Goal: Task Accomplishment & Management: Manage account settings

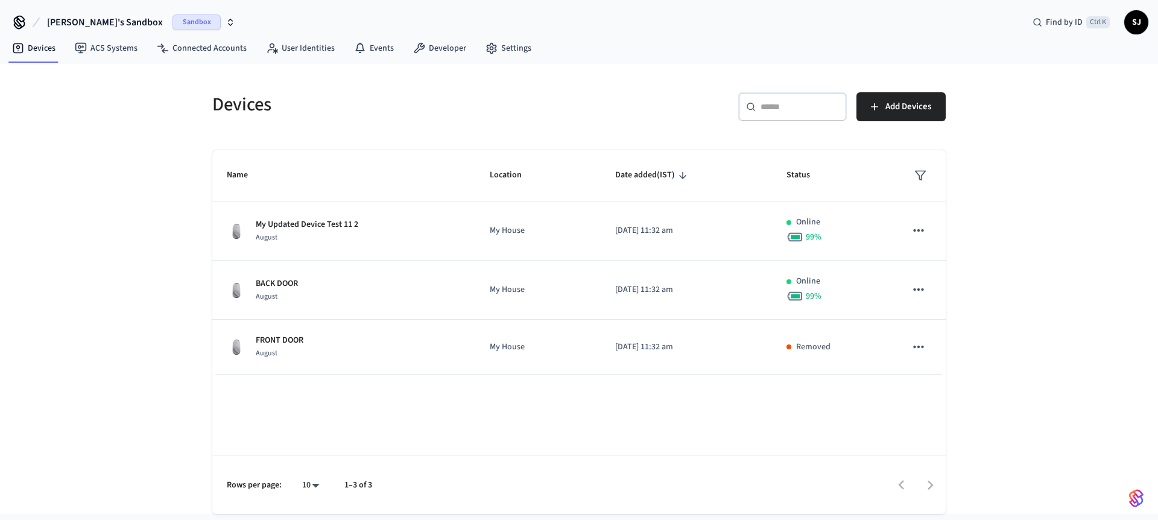
click at [70, 18] on span "[PERSON_NAME]'s Sandbox" at bounding box center [105, 22] width 116 height 14
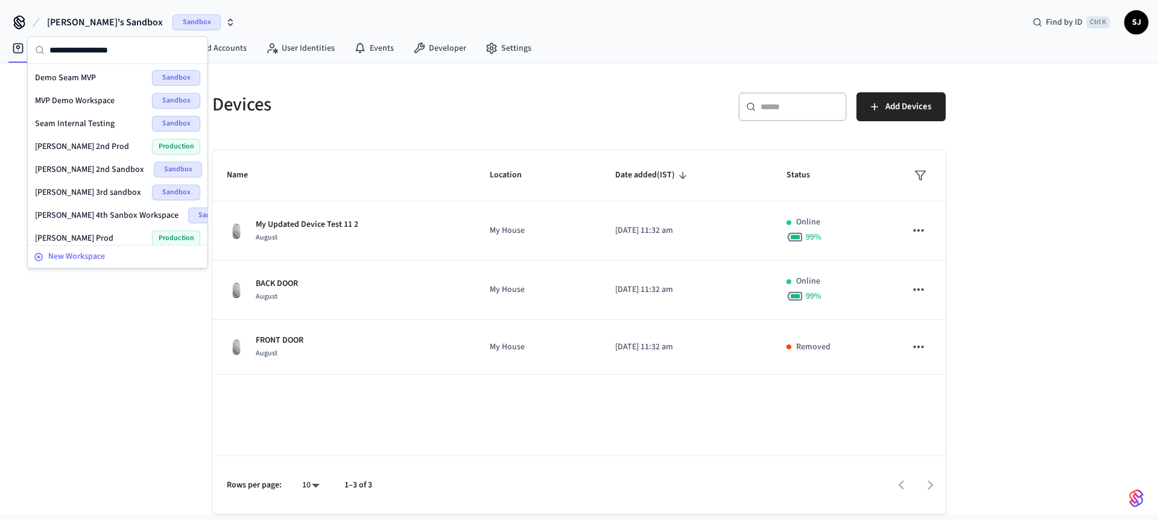
click at [103, 260] on span "New Workspace" at bounding box center [76, 256] width 57 height 13
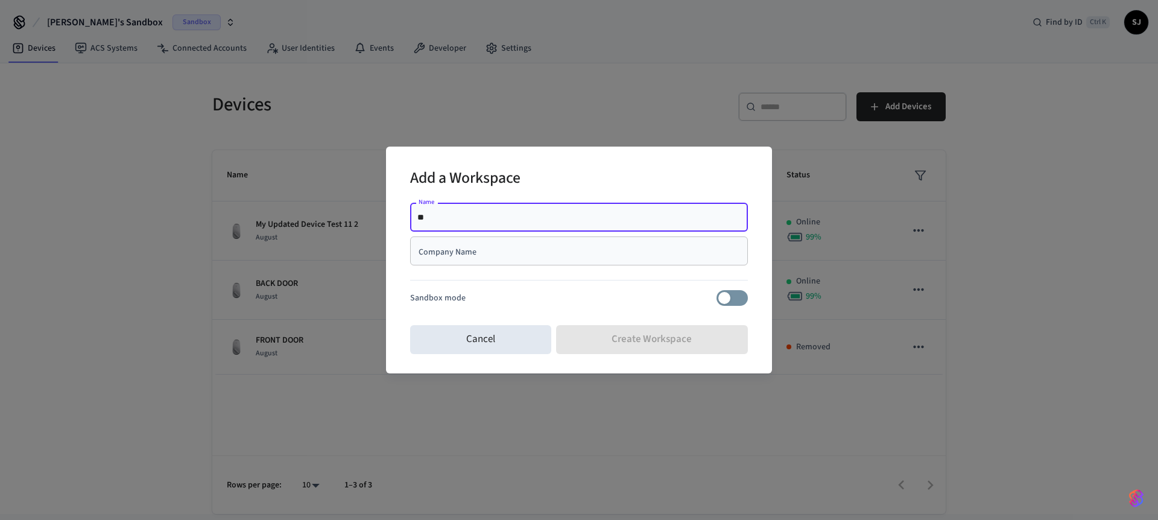
type input "*"
type input "**********"
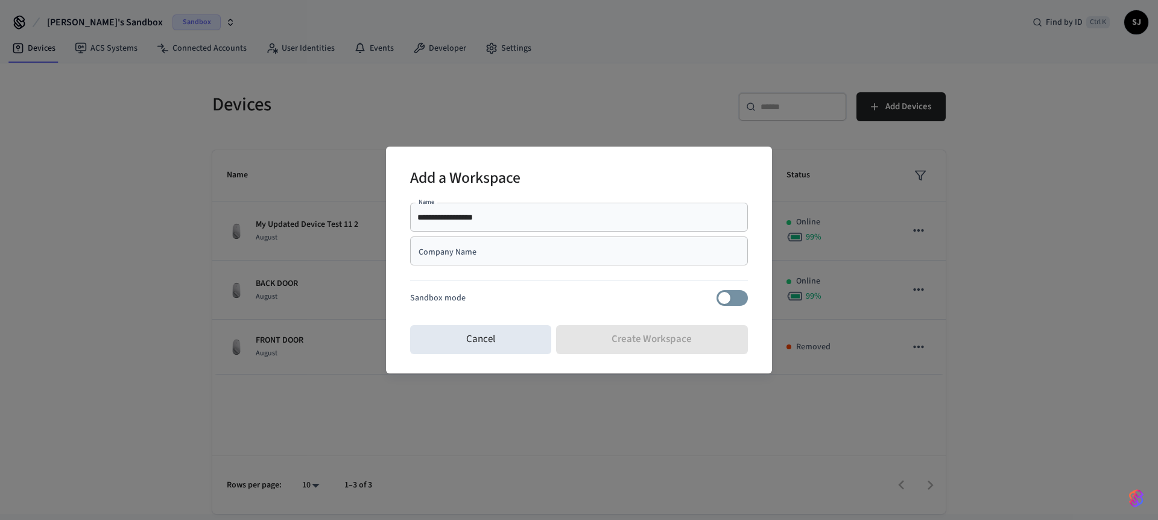
click at [462, 259] on div "Company Name" at bounding box center [579, 250] width 338 height 29
paste input "**********"
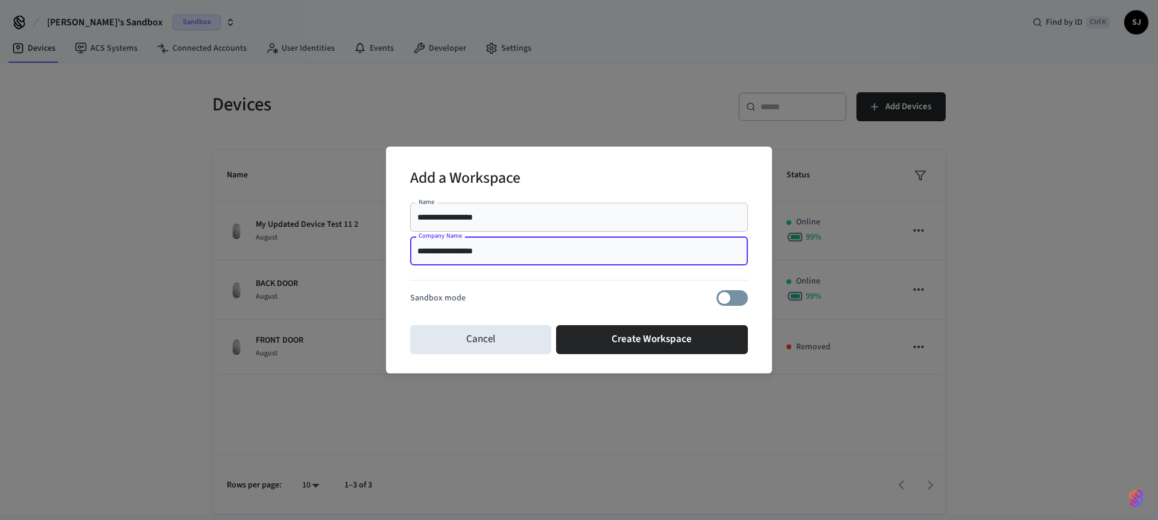
type input "**********"
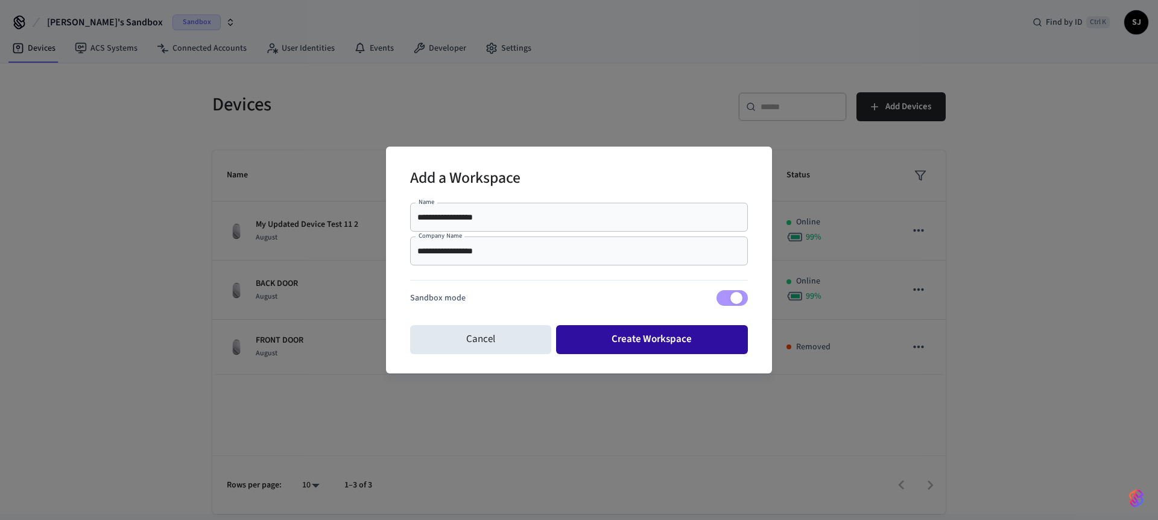
click at [675, 340] on button "Create Workspace" at bounding box center [652, 339] width 192 height 29
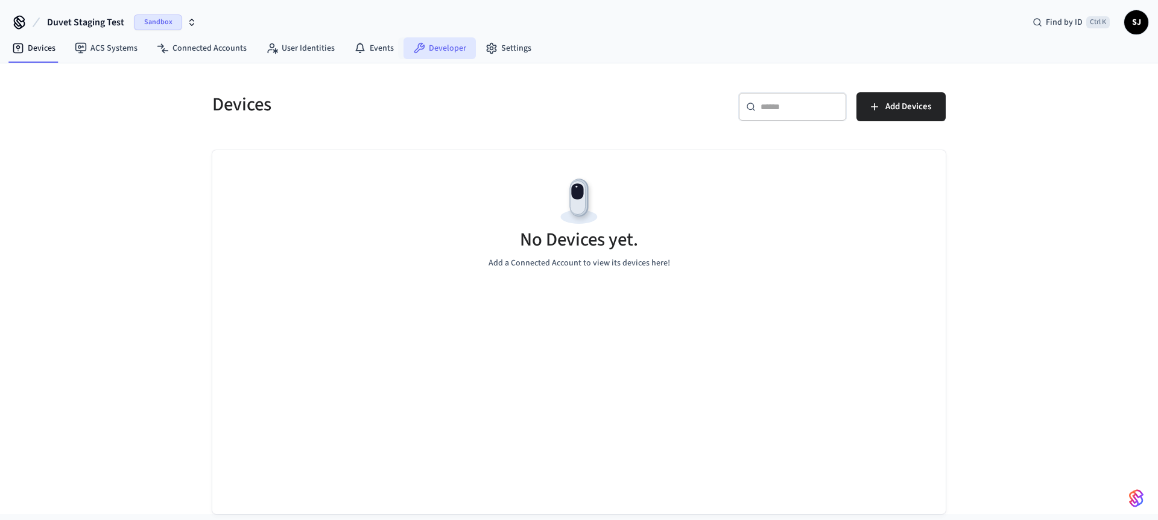
click at [427, 47] on link "Developer" at bounding box center [440, 48] width 72 height 22
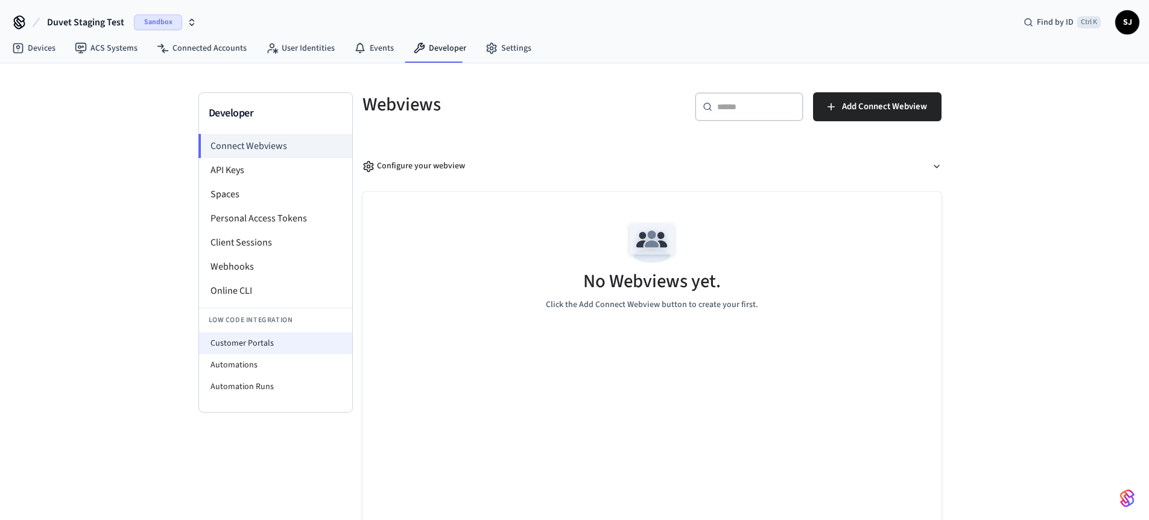
click at [252, 339] on li "Customer Portals" at bounding box center [275, 343] width 153 height 22
select select "**********"
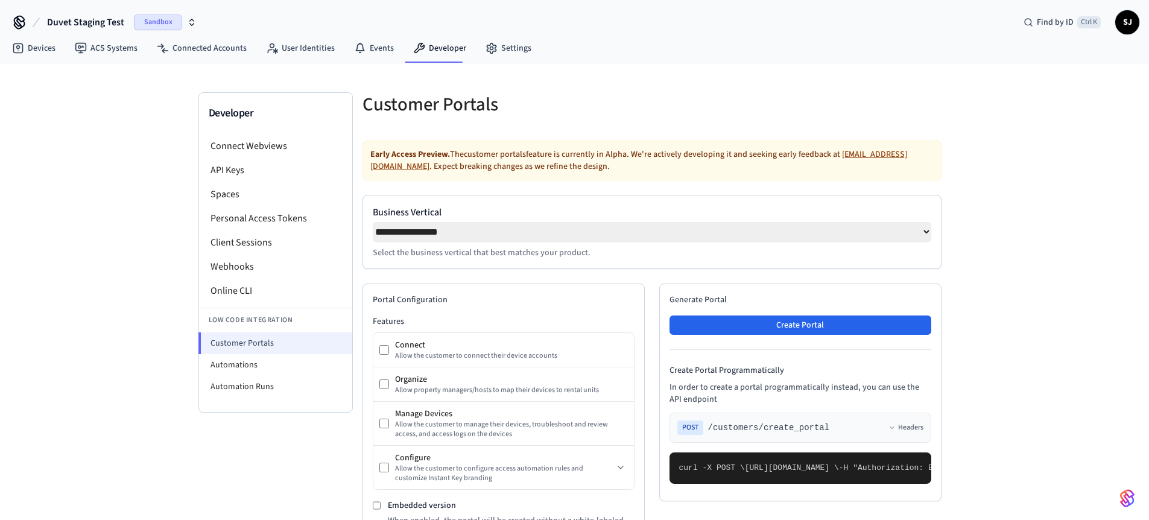
click at [252, 339] on li "Customer Portals" at bounding box center [275, 343] width 154 height 22
click at [247, 352] on li "Customer Portals" at bounding box center [275, 343] width 154 height 22
click at [246, 357] on li "Automations" at bounding box center [275, 365] width 153 height 22
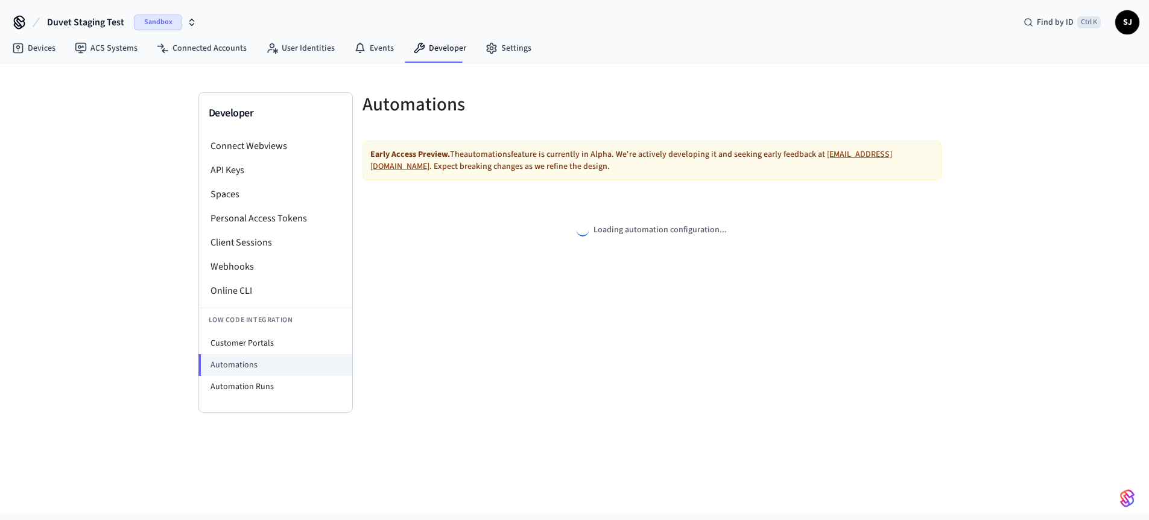
select select "**********"
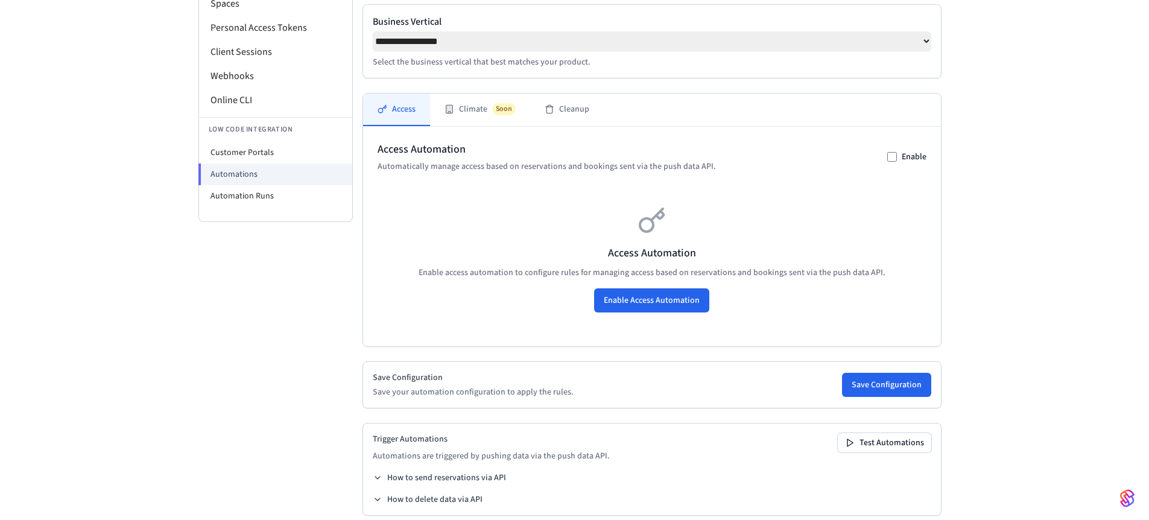
scroll to position [210, 0]
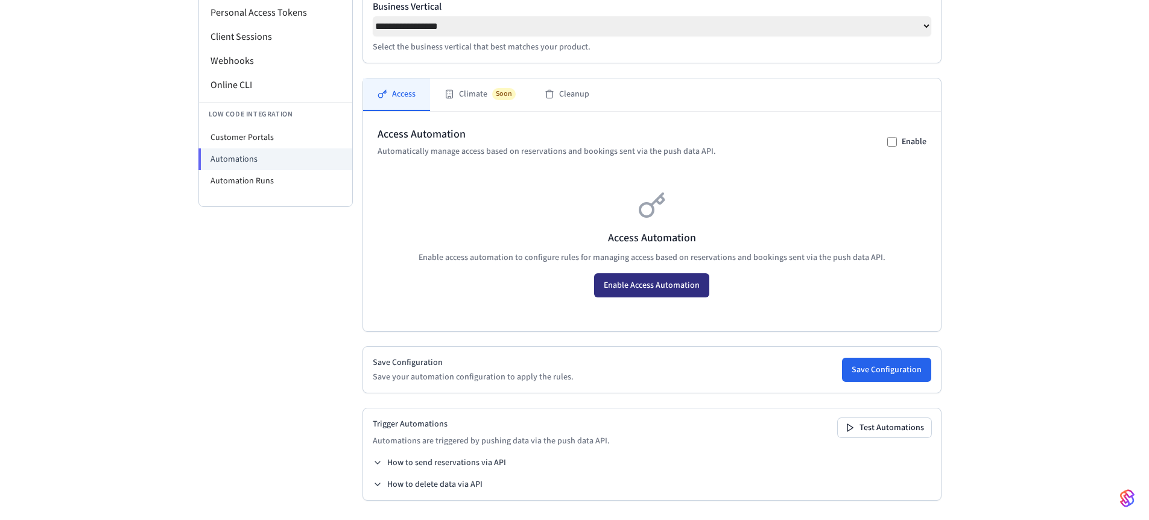
click at [655, 290] on button "Enable Access Automation" at bounding box center [651, 285] width 115 height 24
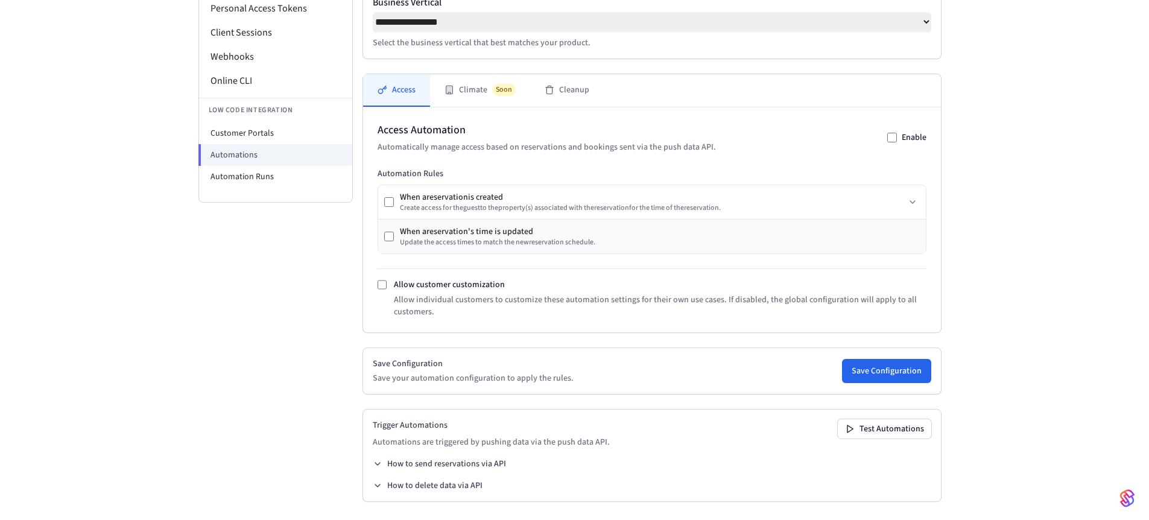
click at [387, 232] on div "When a reservation 's time is updated Update the access times to match the new …" at bounding box center [489, 237] width 211 height 22
click at [883, 379] on button "Save Configuration" at bounding box center [886, 371] width 89 height 24
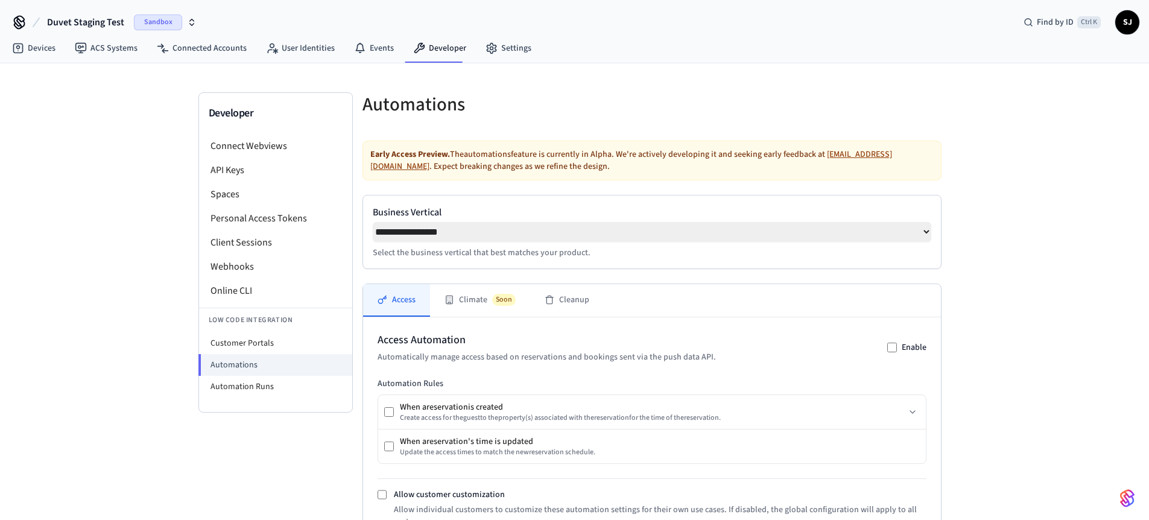
click at [63, 23] on span "Duvet Staging Test" at bounding box center [85, 22] width 77 height 14
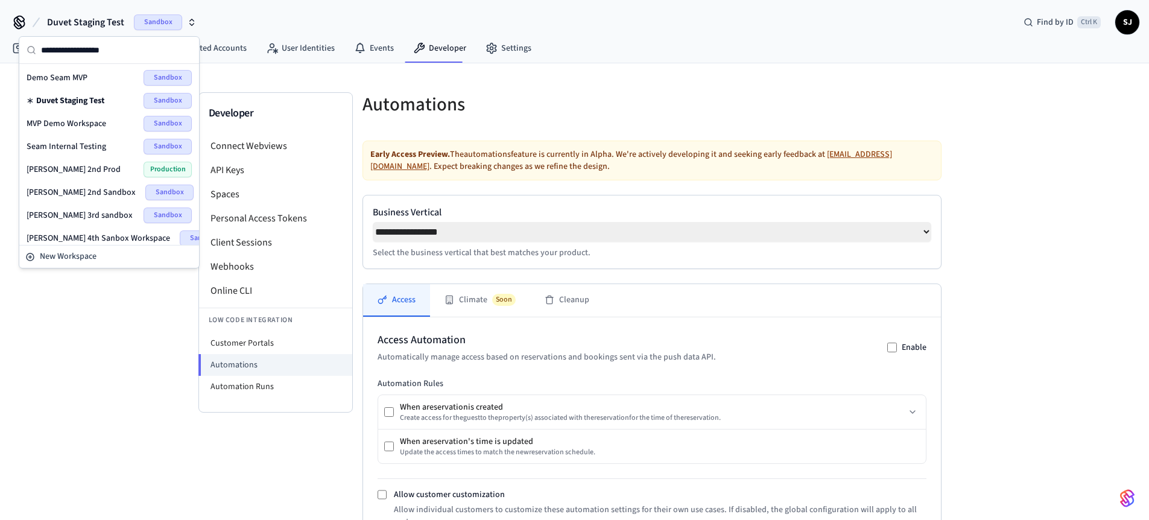
click at [68, 166] on span "Shubham 2nd Prod" at bounding box center [74, 169] width 94 height 12
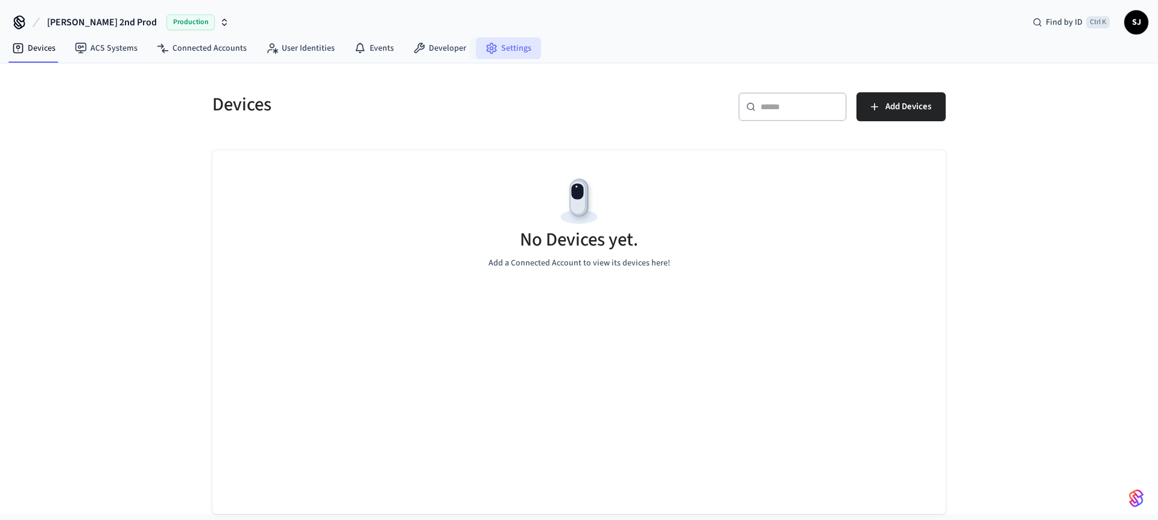
click at [515, 58] on link "Settings" at bounding box center [508, 48] width 65 height 22
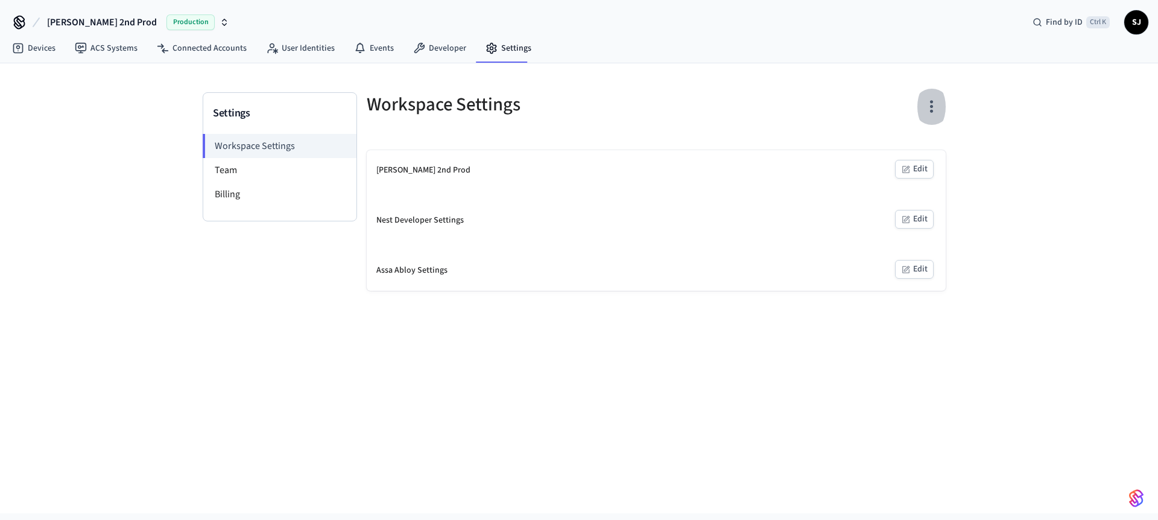
click at [930, 104] on icon "button" at bounding box center [931, 106] width 19 height 19
click at [865, 200] on li "Delete Workspace" at bounding box center [885, 189] width 103 height 32
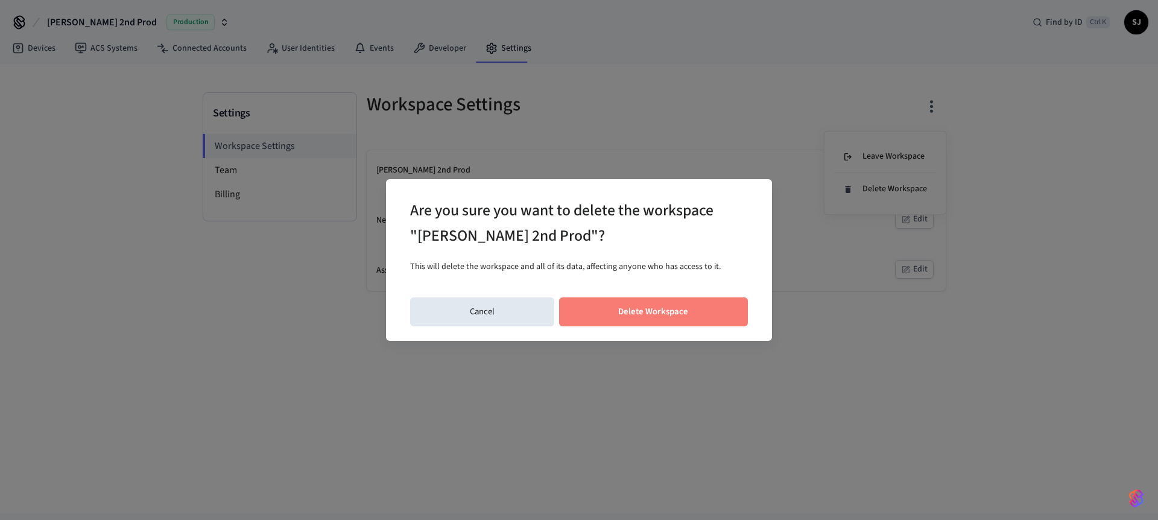
click at [690, 316] on button "Delete Workspace" at bounding box center [653, 311] width 189 height 29
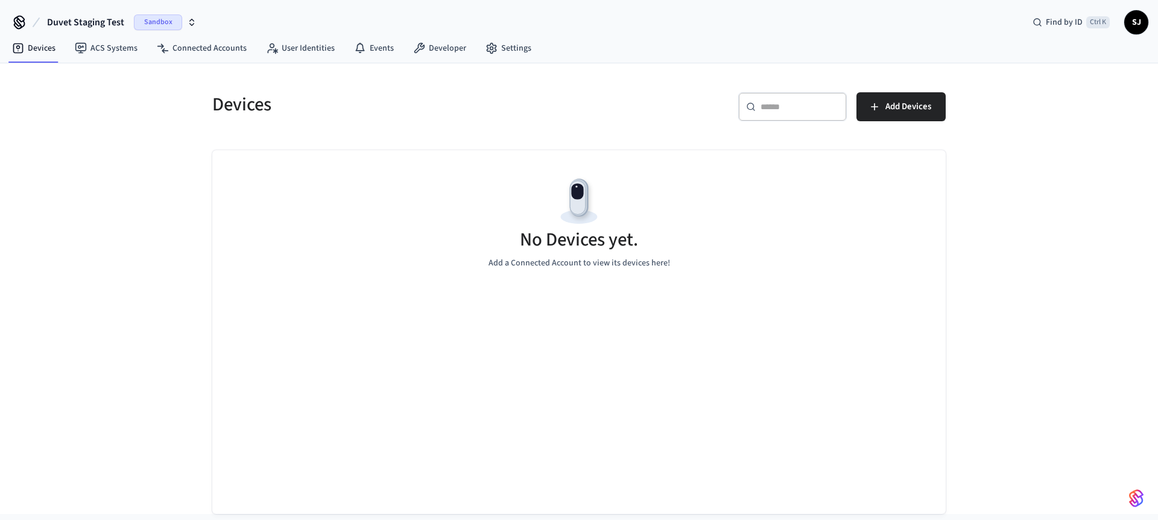
click at [94, 23] on span "Duvet Staging Test" at bounding box center [85, 22] width 77 height 14
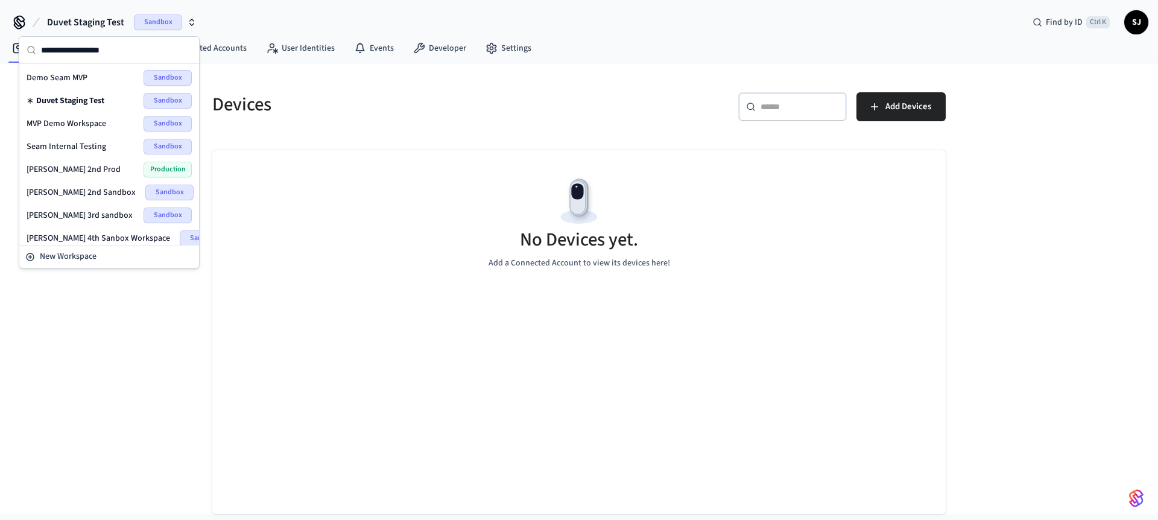
click at [81, 211] on span "[PERSON_NAME] 3rd sandbox" at bounding box center [80, 215] width 106 height 12
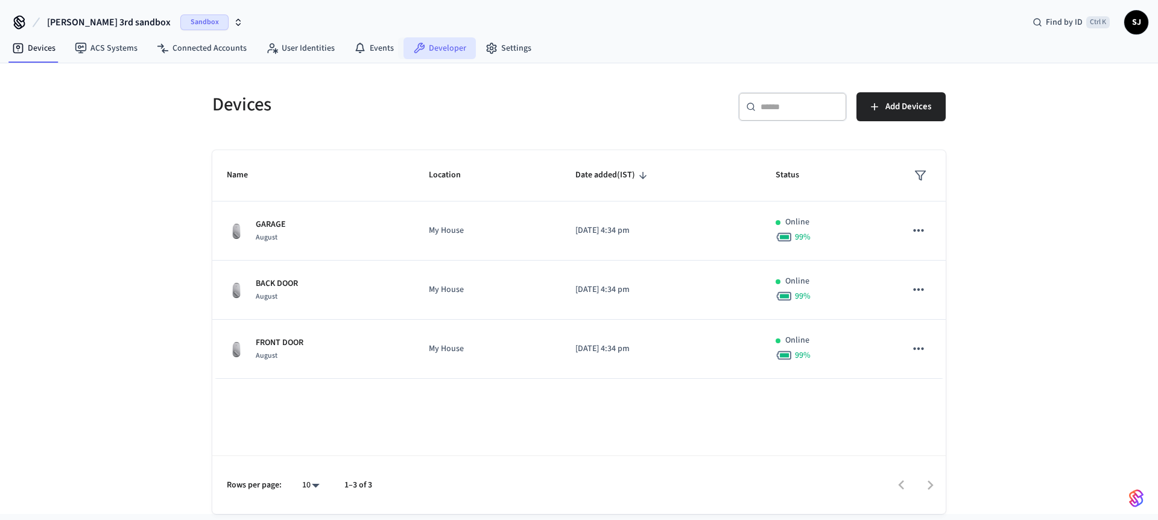
click at [436, 49] on link "Developer" at bounding box center [440, 48] width 72 height 22
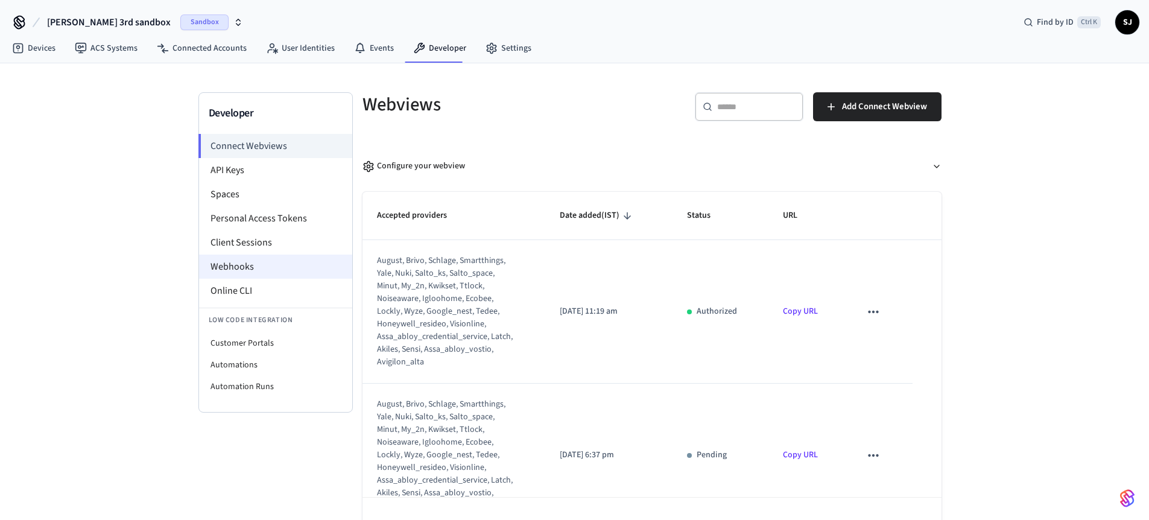
click at [250, 259] on li "Webhooks" at bounding box center [275, 267] width 153 height 24
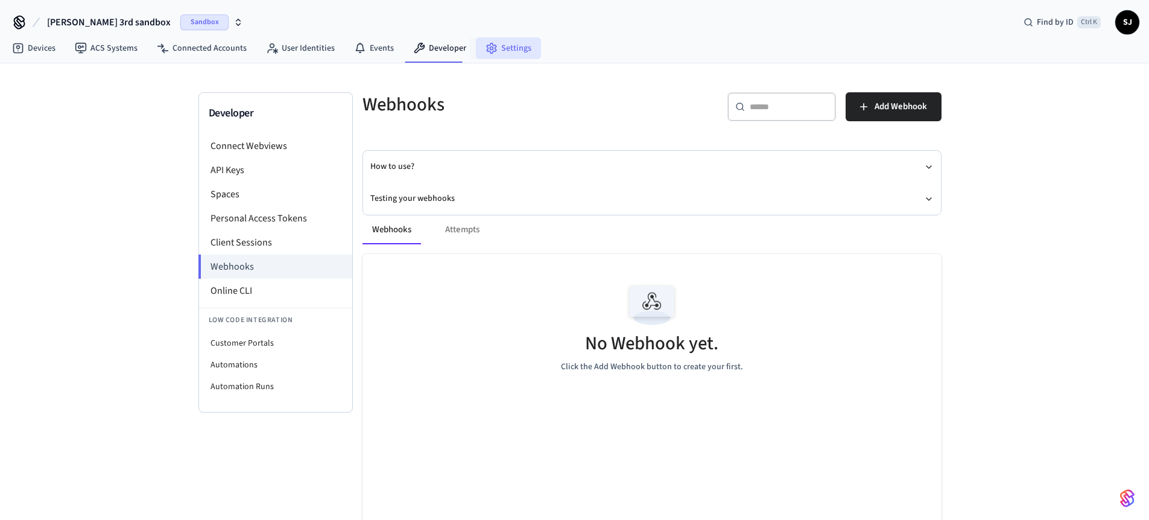
click at [517, 45] on link "Settings" at bounding box center [508, 48] width 65 height 22
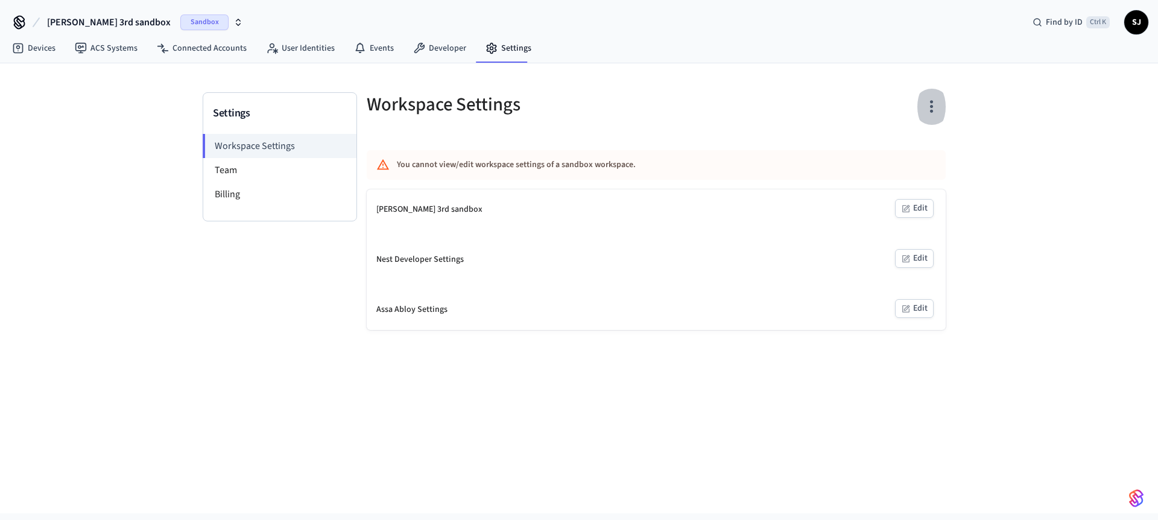
click at [930, 102] on icon "button" at bounding box center [931, 107] width 3 height 13
click at [865, 223] on div "Delete Workspace" at bounding box center [885, 221] width 84 height 13
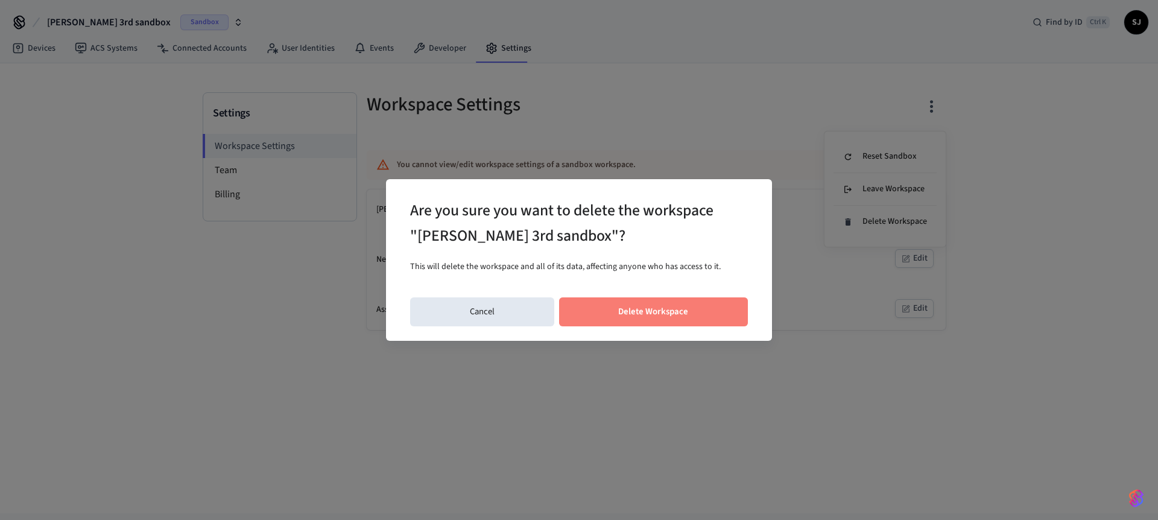
click at [612, 318] on button "Delete Workspace" at bounding box center [653, 311] width 189 height 29
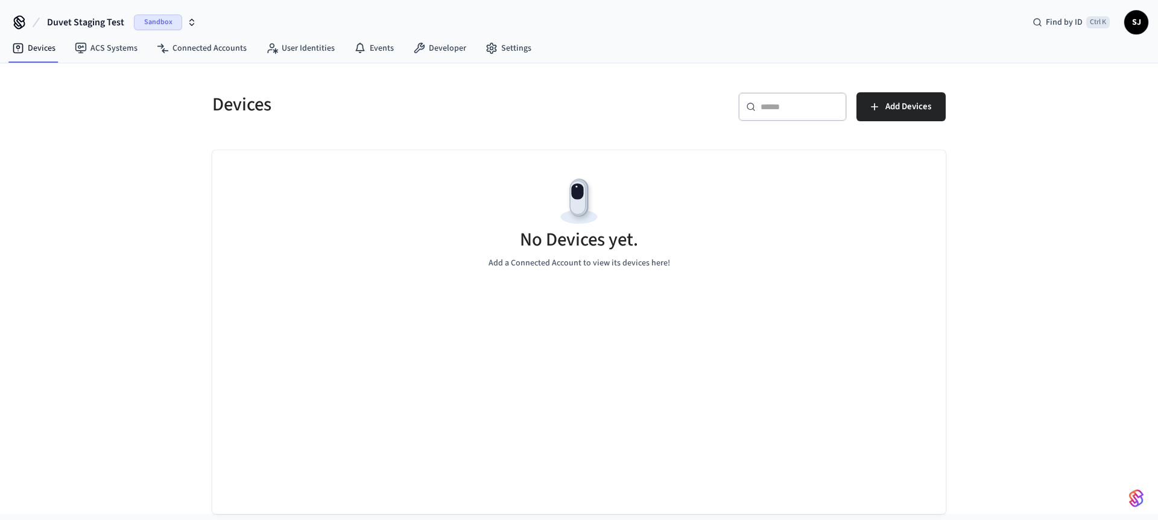
click at [104, 24] on span "Duvet Staging Test" at bounding box center [85, 22] width 77 height 14
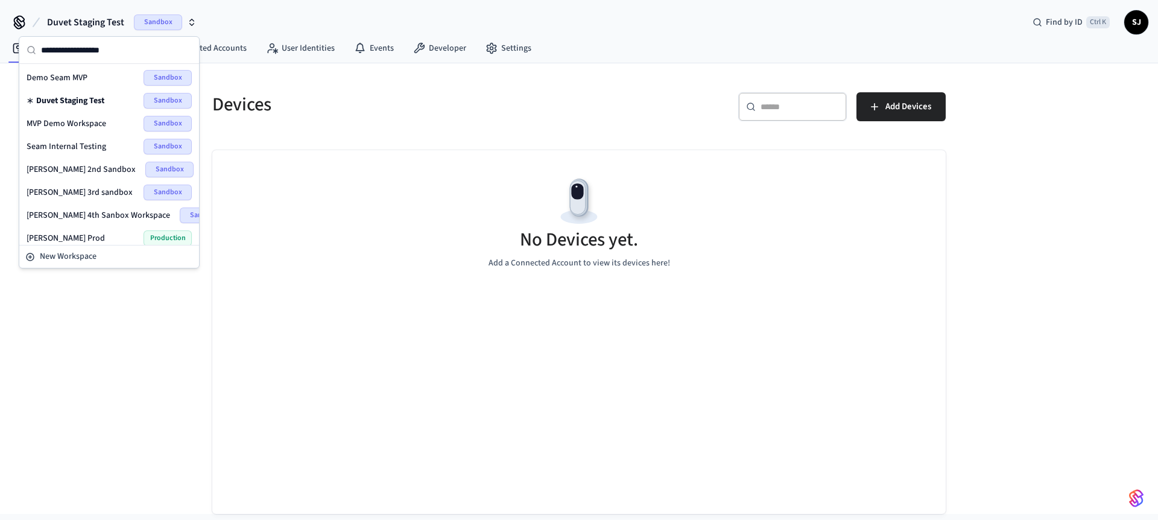
click at [94, 208] on div "[PERSON_NAME] 4th Sanbox Workspace Sandbox" at bounding box center [109, 216] width 165 height 16
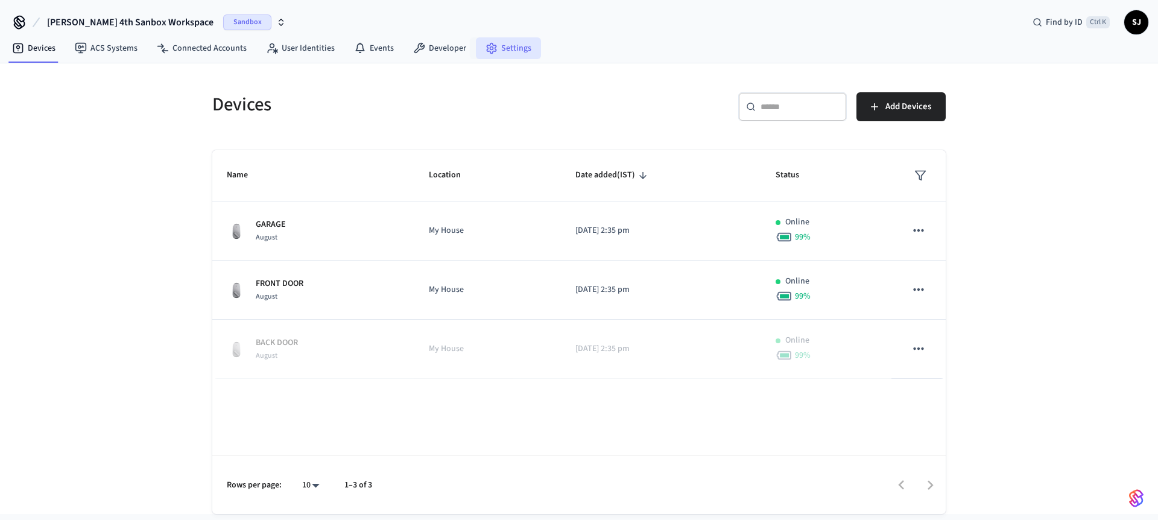
click at [519, 54] on link "Settings" at bounding box center [508, 48] width 65 height 22
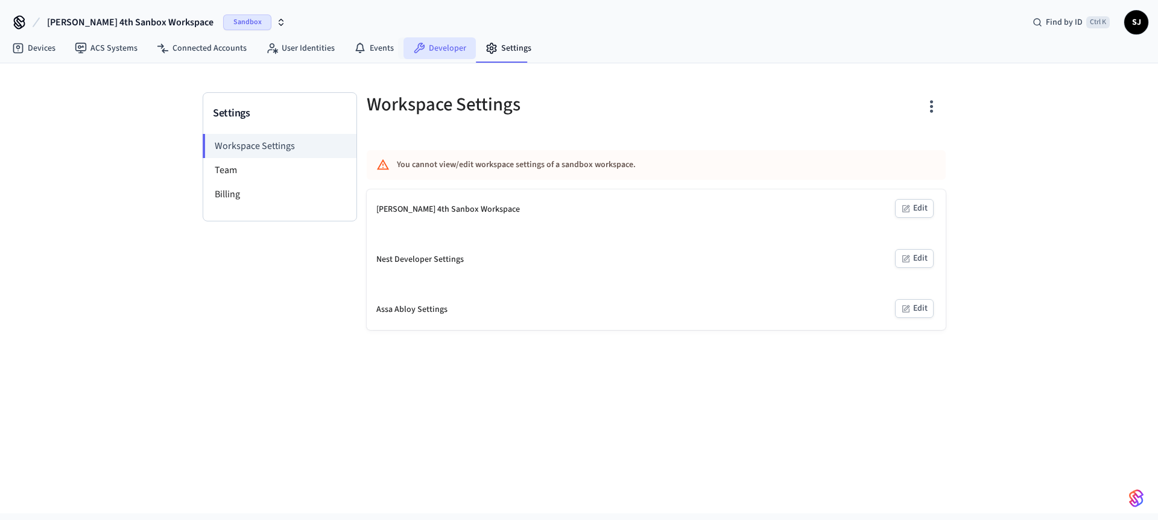
click at [442, 52] on link "Developer" at bounding box center [440, 48] width 72 height 22
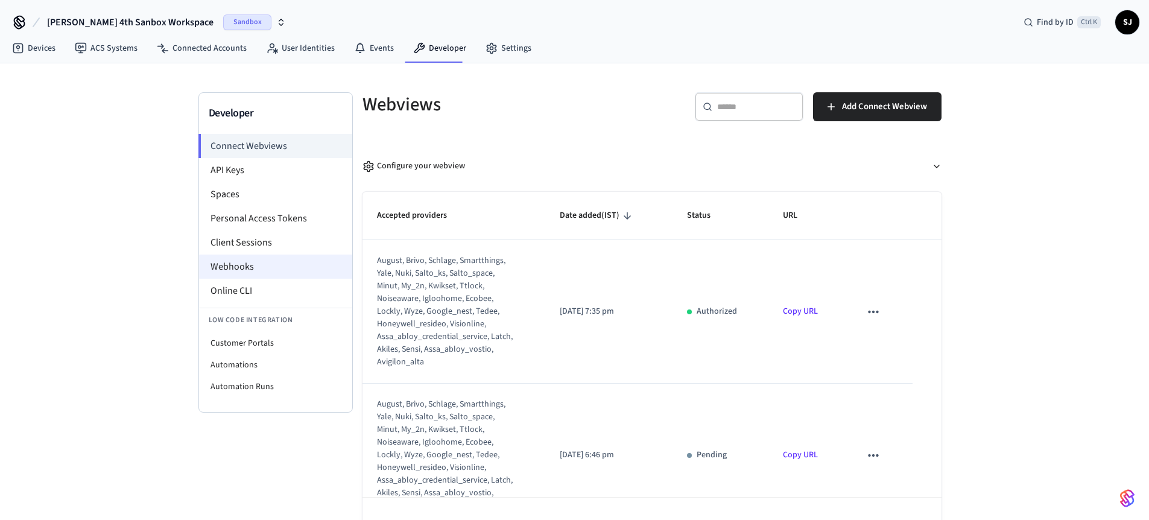
click at [273, 267] on li "Webhooks" at bounding box center [275, 267] width 153 height 24
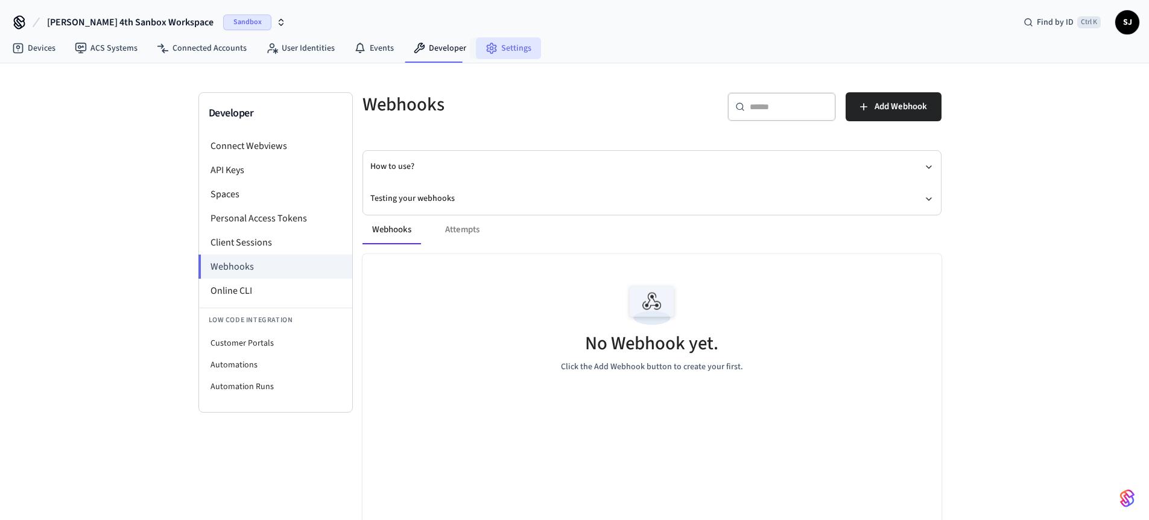
click at [512, 46] on link "Settings" at bounding box center [508, 48] width 65 height 22
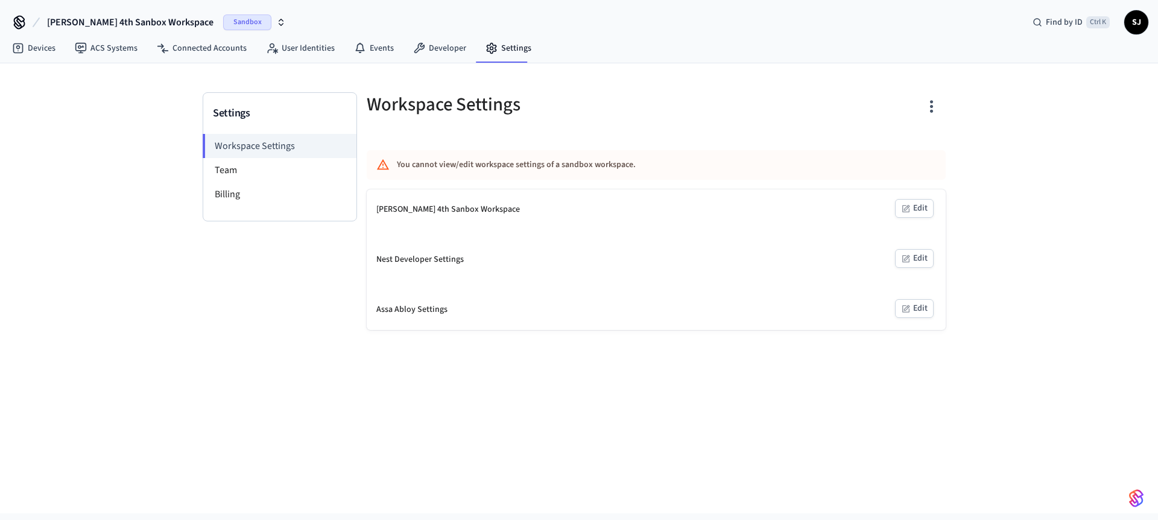
click at [932, 106] on icon "button" at bounding box center [931, 107] width 3 height 13
click at [872, 219] on div "Delete Workspace" at bounding box center [885, 221] width 84 height 13
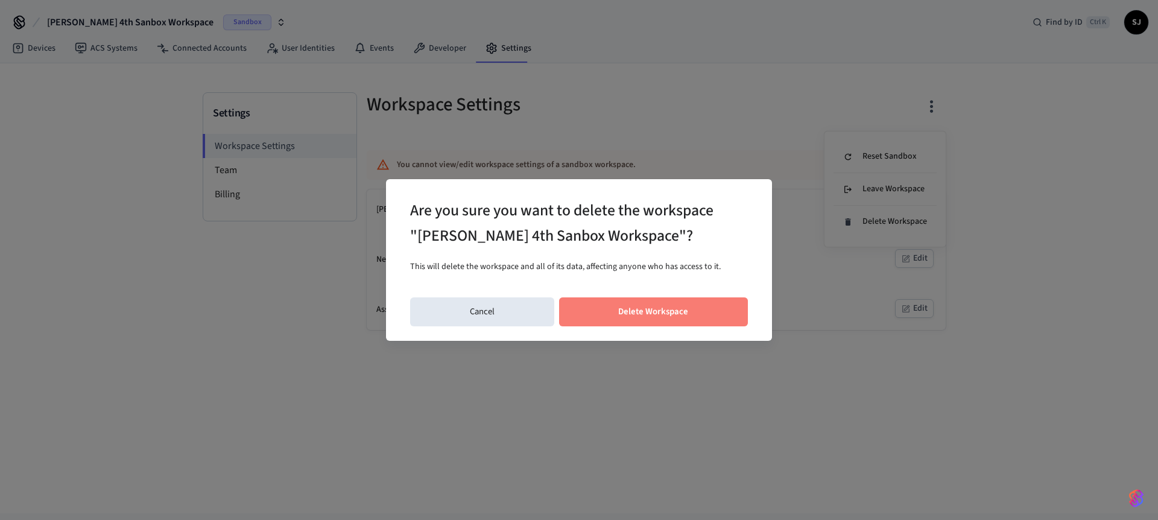
click at [702, 315] on button "Delete Workspace" at bounding box center [653, 311] width 189 height 29
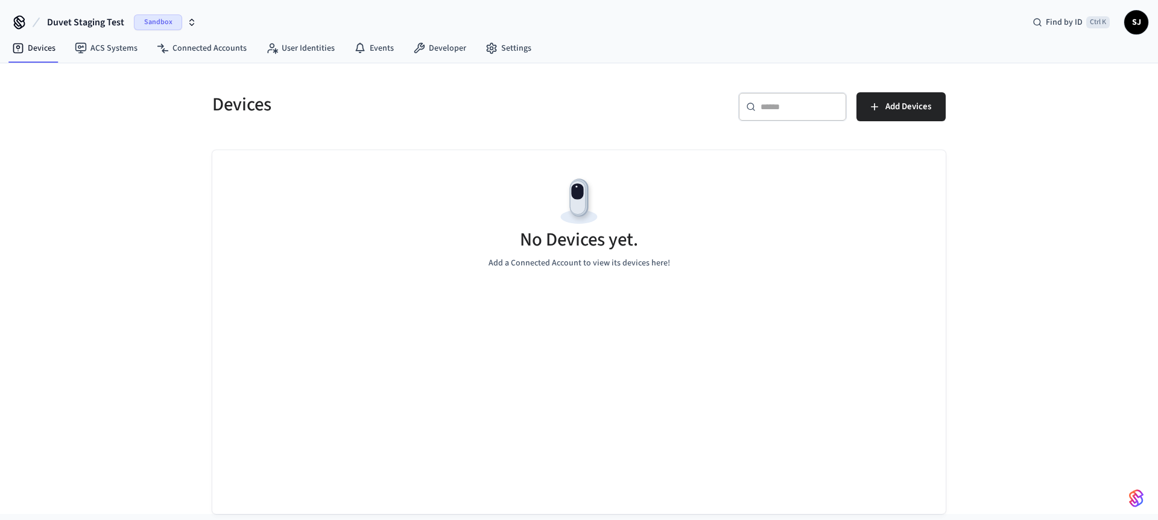
click at [83, 21] on span "Duvet Staging Test" at bounding box center [85, 22] width 77 height 14
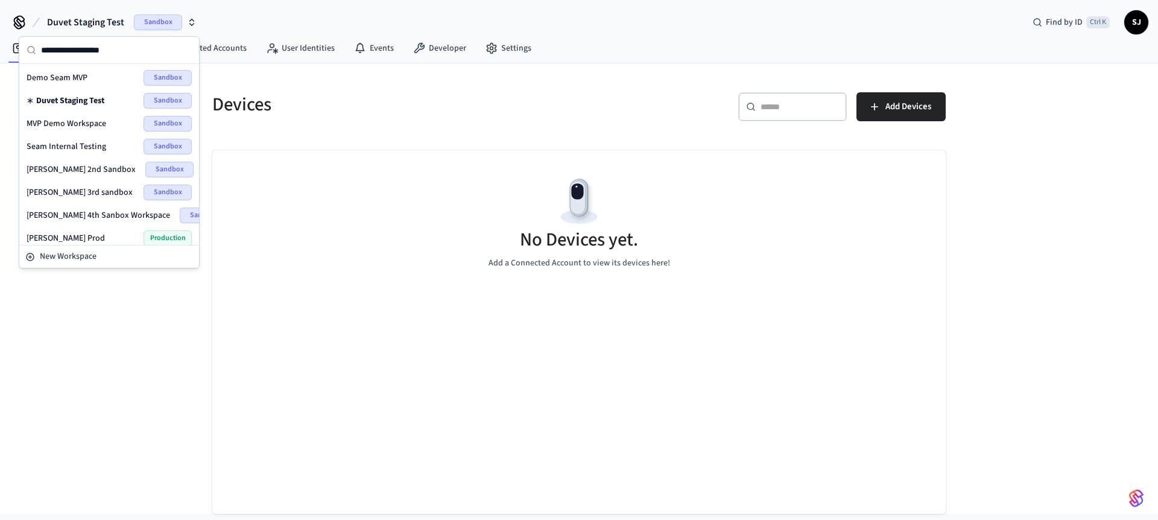
click at [69, 230] on div "Shubham Prod Production" at bounding box center [109, 238] width 175 height 23
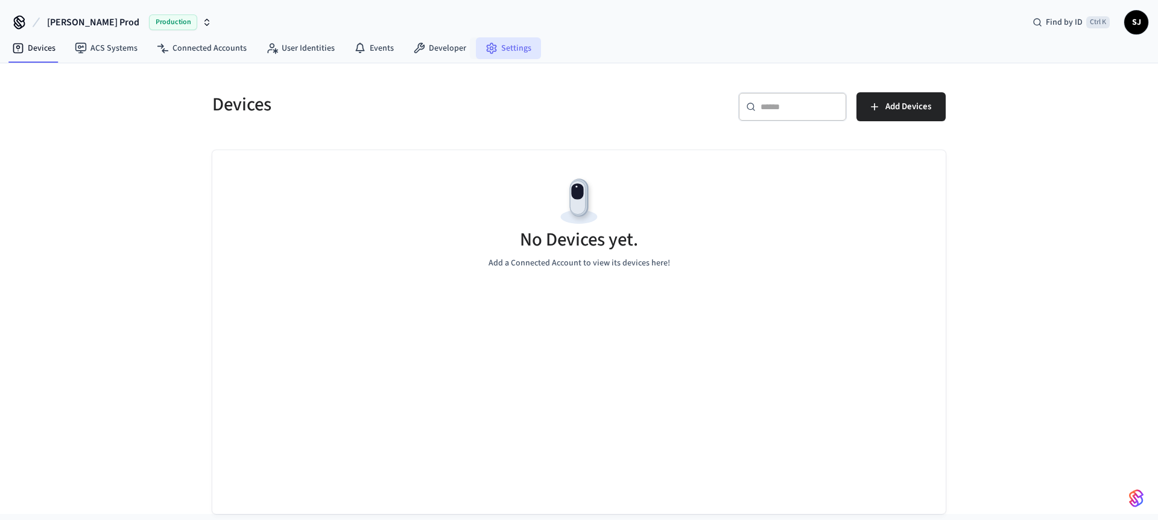
click at [513, 47] on link "Settings" at bounding box center [508, 48] width 65 height 22
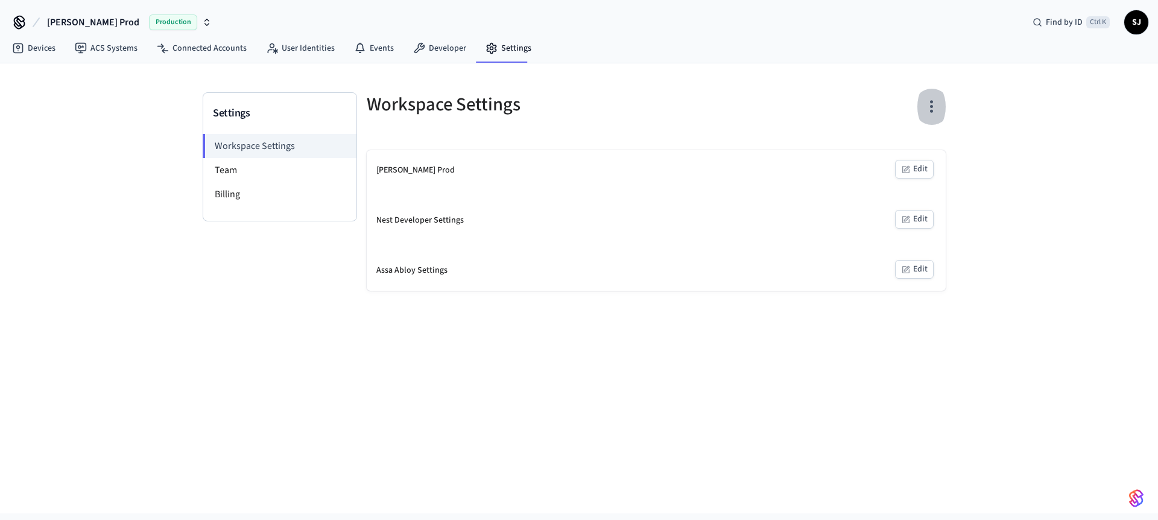
click at [930, 101] on icon "button" at bounding box center [931, 106] width 19 height 19
click at [888, 182] on li "Delete Workspace" at bounding box center [885, 189] width 103 height 32
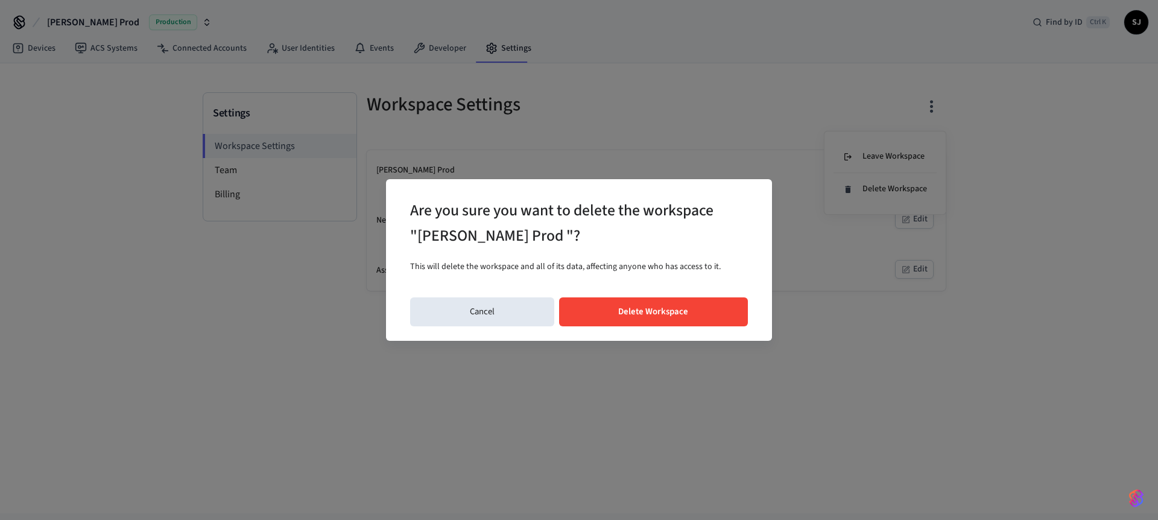
click at [686, 311] on button "Delete Workspace" at bounding box center [653, 311] width 189 height 29
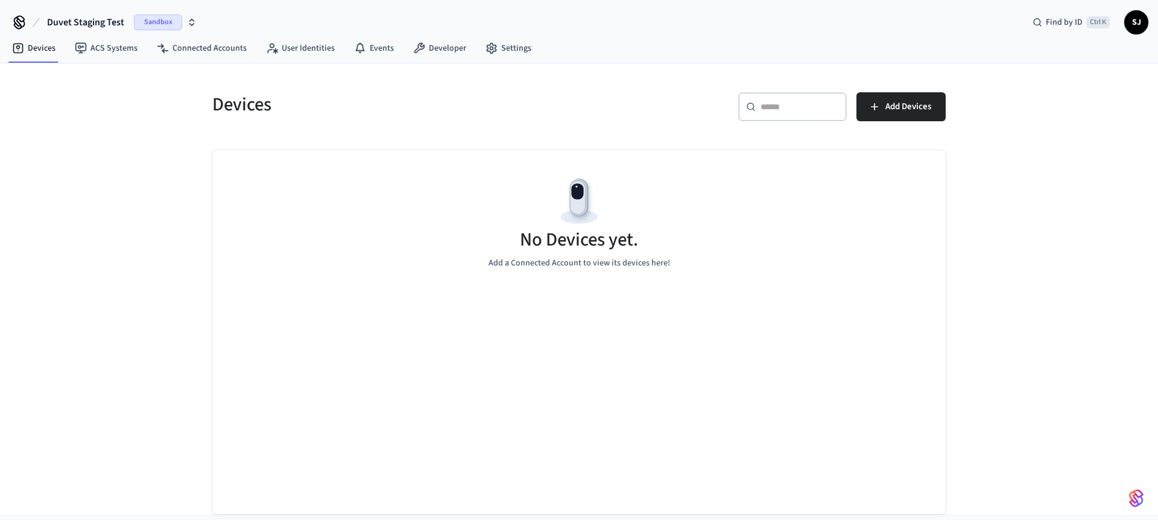
click at [86, 26] on span "Duvet Staging Test" at bounding box center [85, 22] width 77 height 14
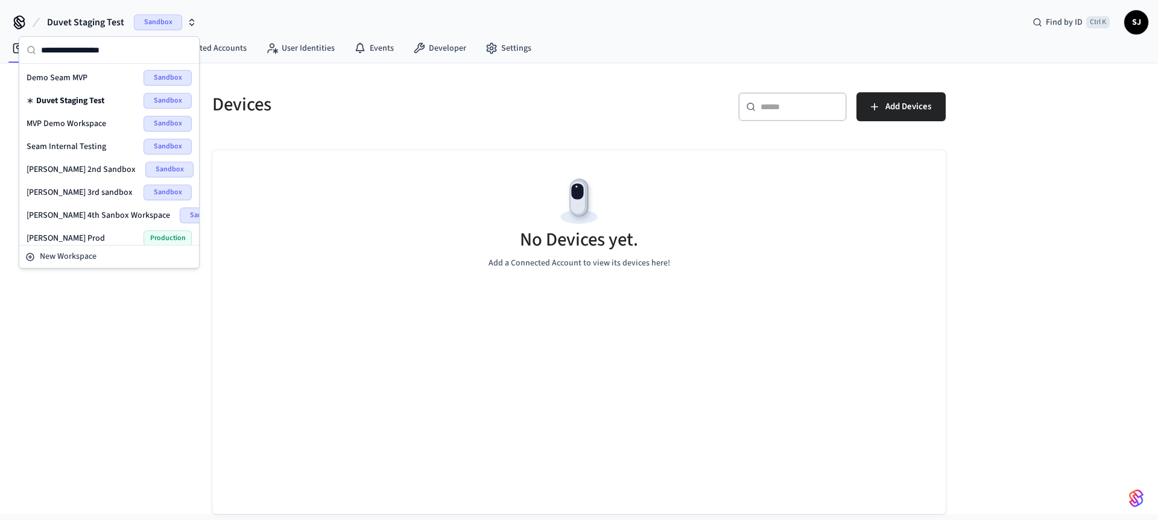
click at [68, 127] on span "MVP Demo Workspace" at bounding box center [67, 124] width 80 height 12
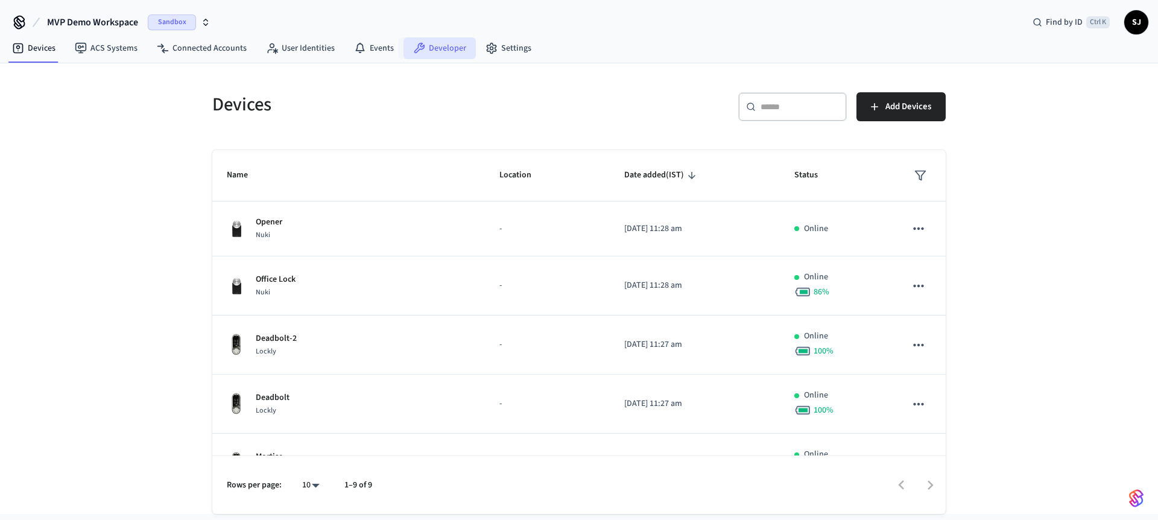
click at [443, 49] on link "Developer" at bounding box center [440, 48] width 72 height 22
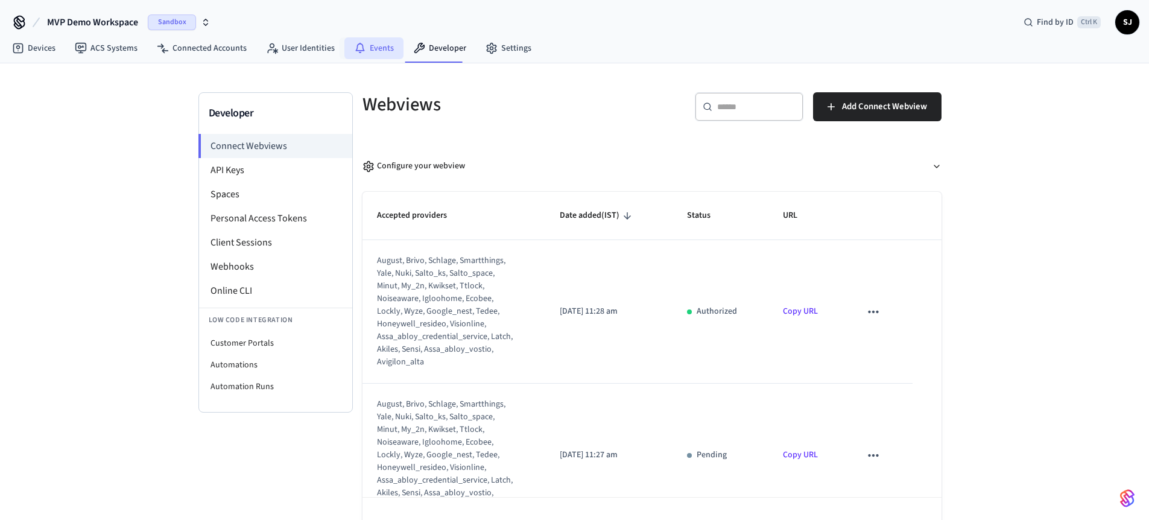
click at [387, 48] on link "Events" at bounding box center [373, 48] width 59 height 22
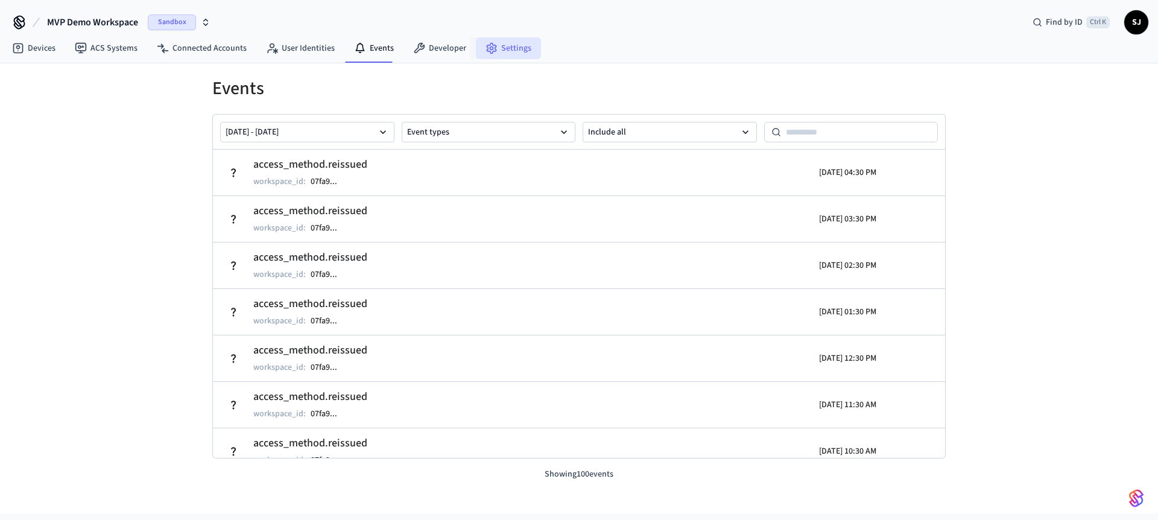
click at [524, 48] on link "Settings" at bounding box center [508, 48] width 65 height 22
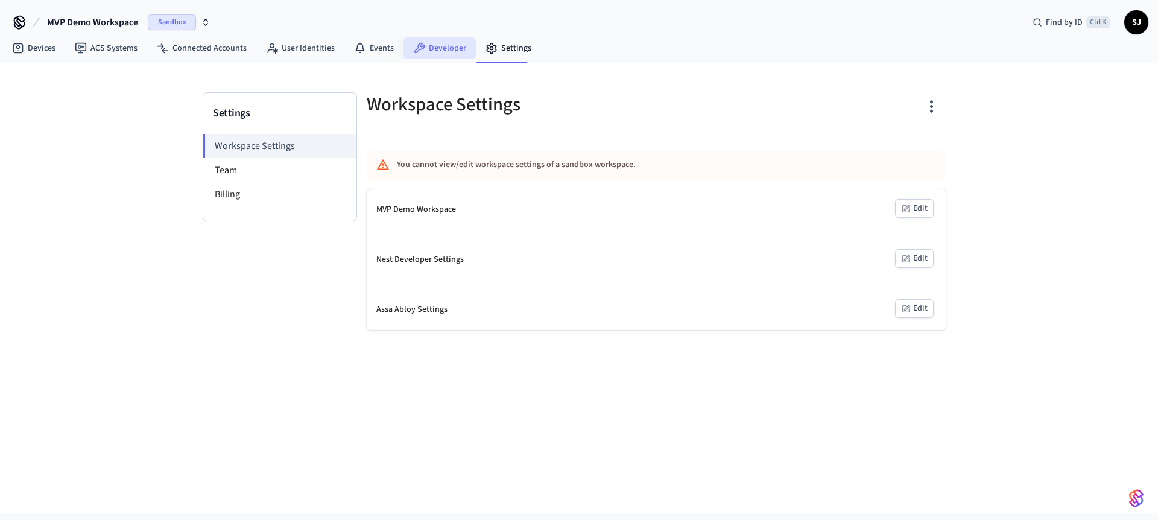
click at [433, 49] on link "Developer" at bounding box center [440, 48] width 72 height 22
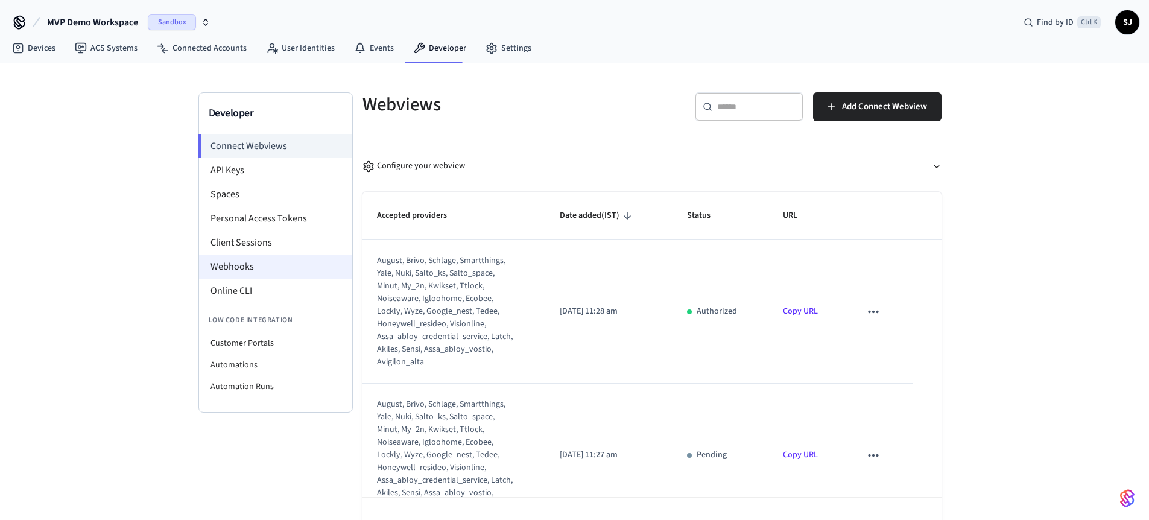
click at [237, 267] on li "Webhooks" at bounding box center [275, 267] width 153 height 24
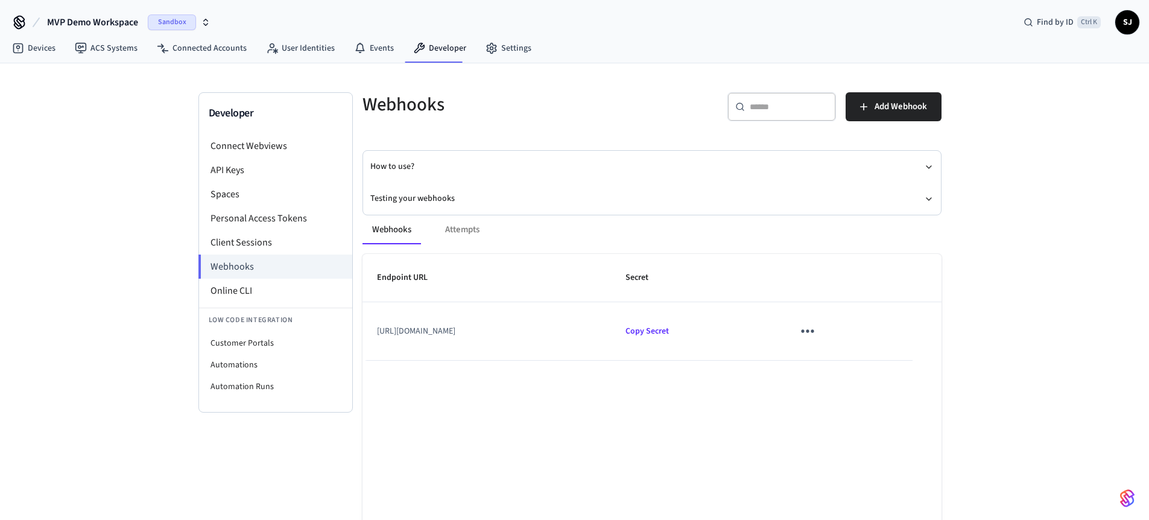
click at [104, 25] on span "MVP Demo Workspace" at bounding box center [92, 22] width 91 height 14
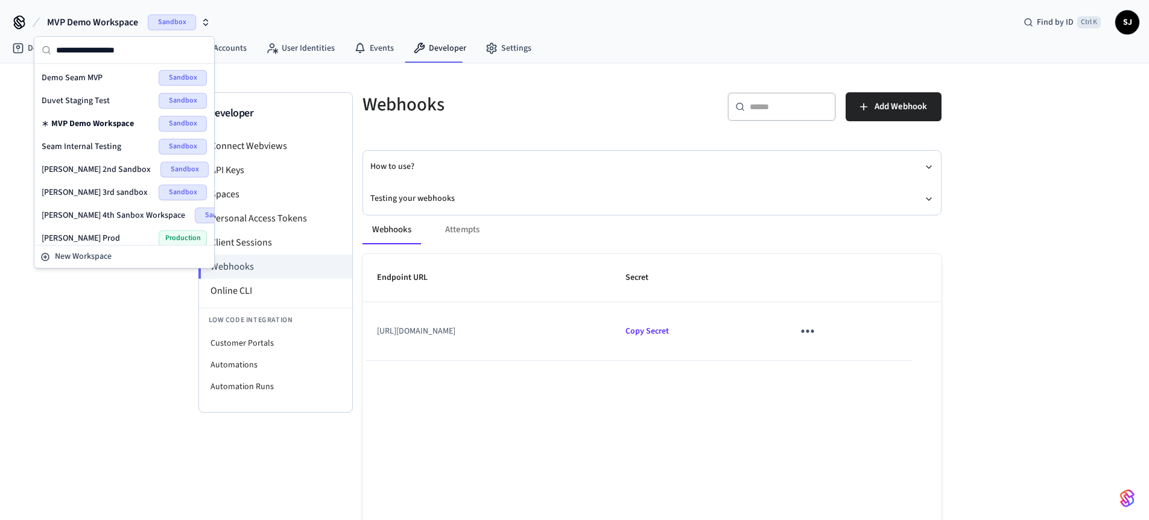
click at [73, 167] on span "[PERSON_NAME] 2nd Sandbox" at bounding box center [96, 169] width 109 height 12
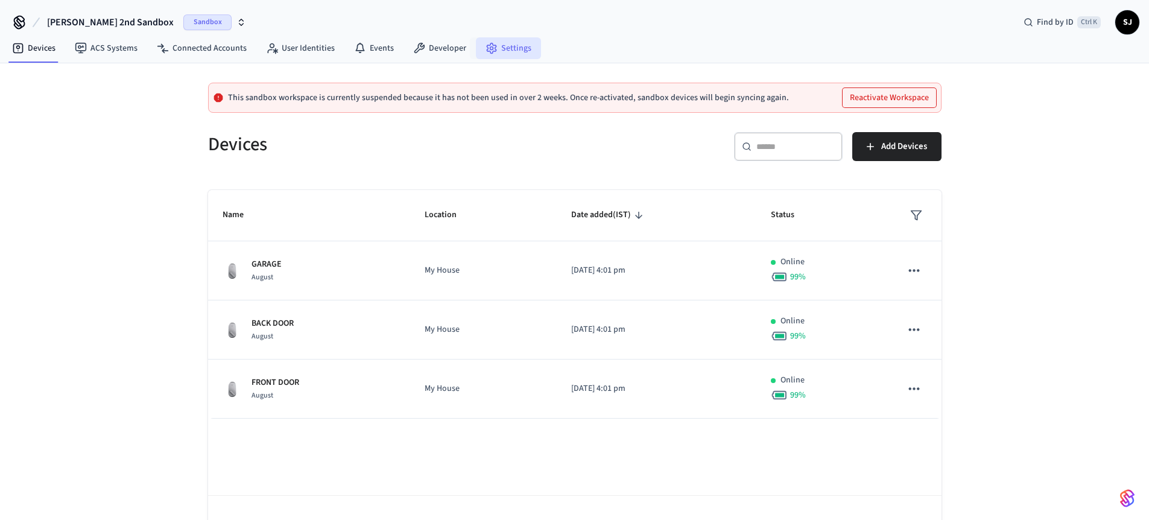
click at [489, 41] on link "Settings" at bounding box center [508, 48] width 65 height 22
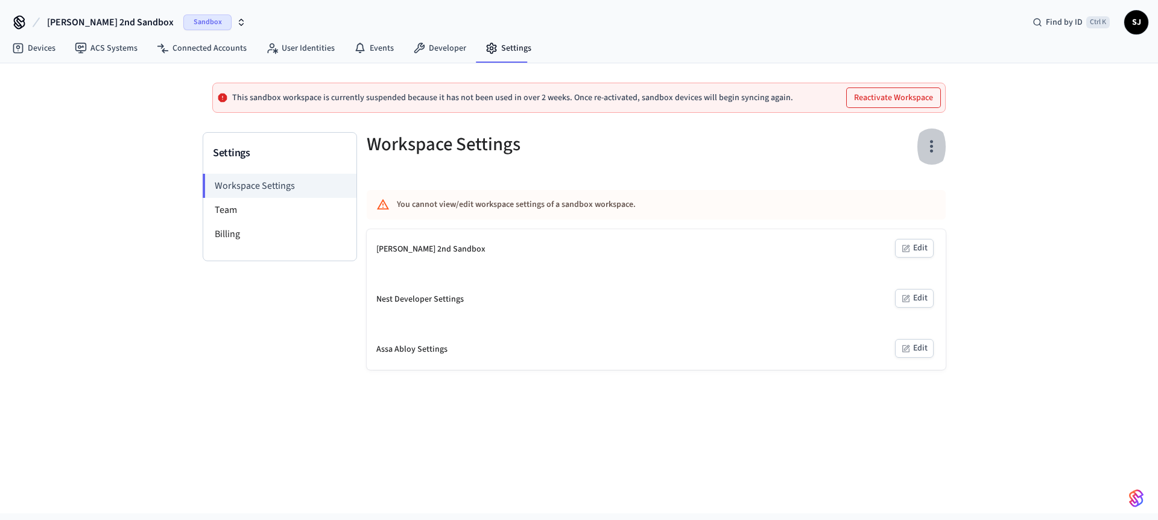
click at [932, 150] on icon "button" at bounding box center [931, 146] width 19 height 19
click at [881, 256] on div "Delete Workspace" at bounding box center [885, 261] width 84 height 13
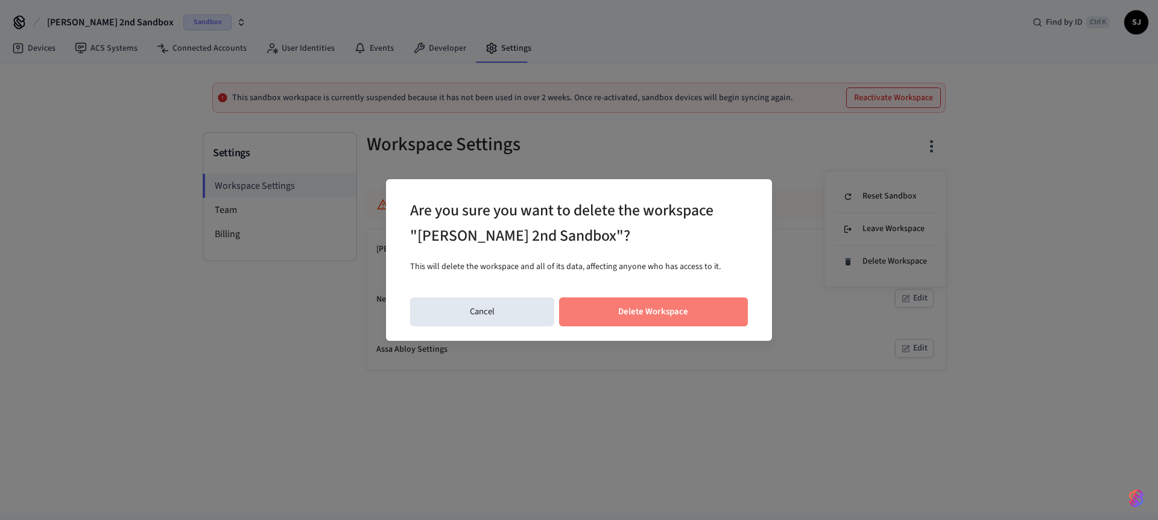
click at [683, 318] on button "Delete Workspace" at bounding box center [653, 311] width 189 height 29
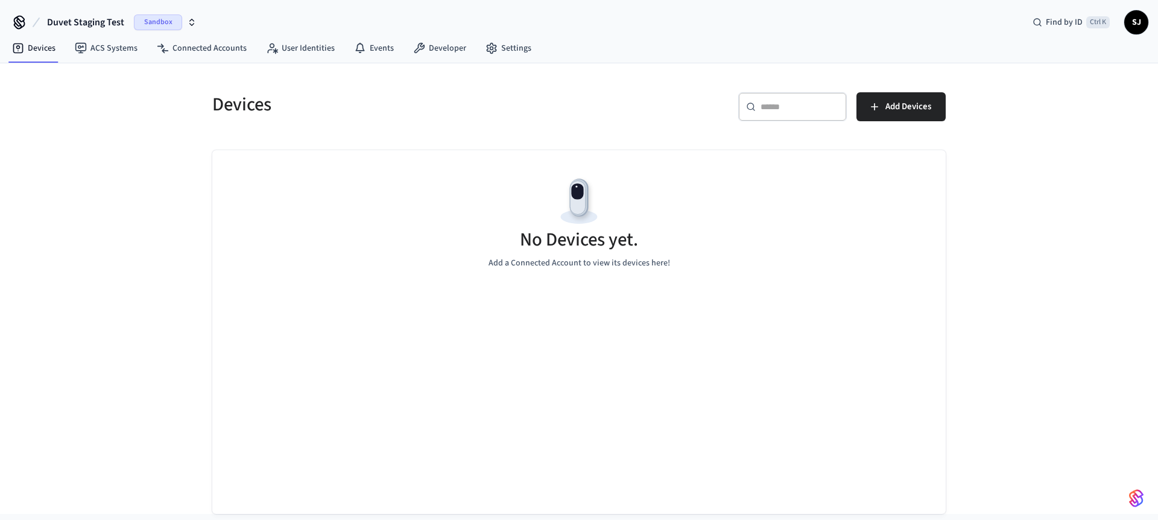
click at [100, 21] on span "Duvet Staging Test" at bounding box center [85, 22] width 77 height 14
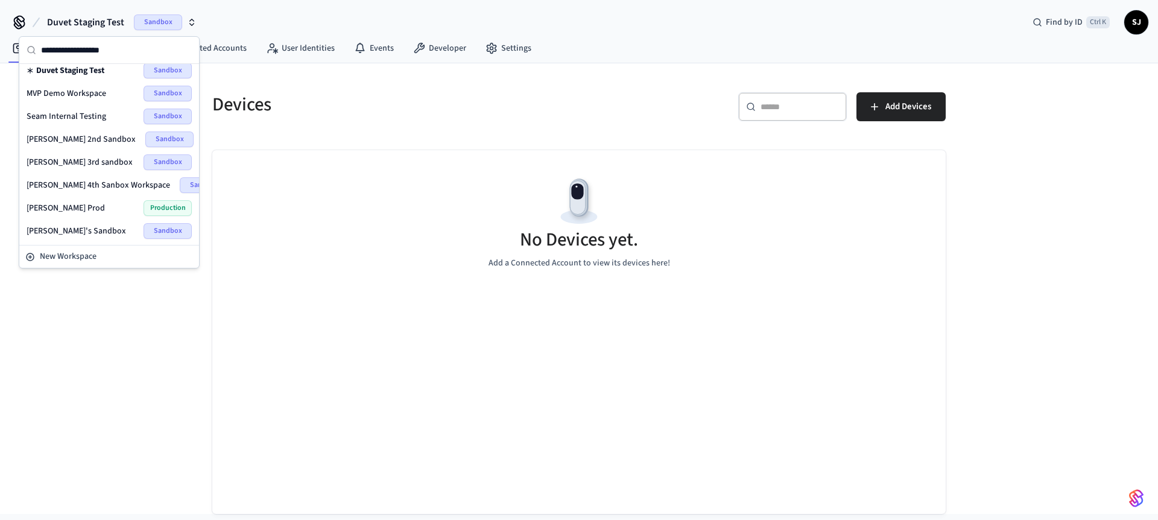
scroll to position [28, 0]
click at [63, 209] on span "[PERSON_NAME] Prod" at bounding box center [66, 211] width 78 height 12
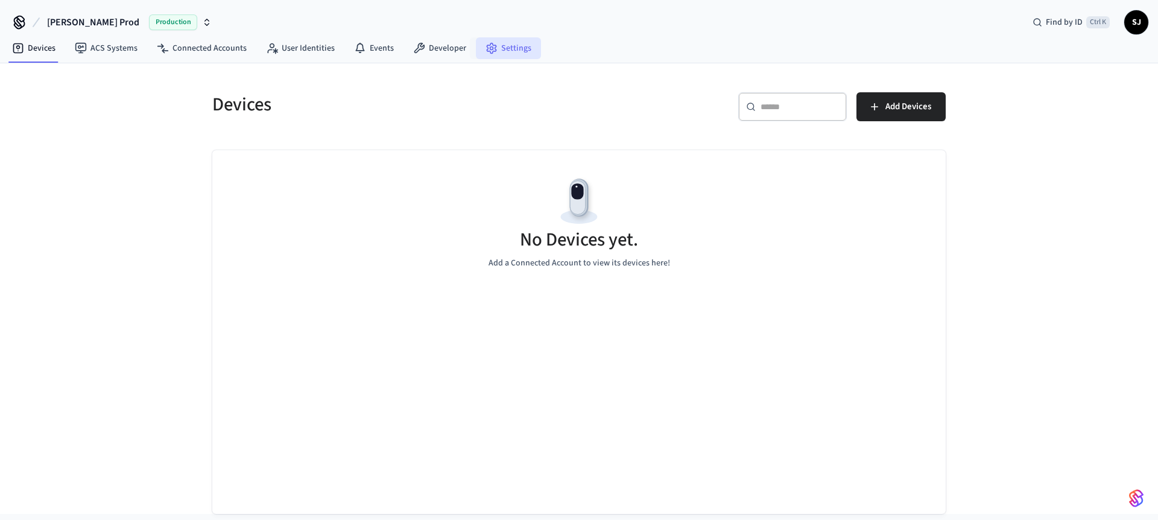
click at [530, 42] on link "Settings" at bounding box center [508, 48] width 65 height 22
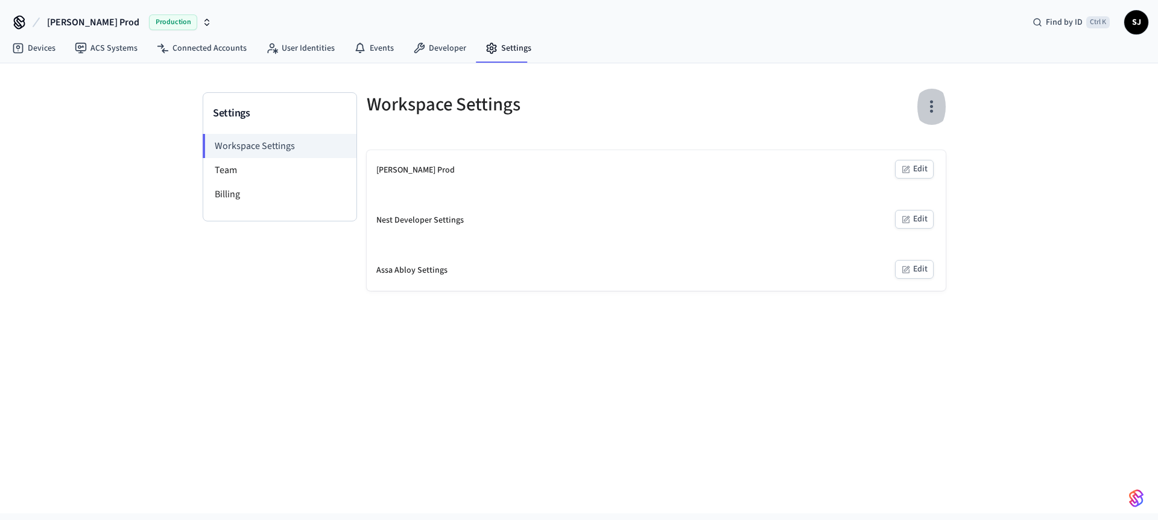
click at [932, 90] on button "button" at bounding box center [932, 107] width 28 height 48
click at [883, 183] on div "Delete Workspace" at bounding box center [885, 189] width 84 height 13
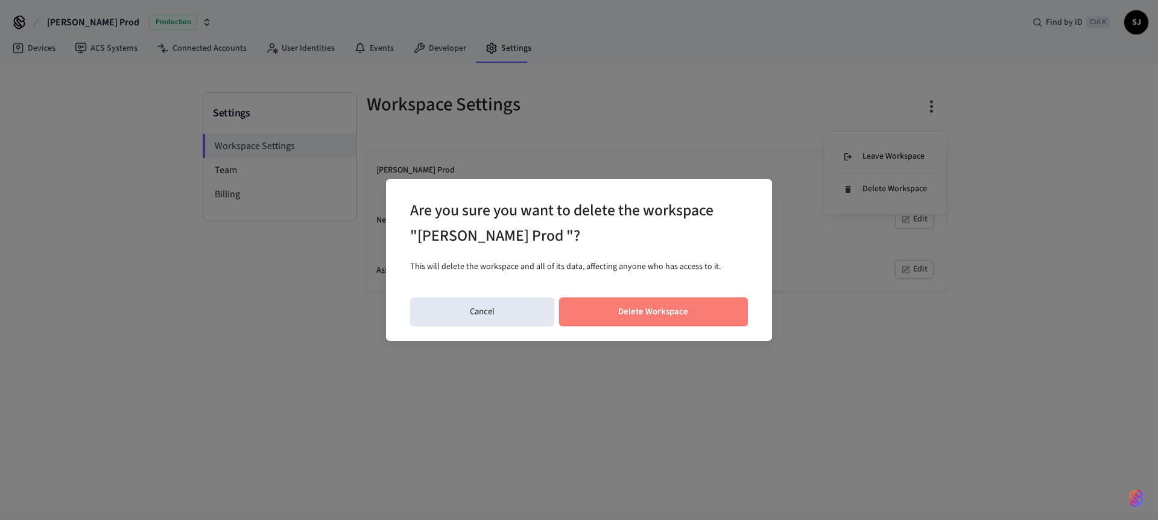
click at [676, 306] on button "Delete Workspace" at bounding box center [653, 311] width 189 height 29
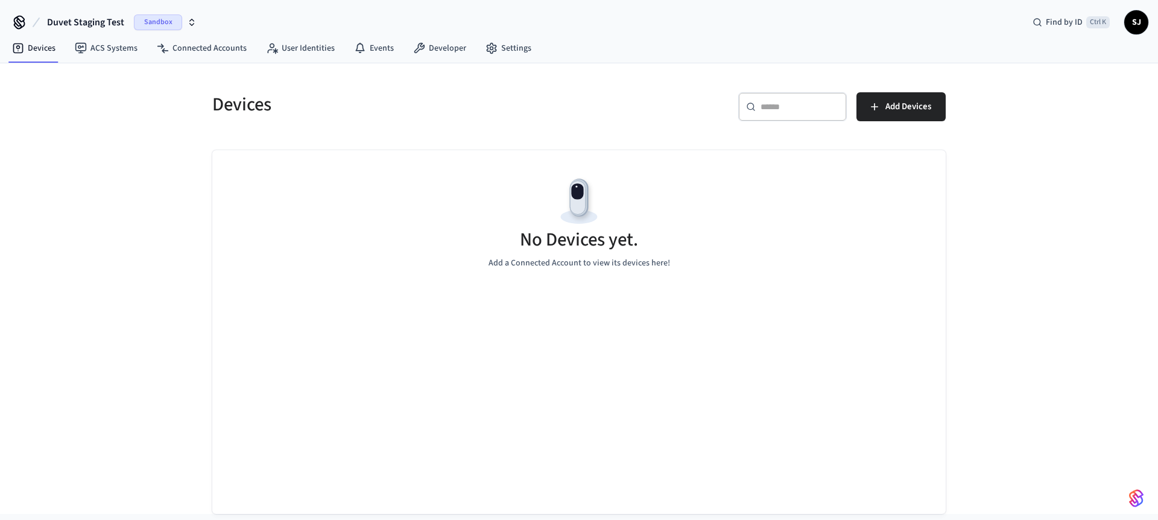
click at [71, 22] on span "Duvet Staging Test" at bounding box center [85, 22] width 77 height 14
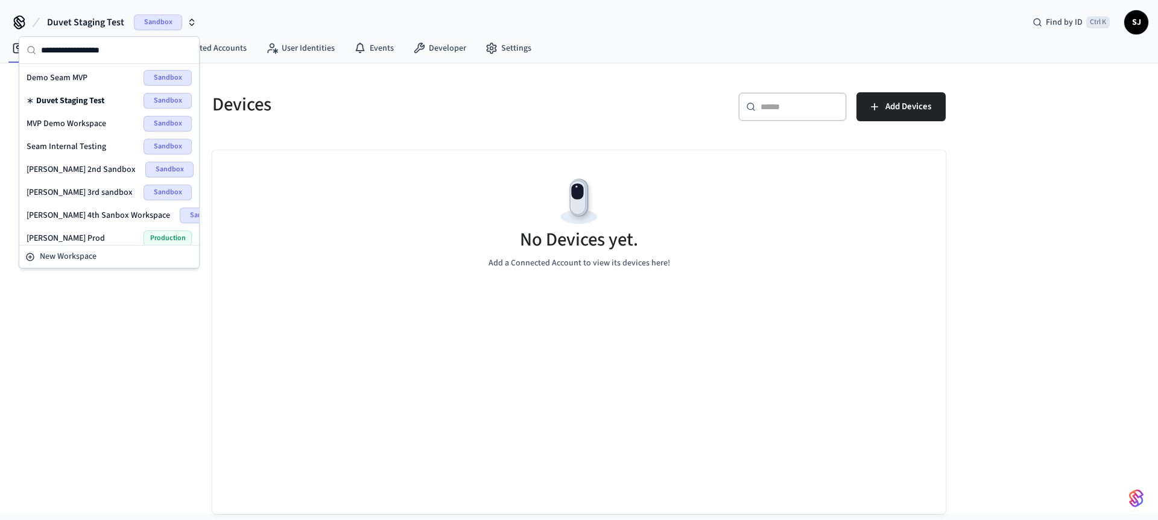
scroll to position [30, 0]
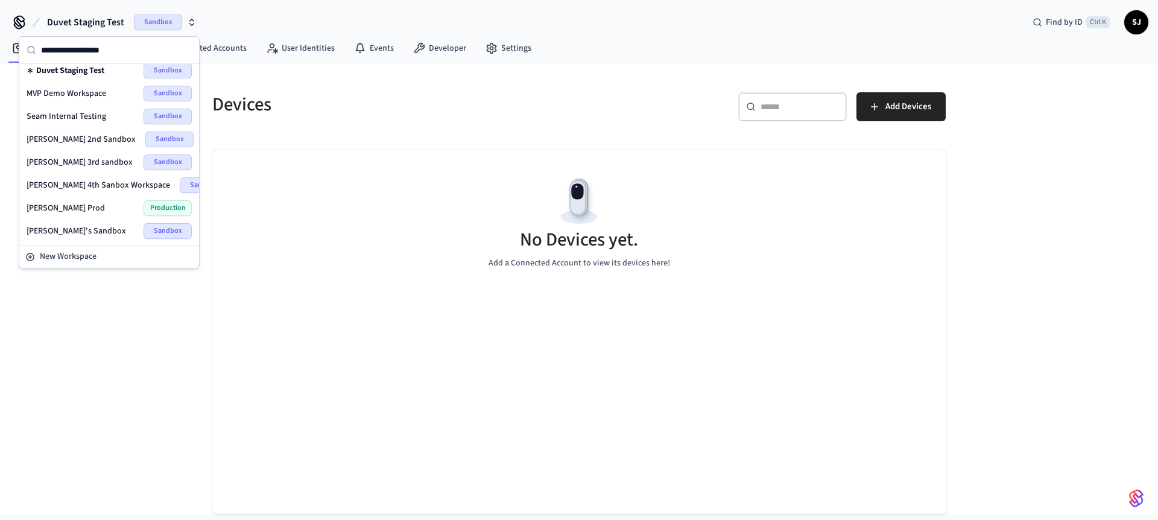
click at [65, 203] on span "[PERSON_NAME] Prod" at bounding box center [66, 208] width 78 height 12
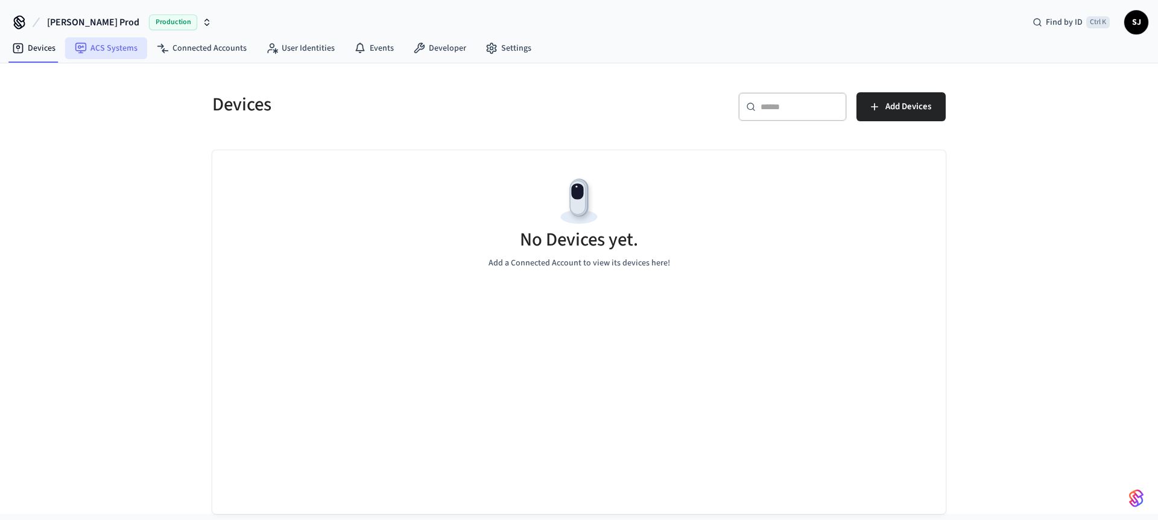
click at [127, 43] on link "ACS Systems" at bounding box center [106, 48] width 82 height 22
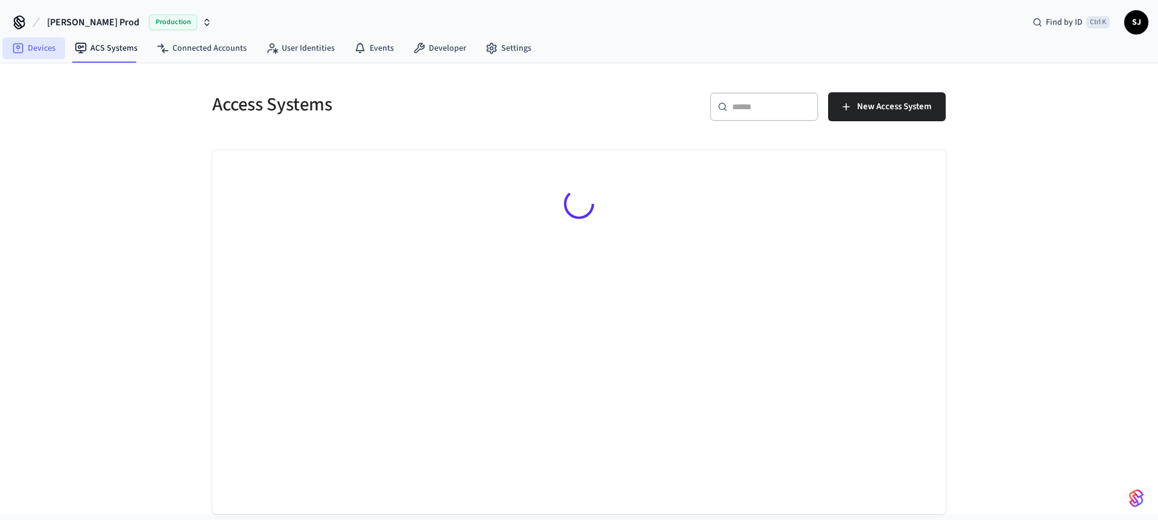
click at [39, 45] on link "Devices" at bounding box center [33, 48] width 63 height 22
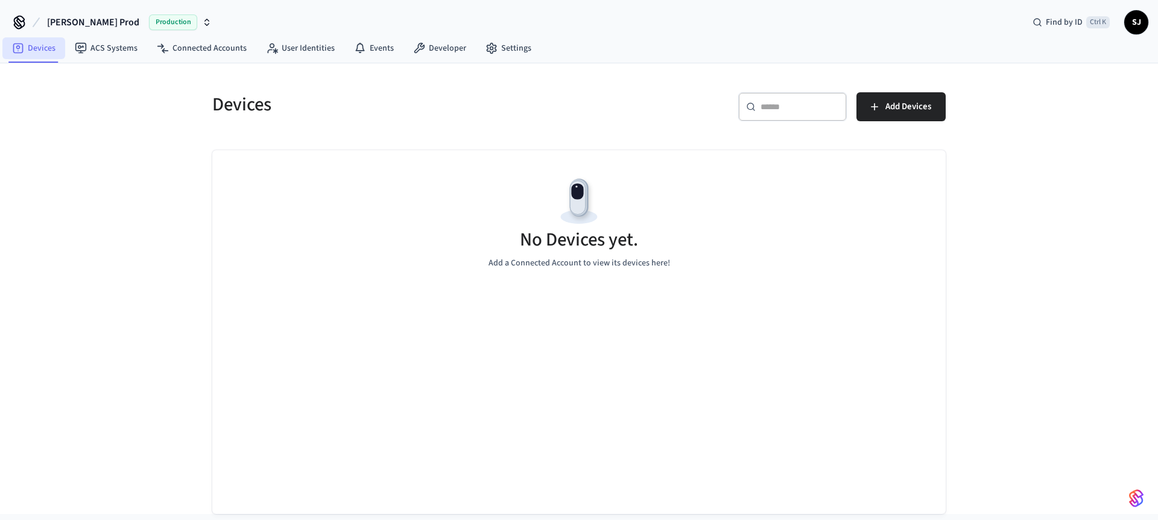
click at [39, 45] on link "Devices" at bounding box center [33, 48] width 63 height 22
click at [98, 25] on span "[PERSON_NAME] Prod" at bounding box center [93, 22] width 92 height 14
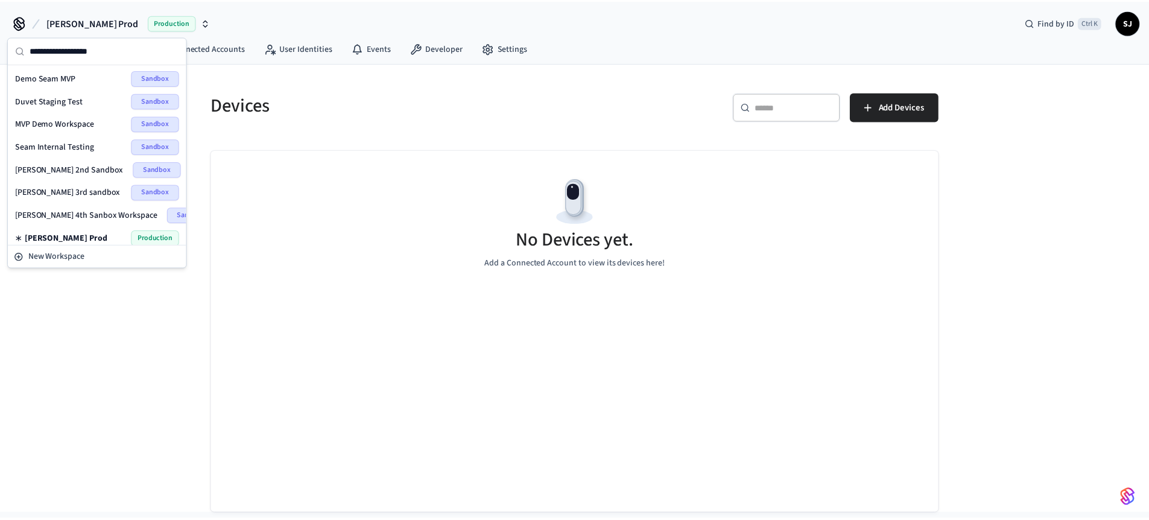
scroll to position [30, 0]
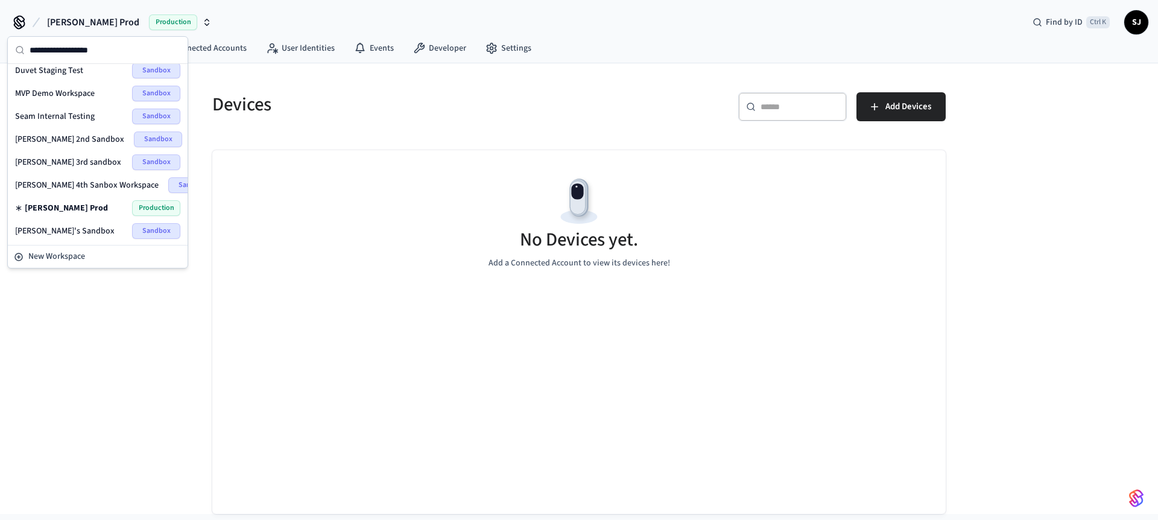
click at [62, 181] on span "Shubham 4th Sanbox Workspace" at bounding box center [87, 185] width 144 height 12
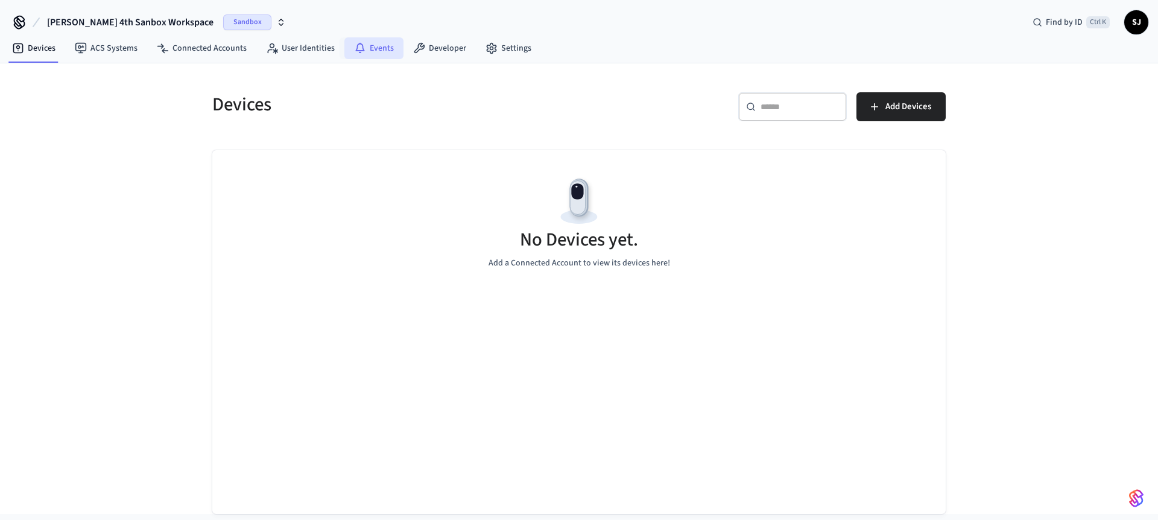
click at [365, 44] on link "Events" at bounding box center [373, 48] width 59 height 22
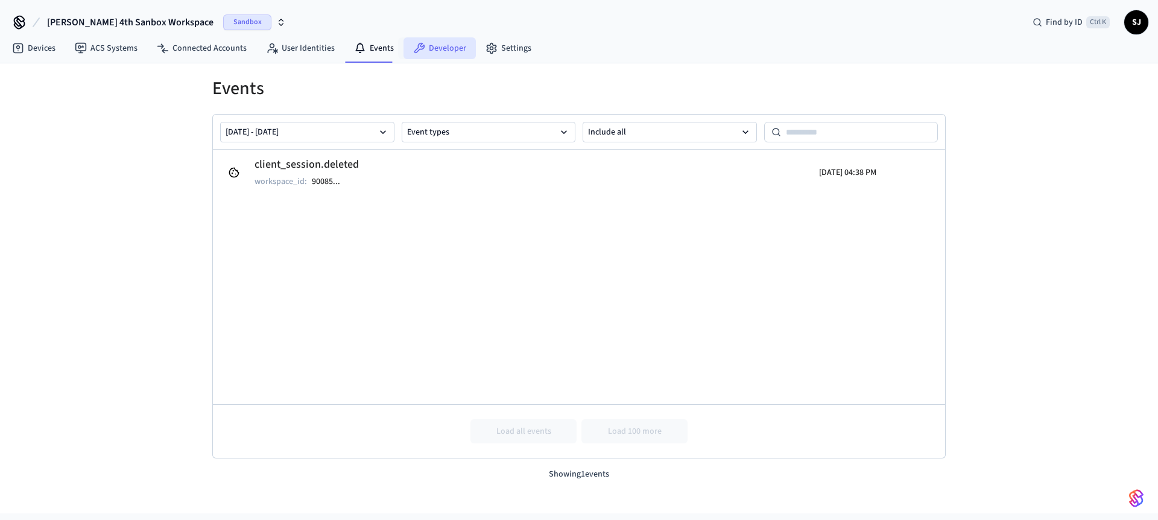
click at [463, 51] on link "Developer" at bounding box center [440, 48] width 72 height 22
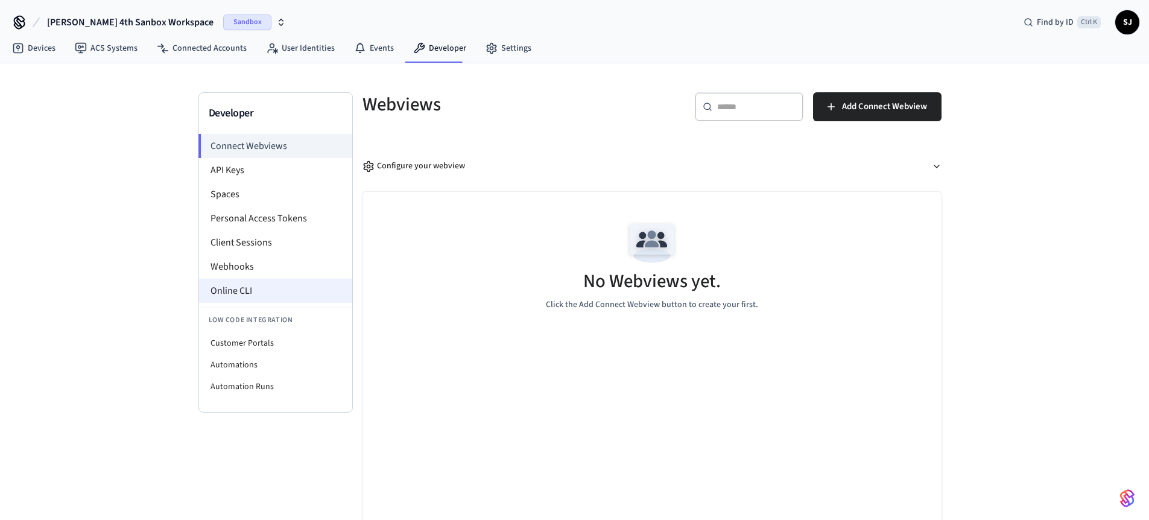
click at [243, 279] on li "Online CLI" at bounding box center [275, 291] width 153 height 24
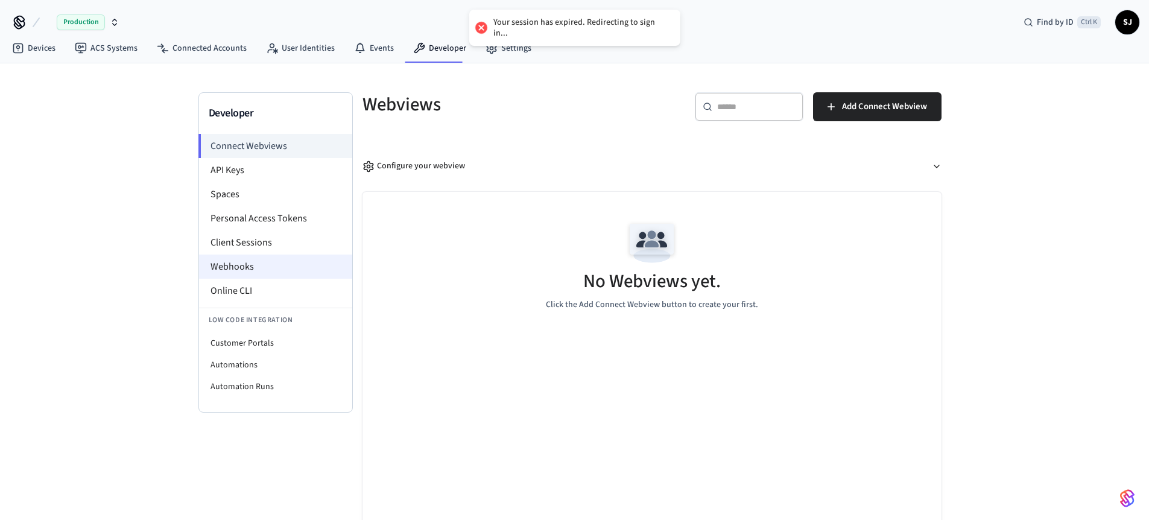
click at [251, 262] on li "Webhooks" at bounding box center [275, 267] width 153 height 24
click at [233, 269] on li "Webhooks" at bounding box center [275, 267] width 153 height 24
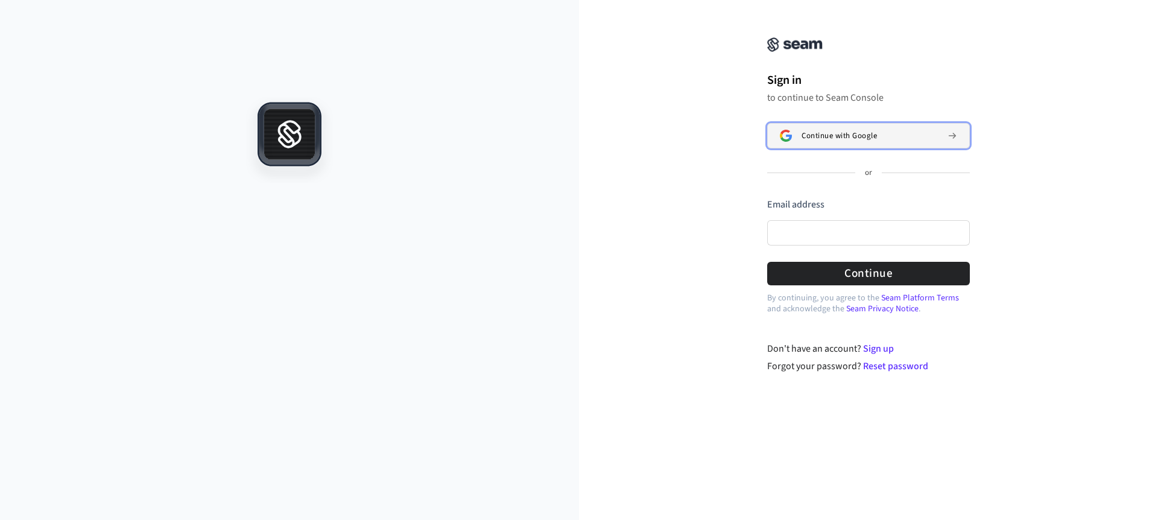
click at [834, 129] on button "Continue with Google" at bounding box center [868, 135] width 203 height 25
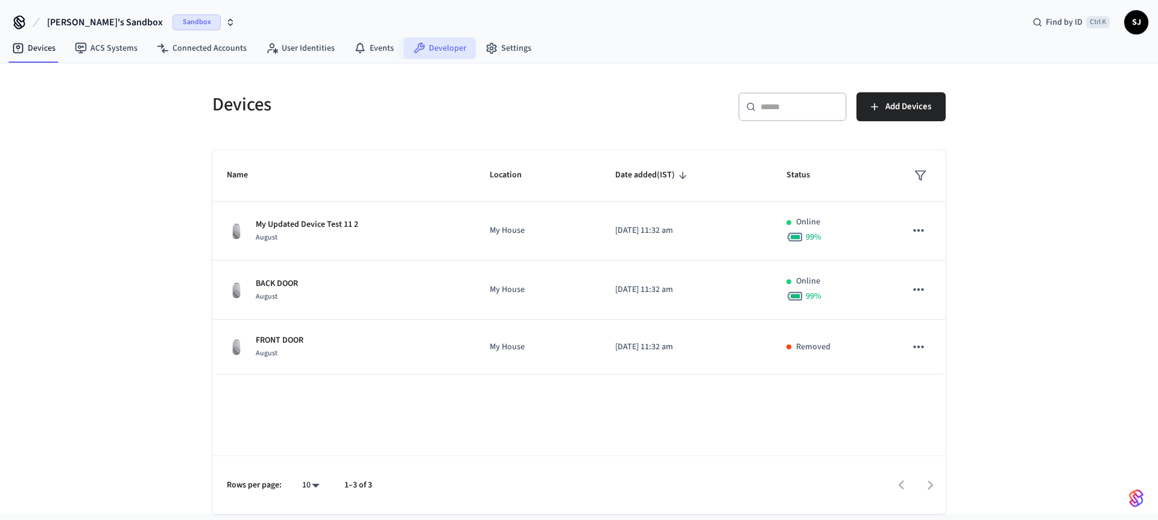
click at [461, 45] on link "Developer" at bounding box center [440, 48] width 72 height 22
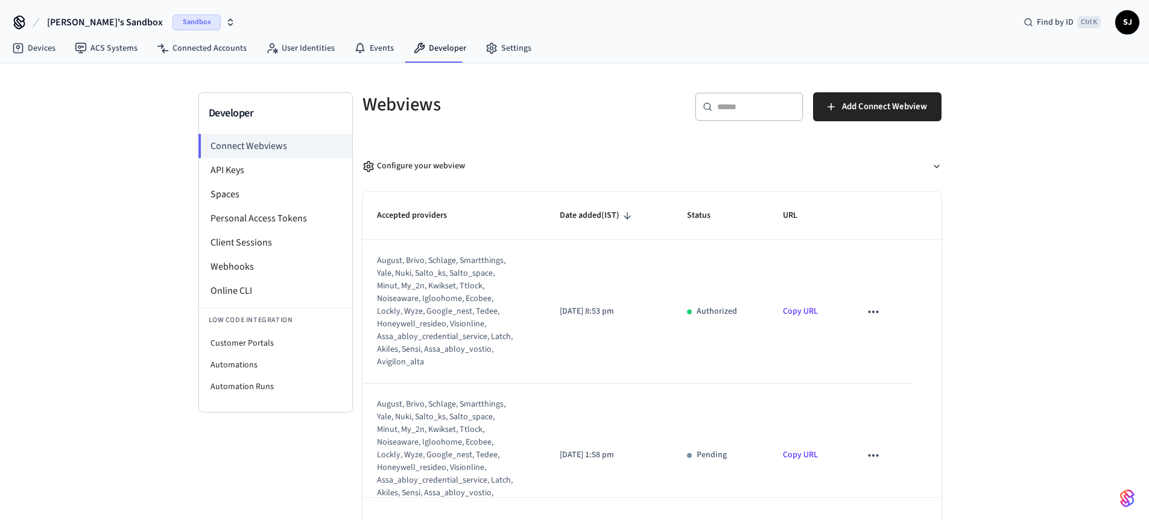
click at [78, 18] on span "[PERSON_NAME]'s Sandbox" at bounding box center [105, 22] width 116 height 14
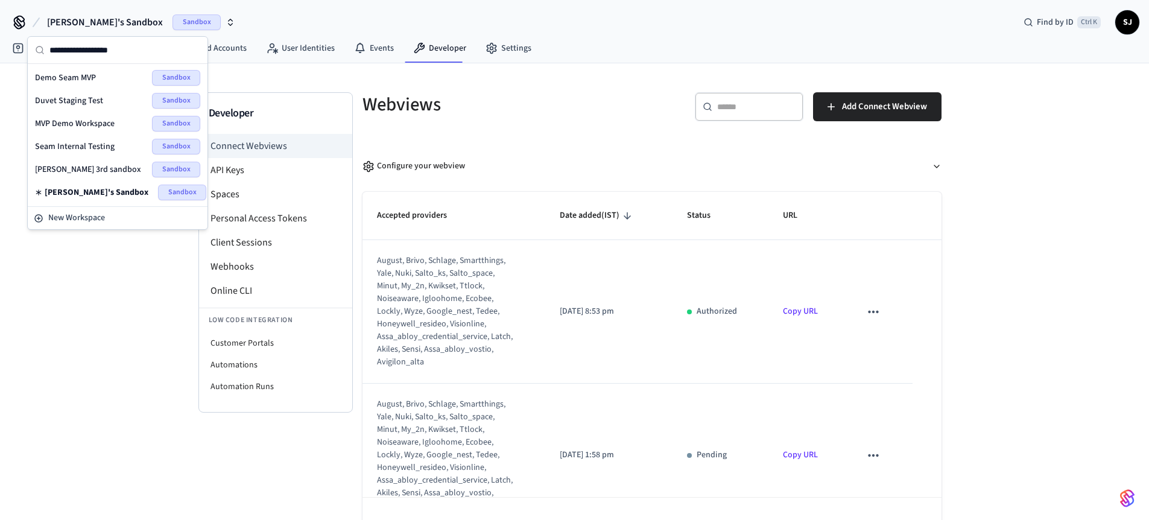
click at [56, 168] on span "[PERSON_NAME] 3rd sandbox" at bounding box center [88, 169] width 106 height 12
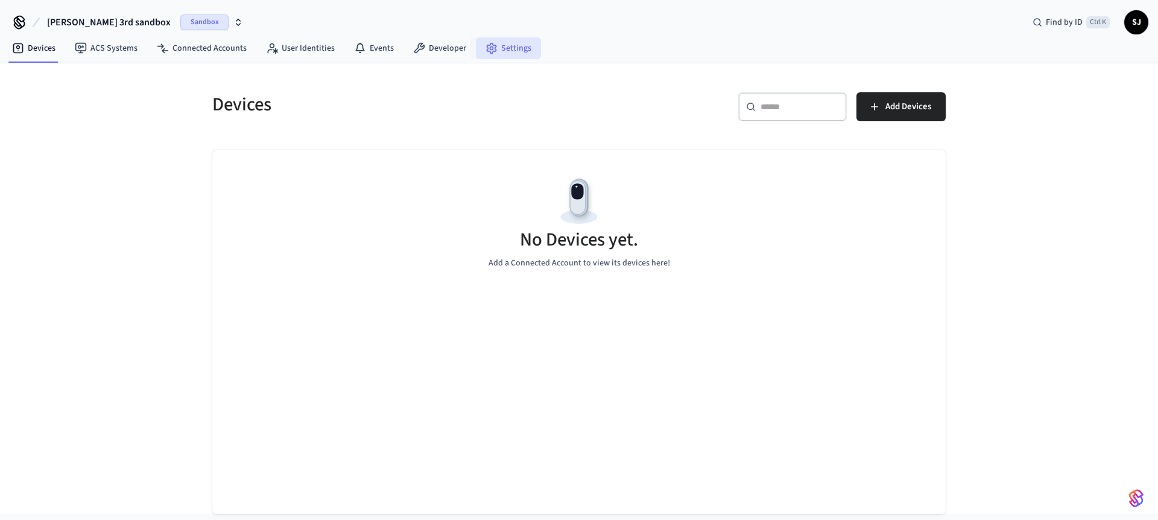
click at [510, 47] on link "Settings" at bounding box center [508, 48] width 65 height 22
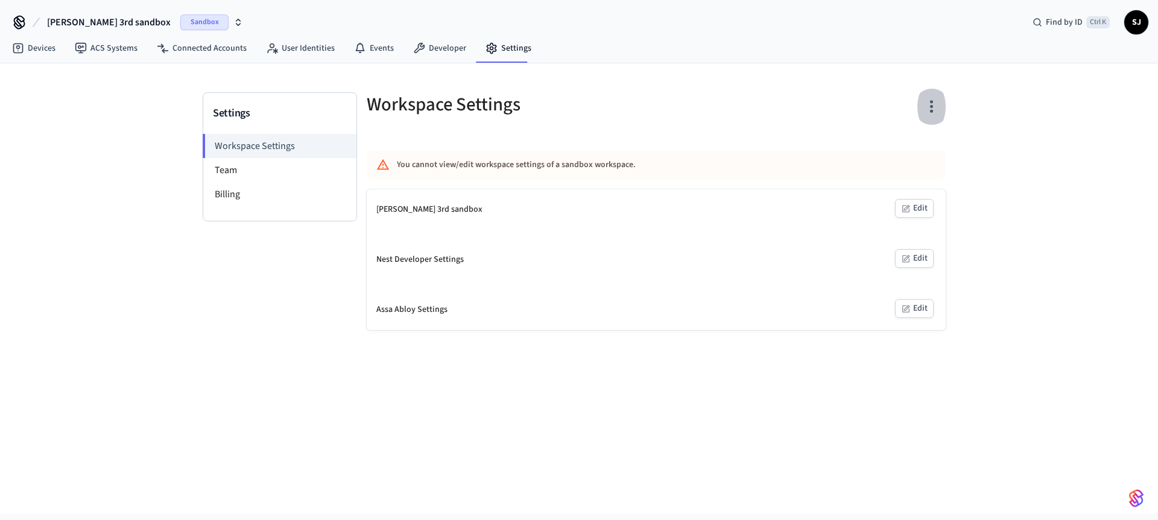
click at [934, 104] on icon "button" at bounding box center [931, 106] width 19 height 19
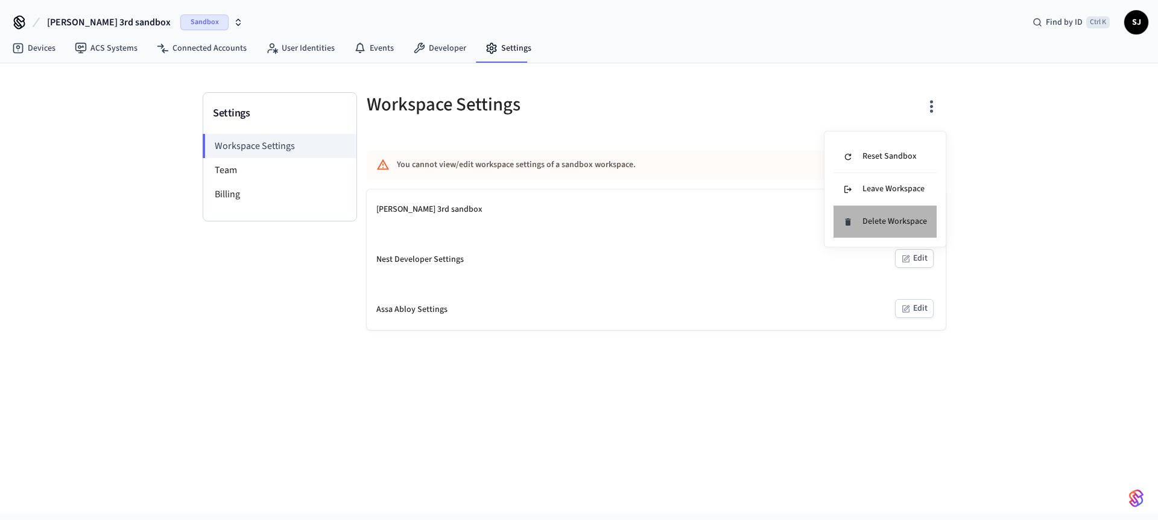
click at [875, 218] on div "Delete Workspace" at bounding box center [885, 221] width 84 height 13
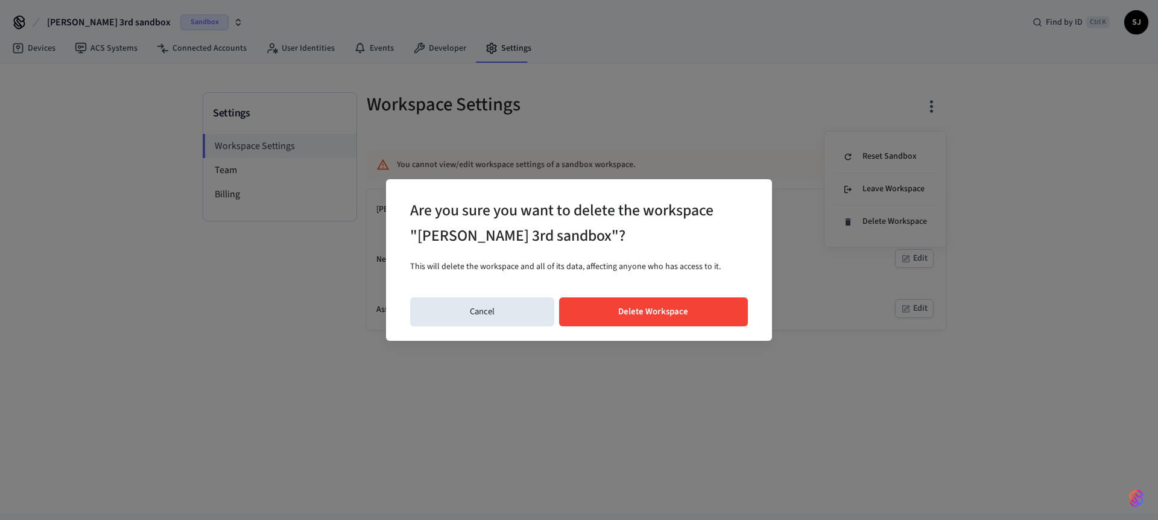
click at [675, 314] on button "Delete Workspace" at bounding box center [653, 311] width 189 height 29
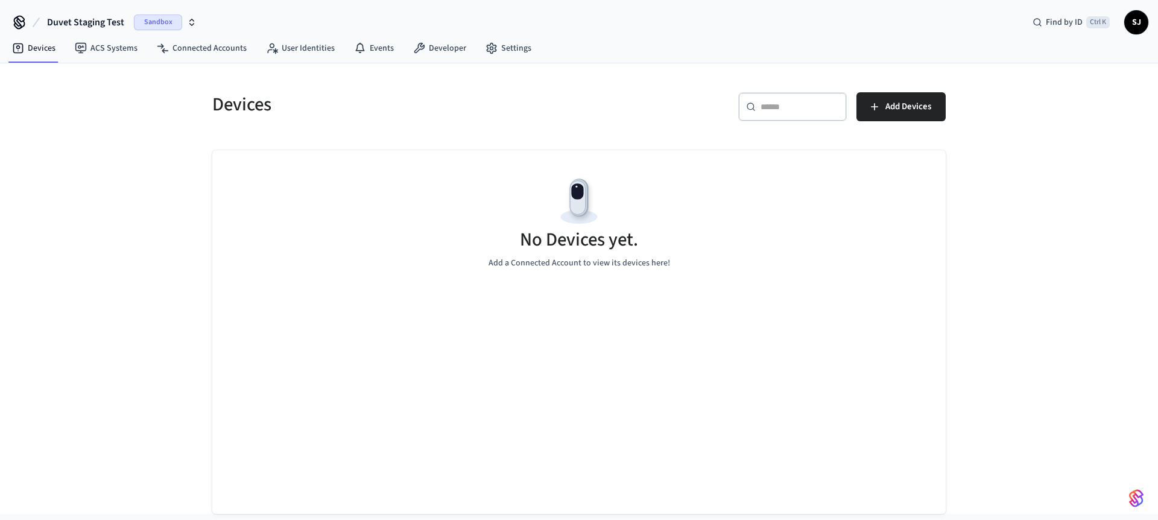
click at [78, 19] on span "Duvet Staging Test" at bounding box center [85, 22] width 77 height 14
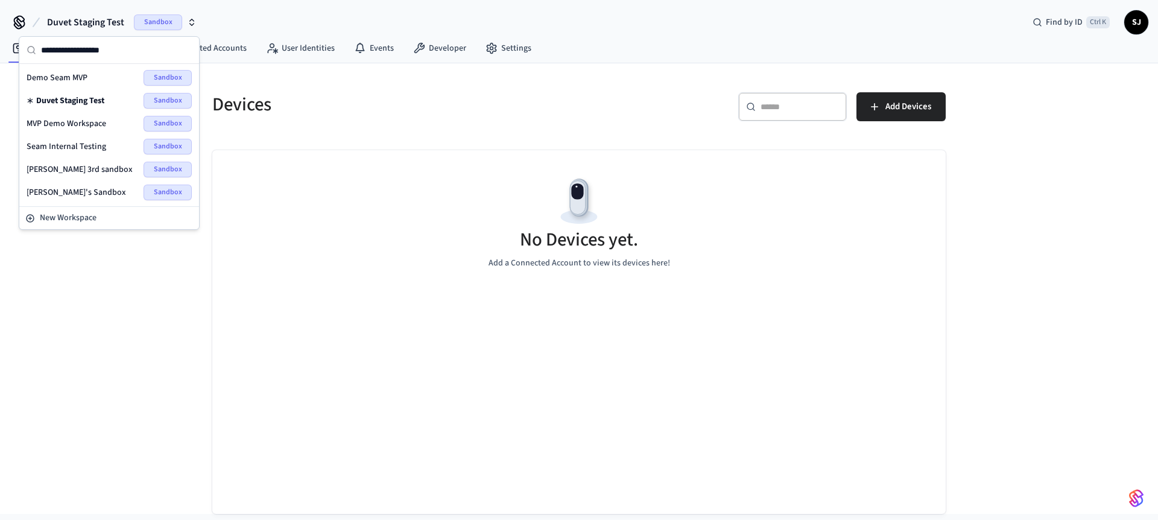
click at [59, 188] on span "[PERSON_NAME]'s Sandbox" at bounding box center [77, 192] width 100 height 12
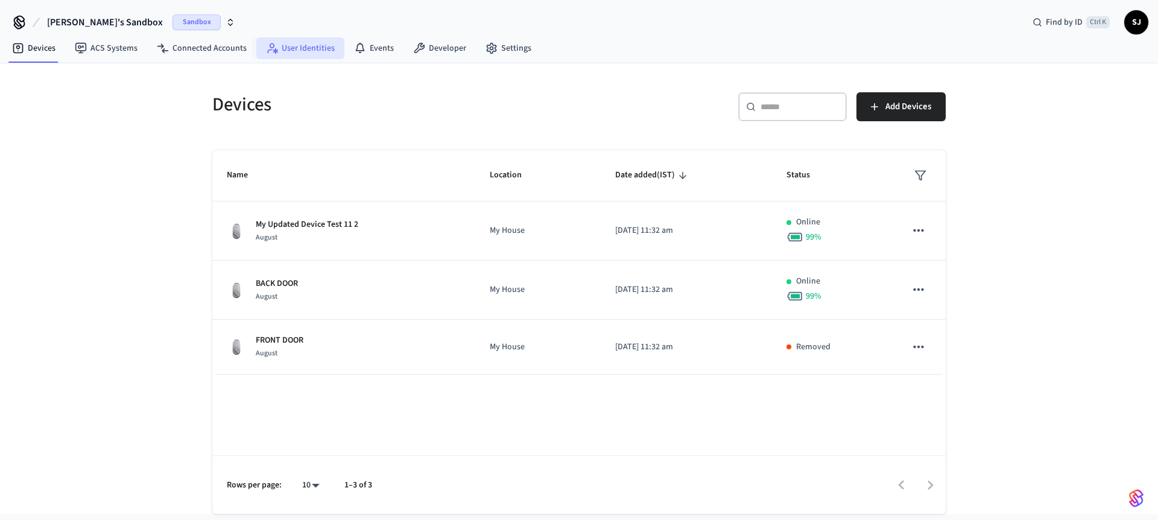
click at [281, 41] on link "User Identities" at bounding box center [300, 48] width 88 height 22
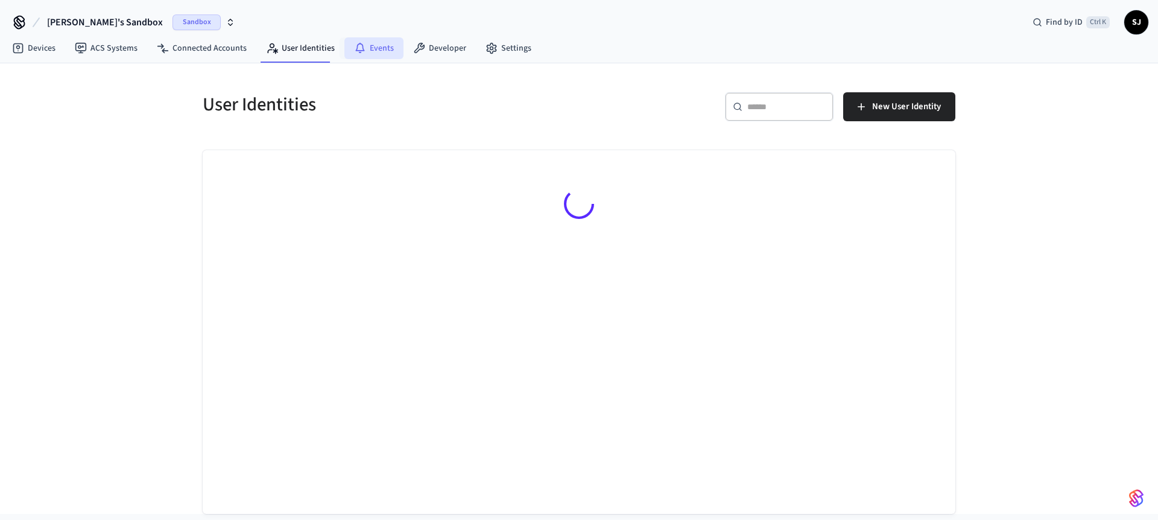
click at [384, 51] on link "Events" at bounding box center [373, 48] width 59 height 22
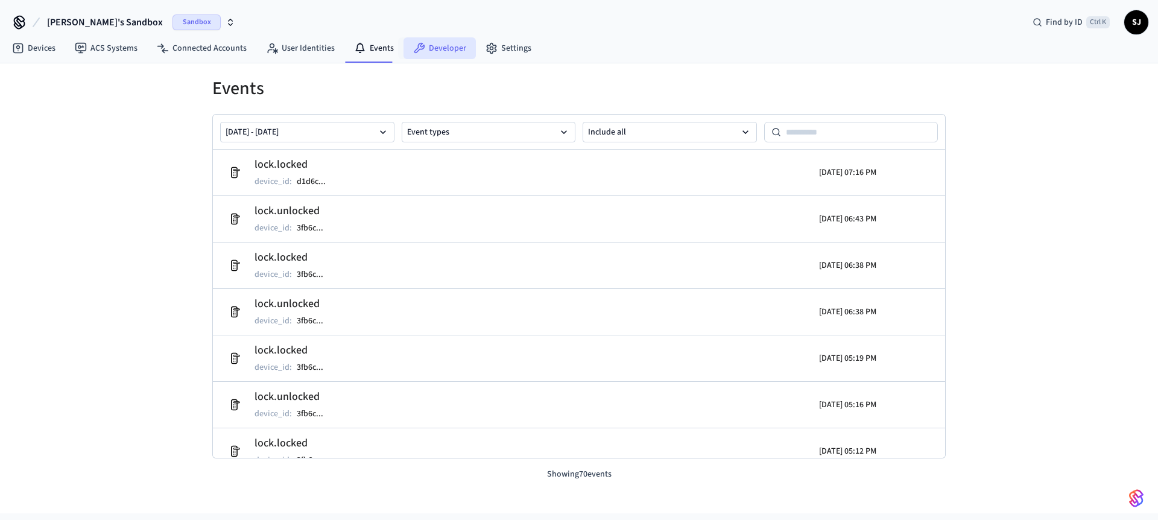
click at [457, 45] on link "Developer" at bounding box center [440, 48] width 72 height 22
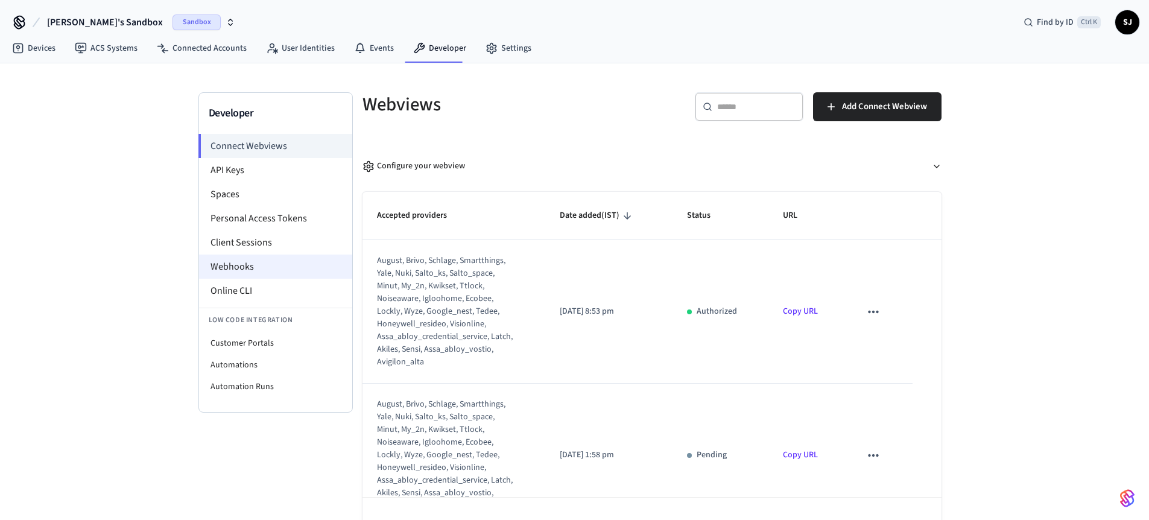
click at [272, 270] on li "Webhooks" at bounding box center [275, 267] width 153 height 24
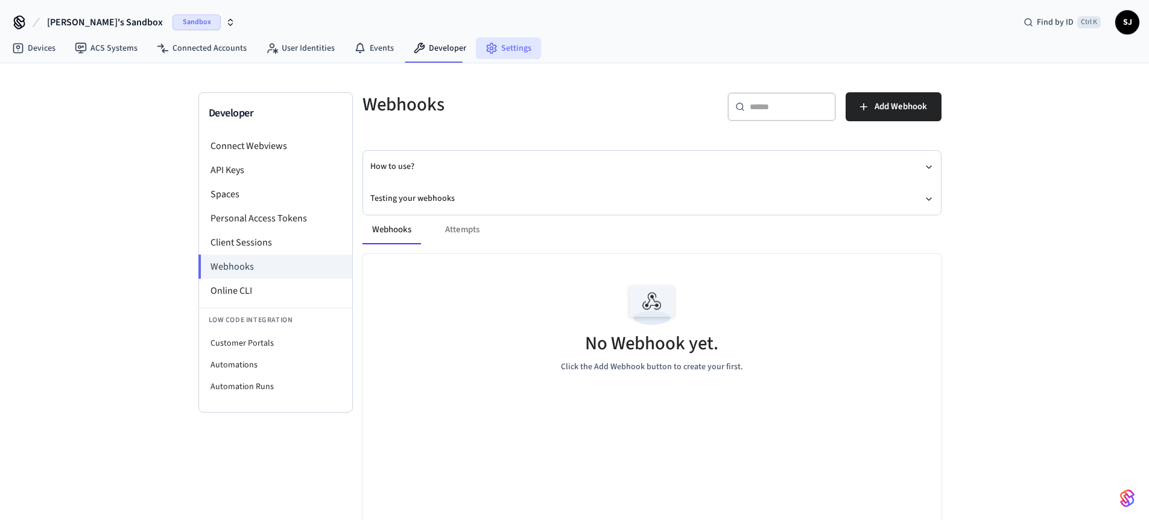
click at [503, 39] on link "Settings" at bounding box center [508, 48] width 65 height 22
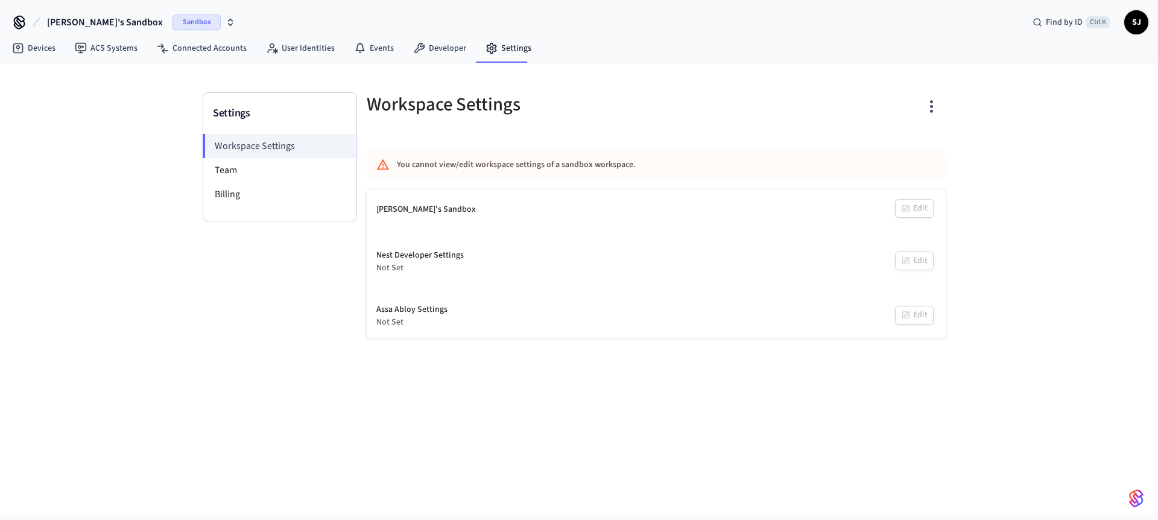
click at [935, 110] on icon "button" at bounding box center [931, 106] width 19 height 19
click at [875, 226] on div "Delete Workspace" at bounding box center [885, 221] width 84 height 13
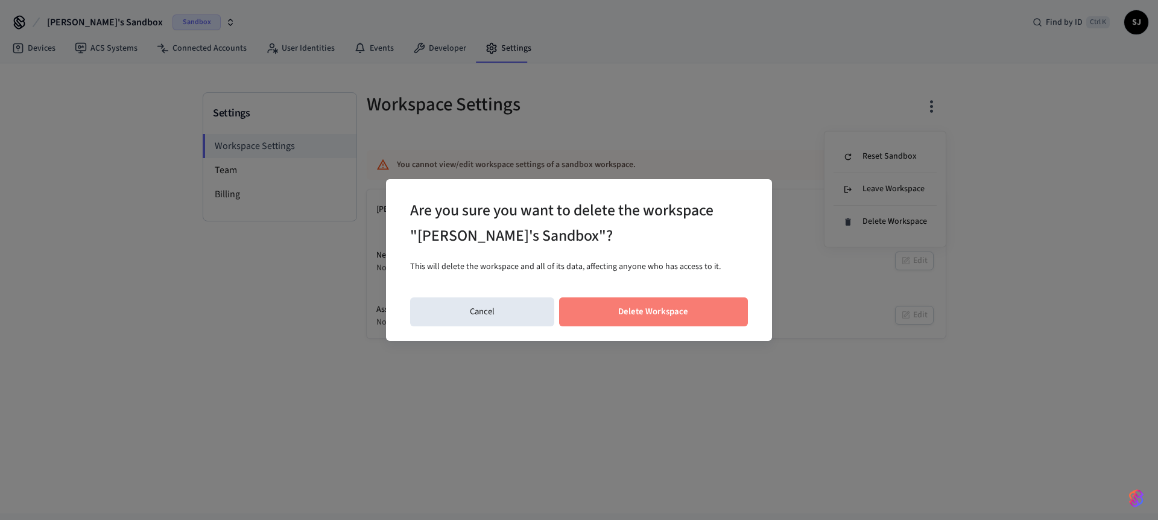
click at [669, 314] on button "Delete Workspace" at bounding box center [653, 311] width 189 height 29
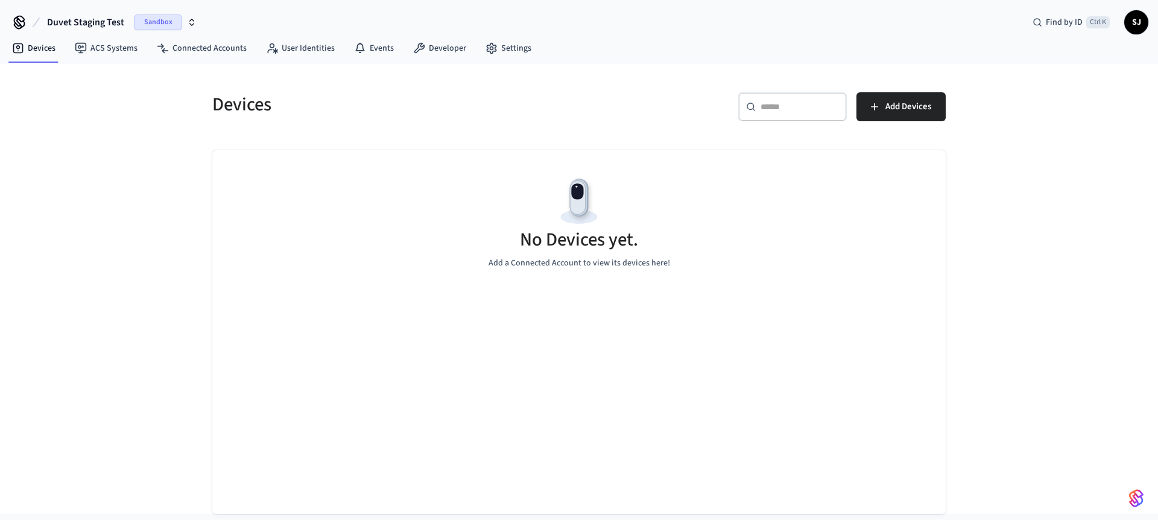
click at [83, 21] on span "Duvet Staging Test" at bounding box center [85, 22] width 77 height 14
click at [90, 16] on span "Duvet Staging Test" at bounding box center [85, 22] width 77 height 14
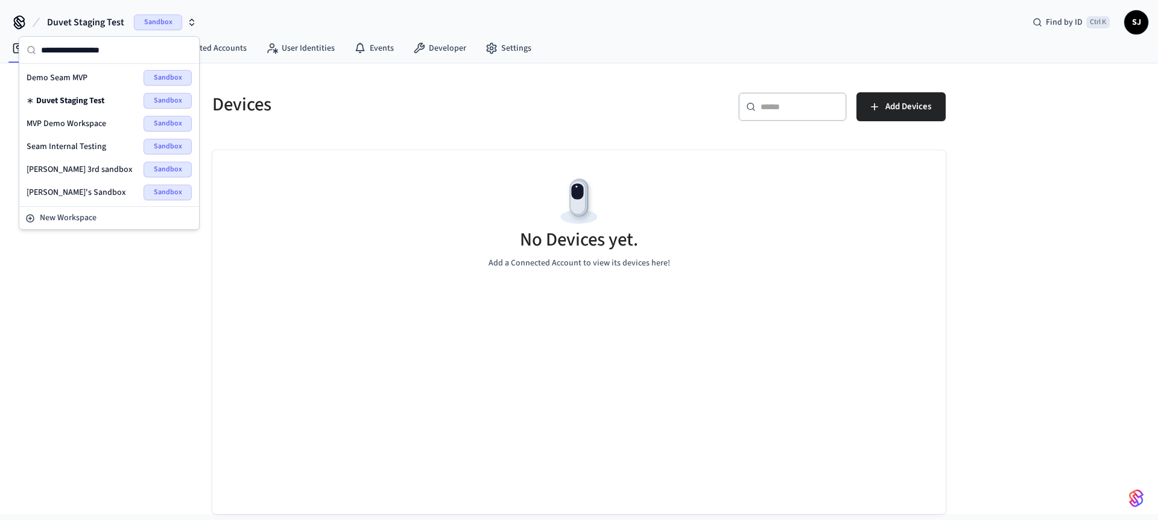
click at [1137, 24] on span "SJ" at bounding box center [1137, 22] width 22 height 22
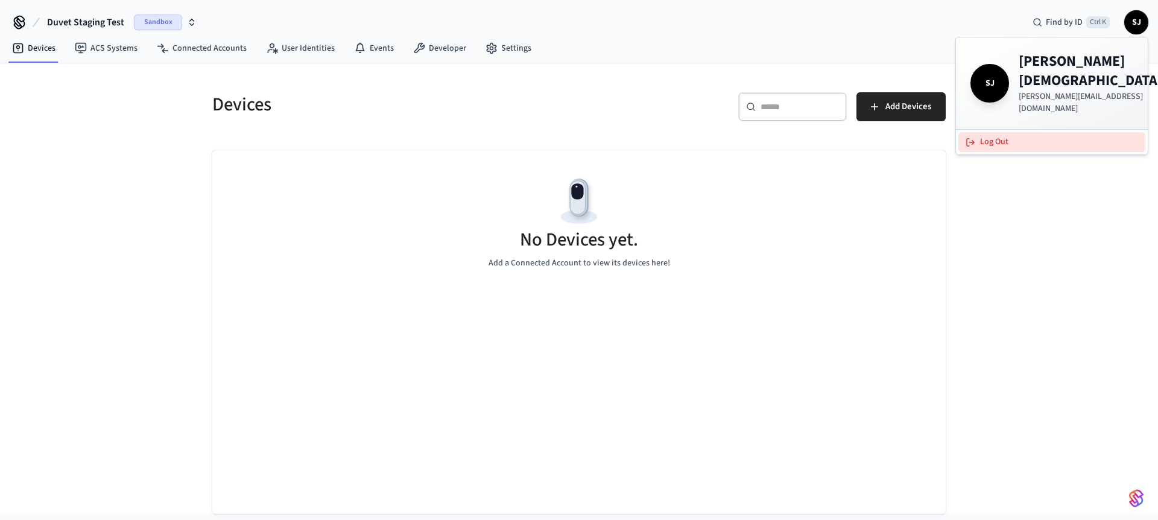
click at [1034, 132] on button "Log Out" at bounding box center [1052, 142] width 187 height 20
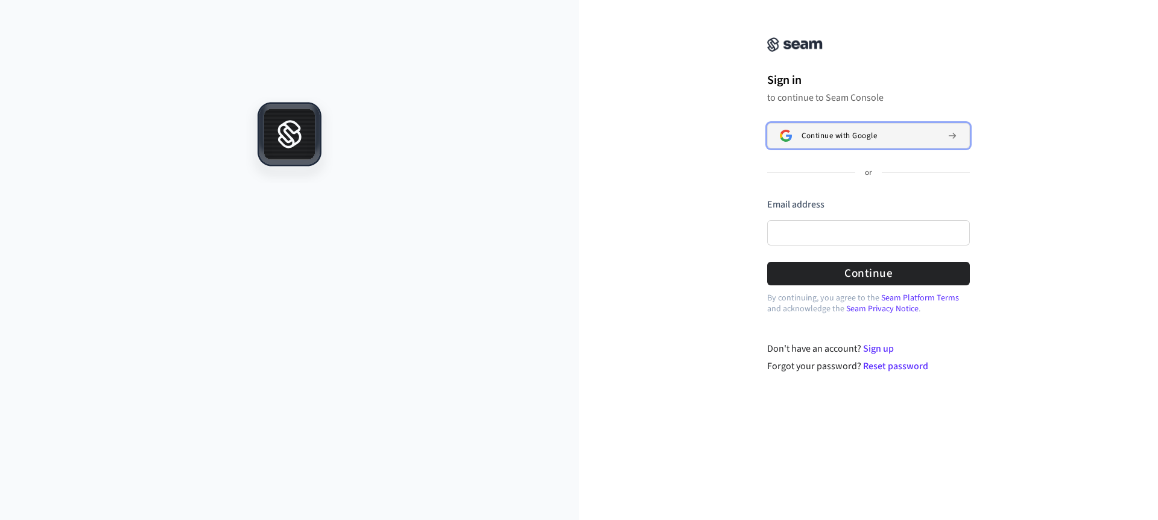
click at [852, 131] on span "Continue with Google" at bounding box center [839, 136] width 75 height 10
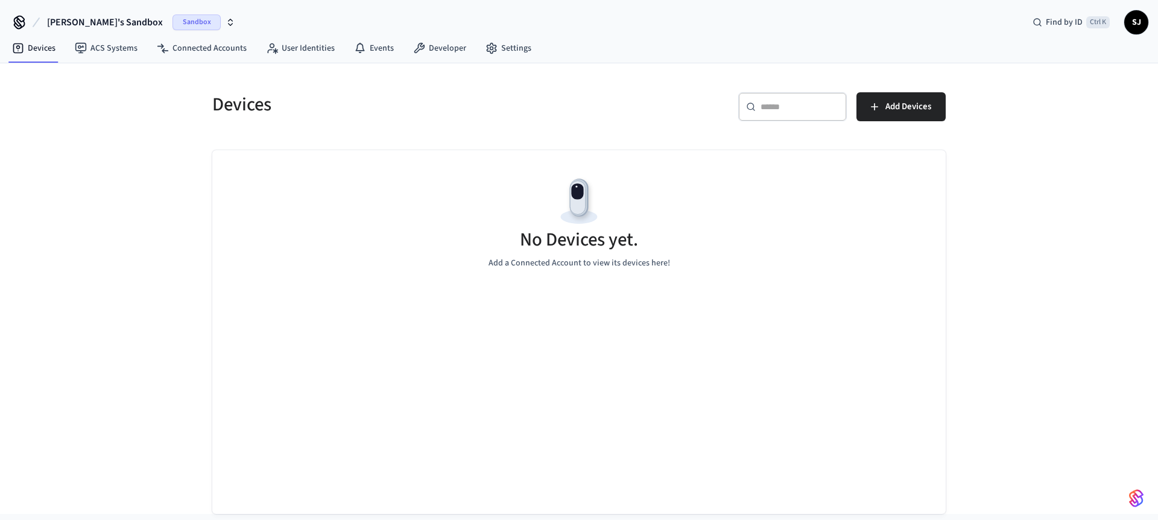
click at [100, 24] on span "[PERSON_NAME]'s Sandbox" at bounding box center [105, 22] width 116 height 14
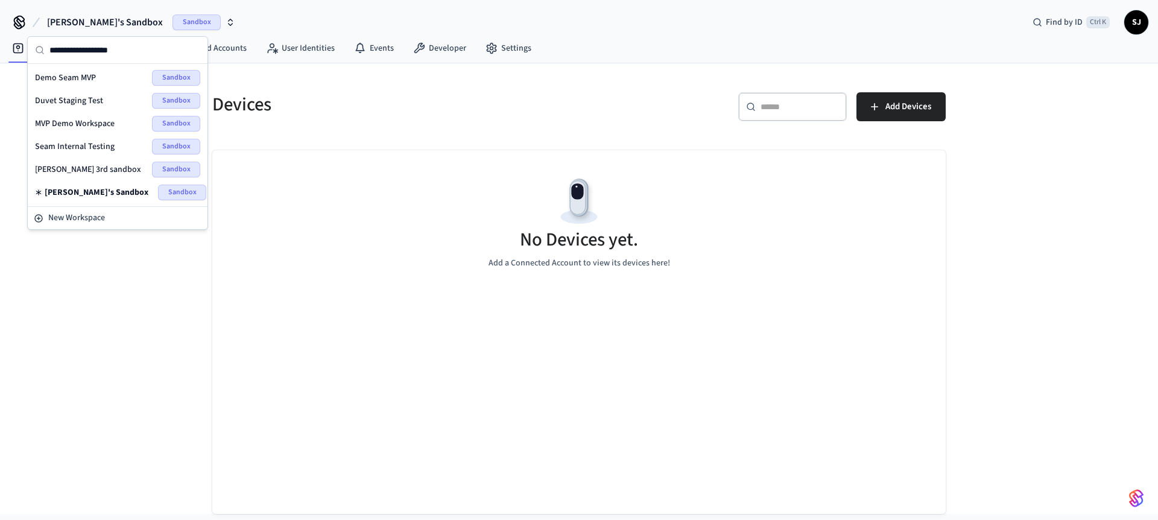
click at [75, 128] on span "MVP Demo Workspace" at bounding box center [75, 124] width 80 height 12
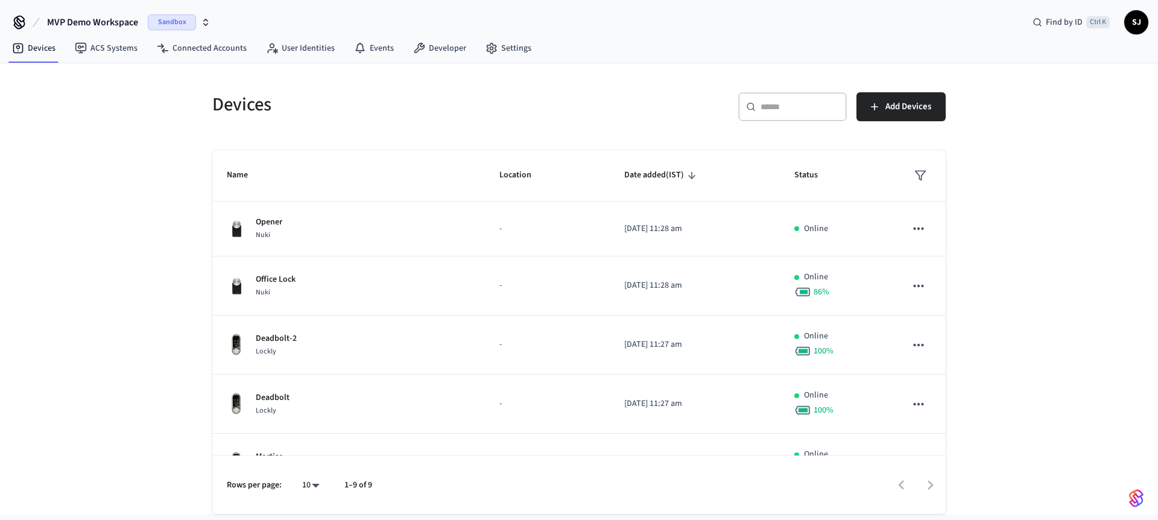
click at [80, 19] on span "MVP Demo Workspace" at bounding box center [92, 22] width 91 height 14
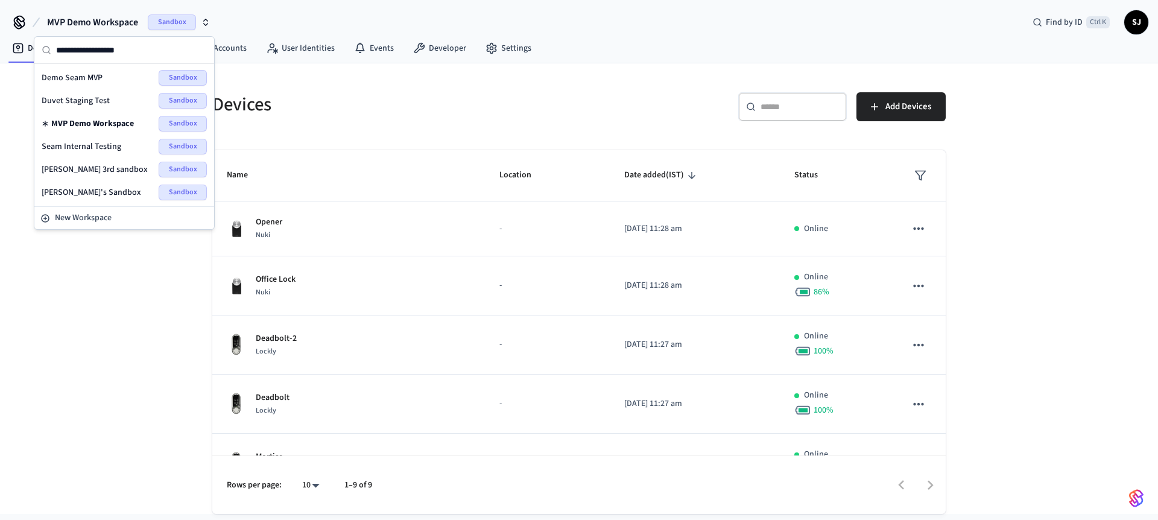
click at [77, 95] on span "Duvet Staging Test" at bounding box center [76, 101] width 68 height 12
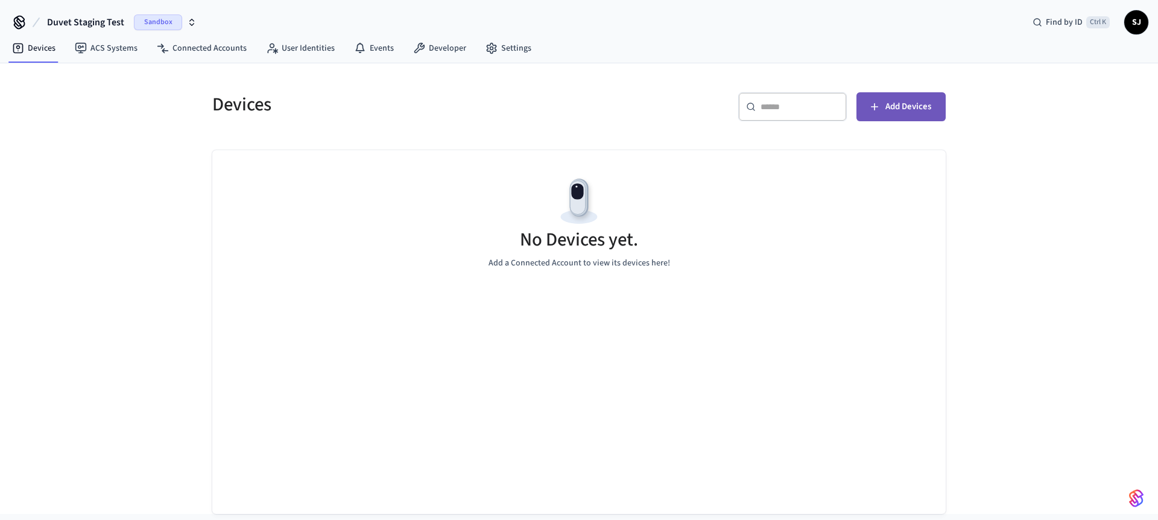
click at [897, 103] on span "Add Devices" at bounding box center [909, 107] width 46 height 16
click at [93, 17] on span "Duvet Staging Test" at bounding box center [85, 22] width 77 height 14
click at [456, 337] on div "No Devices yet. Add a Connected Account to view its devices here!" at bounding box center [579, 332] width 734 height 364
click at [90, 21] on span "Duvet Staging Test" at bounding box center [85, 22] width 77 height 14
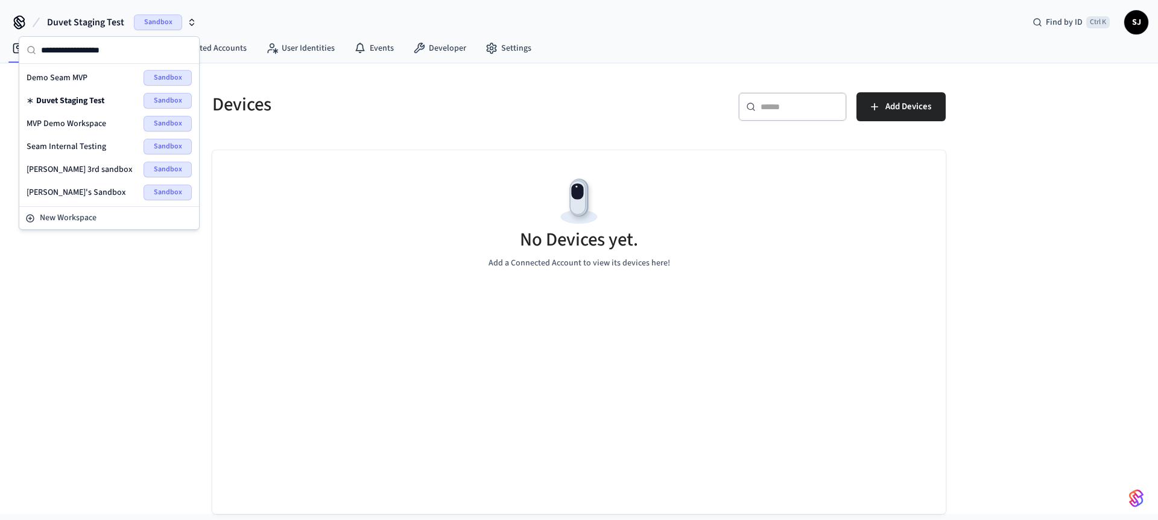
click at [66, 150] on span "Seam Internal Testing" at bounding box center [67, 147] width 80 height 12
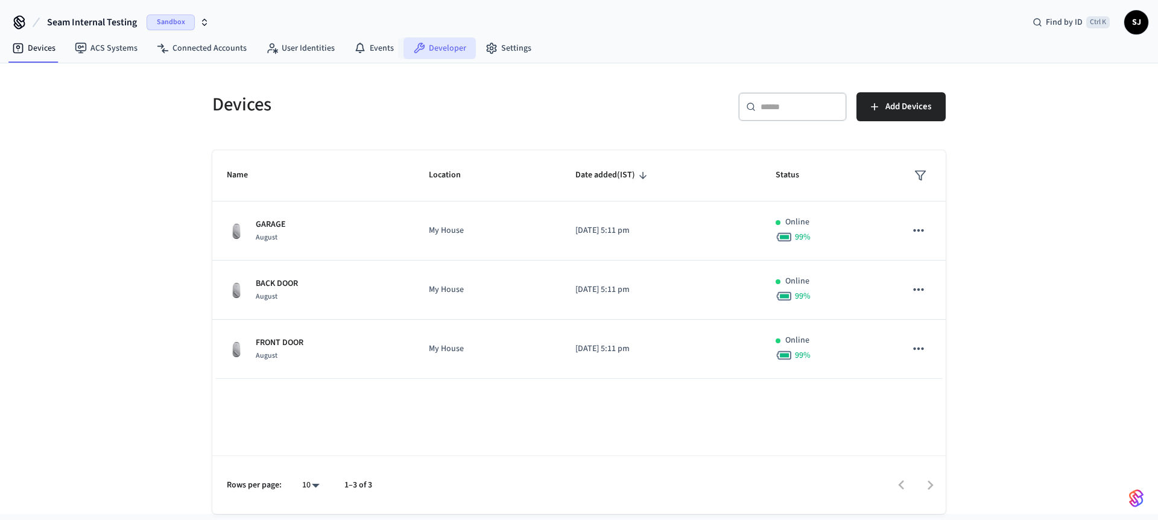
click at [456, 58] on link "Developer" at bounding box center [440, 48] width 72 height 22
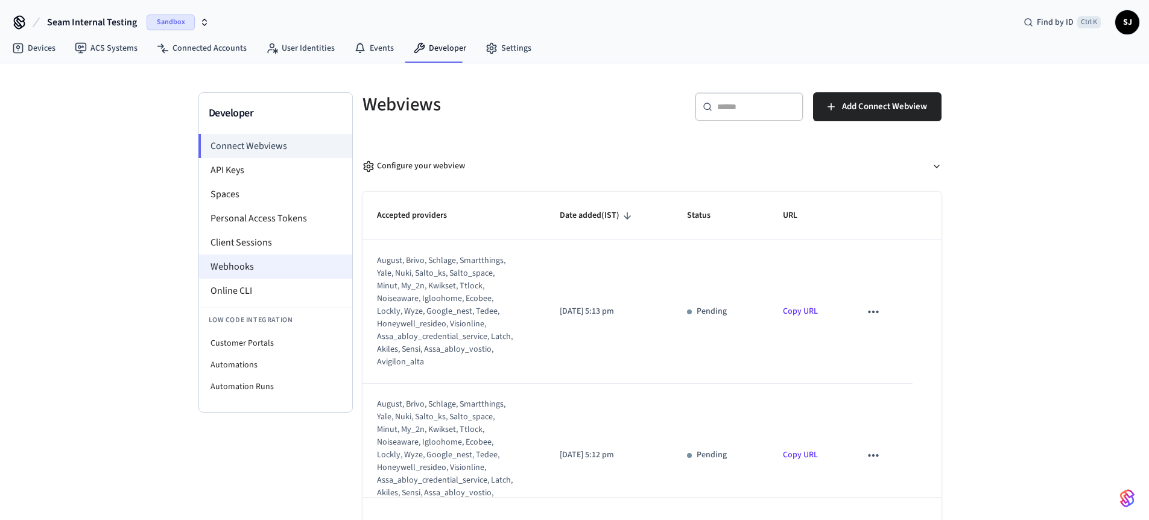
click at [232, 260] on li "Webhooks" at bounding box center [275, 267] width 153 height 24
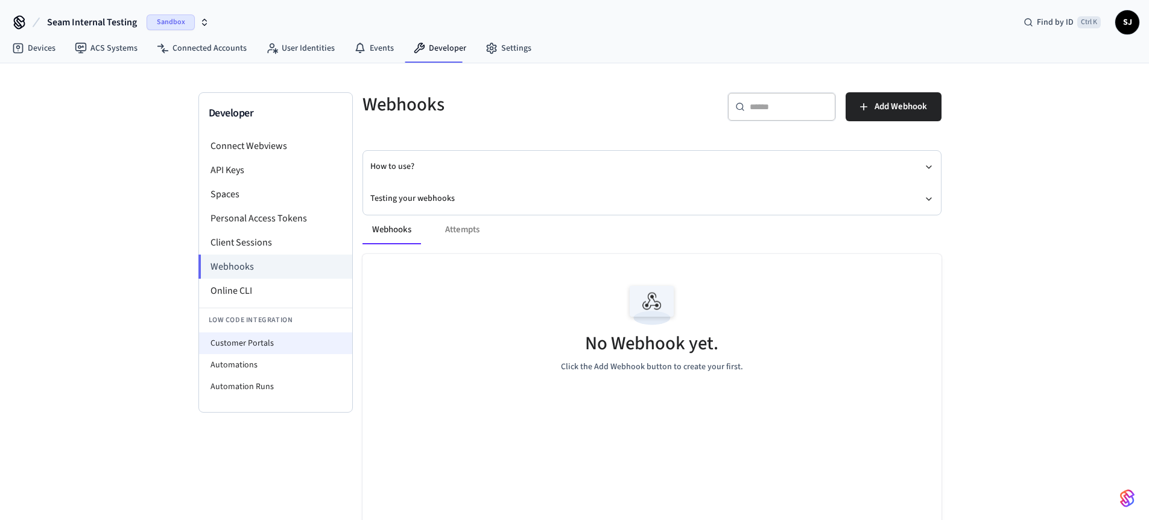
click at [224, 344] on li "Customer Portals" at bounding box center [275, 343] width 153 height 22
select select "**********"
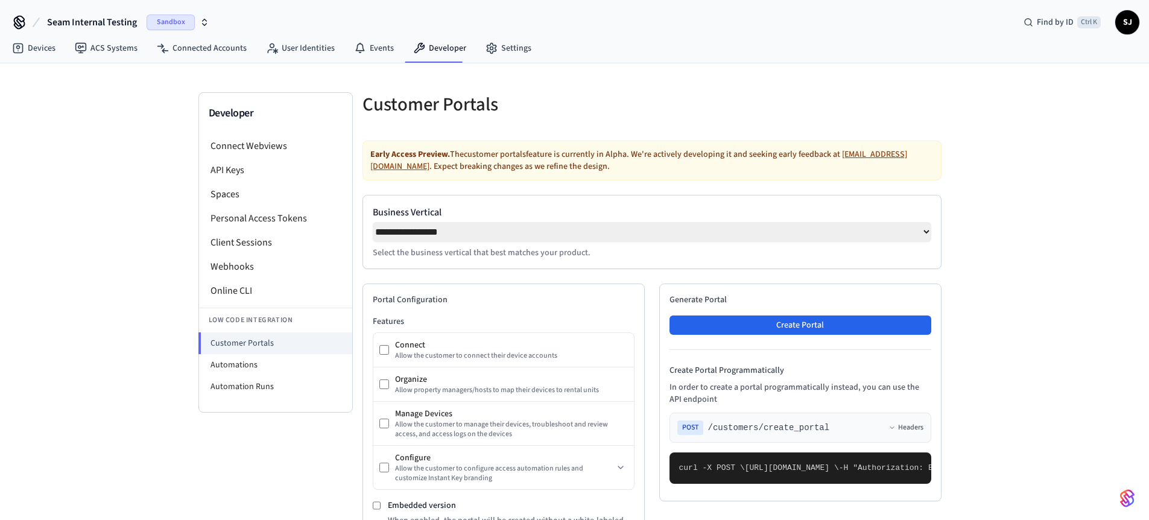
click at [719, 340] on div "Generate Portal Create Portal Create Portal Programmatically In order to create…" at bounding box center [800, 393] width 282 height 218
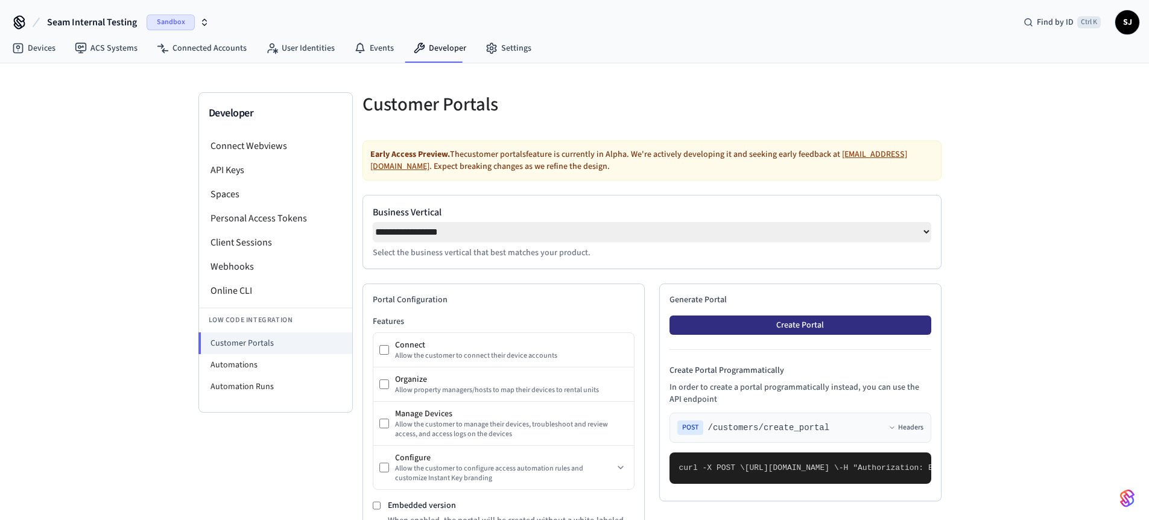
click at [778, 323] on button "Create Portal" at bounding box center [801, 325] width 262 height 19
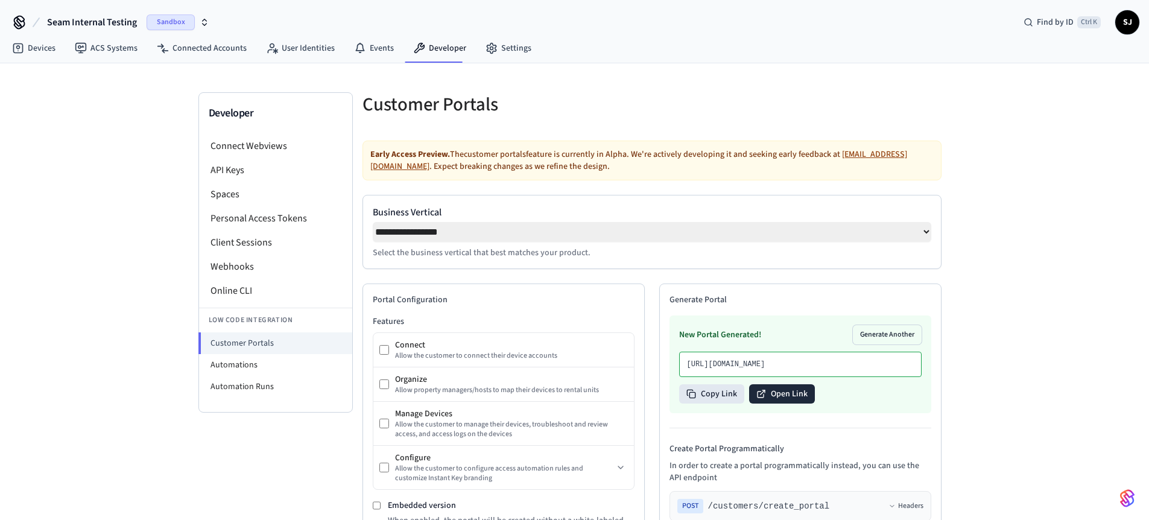
click at [769, 404] on button "Open Link" at bounding box center [782, 393] width 66 height 19
click at [228, 259] on li "Webhooks" at bounding box center [275, 267] width 153 height 24
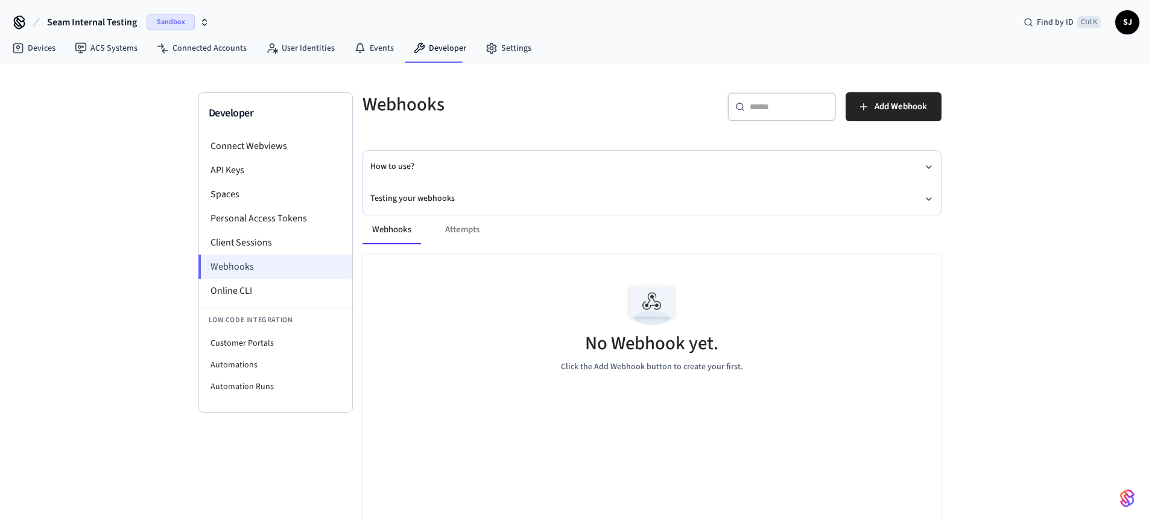
click at [251, 265] on li "Webhooks" at bounding box center [275, 267] width 154 height 24
click at [434, 203] on div "Webhooks Attempts No Webhook yet. Click the Add Webhook button to create your f…" at bounding box center [645, 409] width 594 height 417
click at [421, 195] on button "Testing your webhooks" at bounding box center [651, 199] width 563 height 32
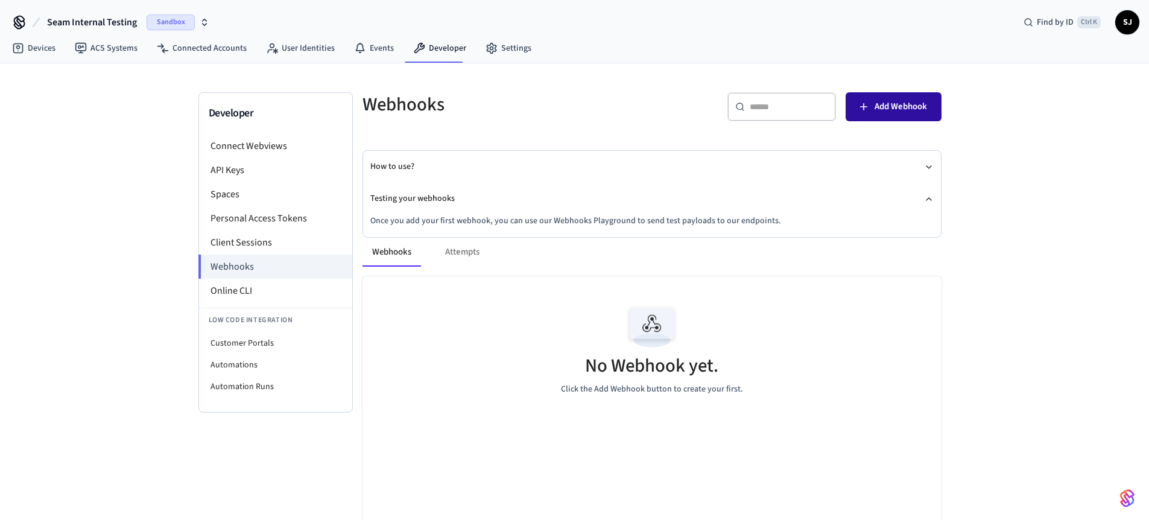
click at [882, 101] on span "Add Webhook" at bounding box center [901, 107] width 52 height 16
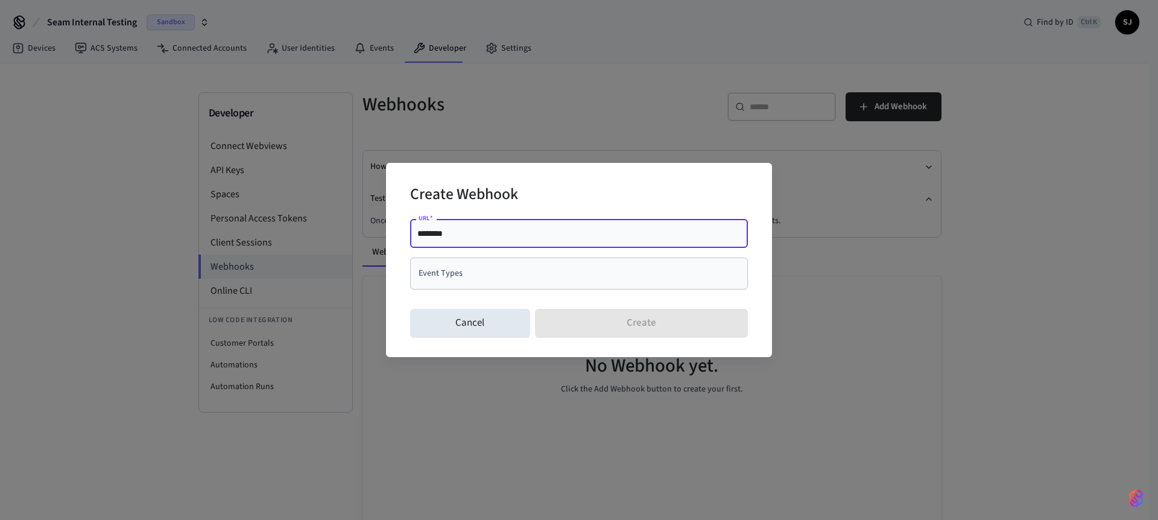
click at [469, 235] on input "********" at bounding box center [578, 233] width 323 height 12
type input "**********"
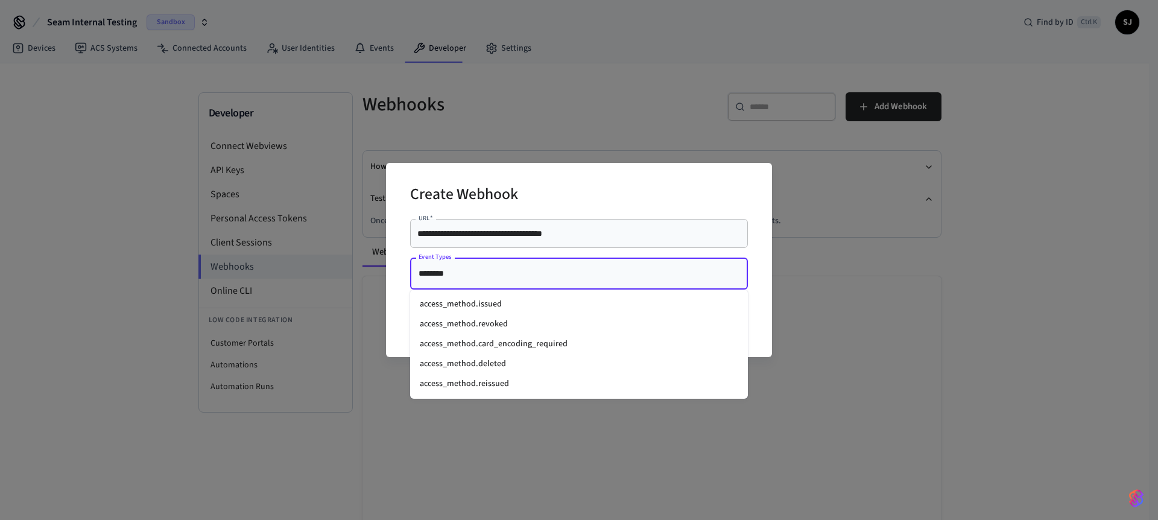
type input "*********"
click at [484, 306] on li "access_method.issued" at bounding box center [579, 304] width 338 height 20
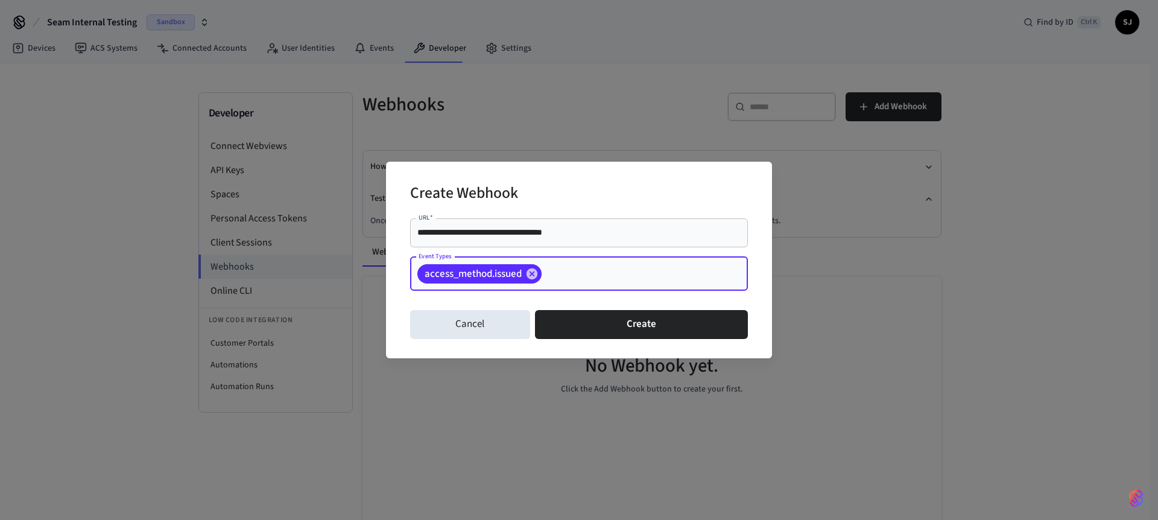
click at [574, 266] on input "Event Types" at bounding box center [626, 273] width 165 height 21
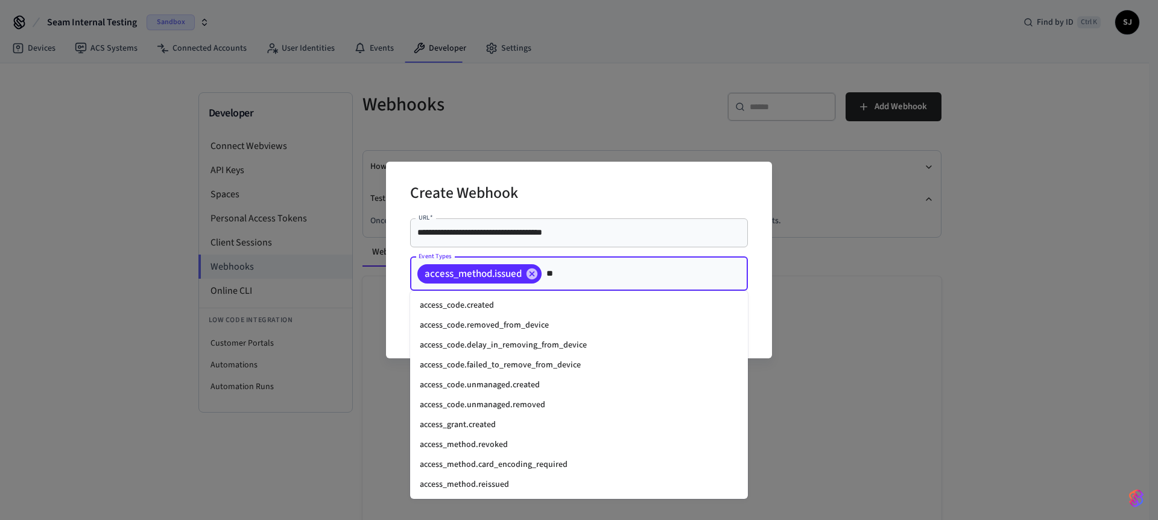
type input "***"
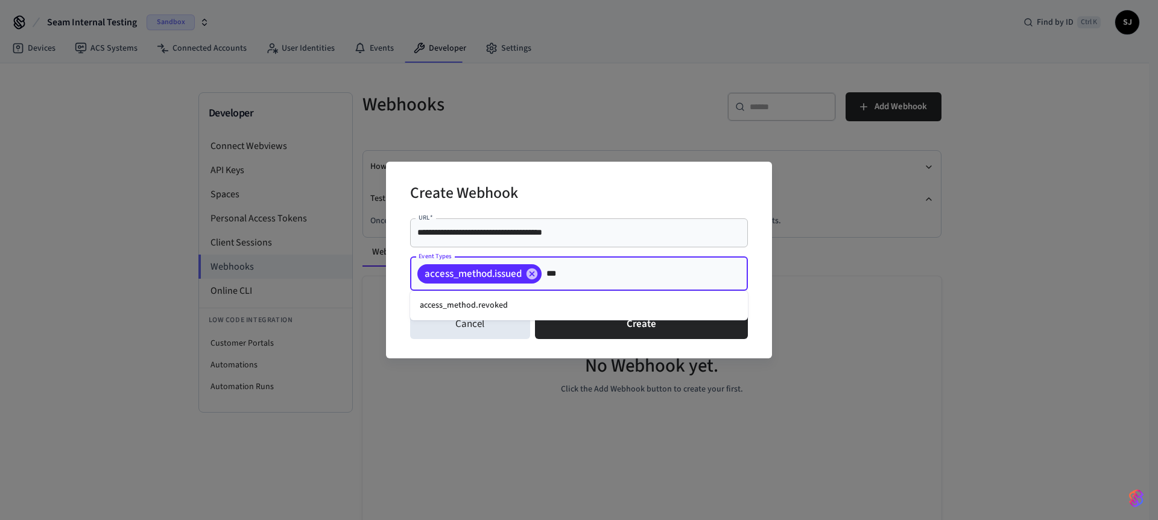
click at [507, 309] on li "access_method.revoked" at bounding box center [579, 306] width 338 height 20
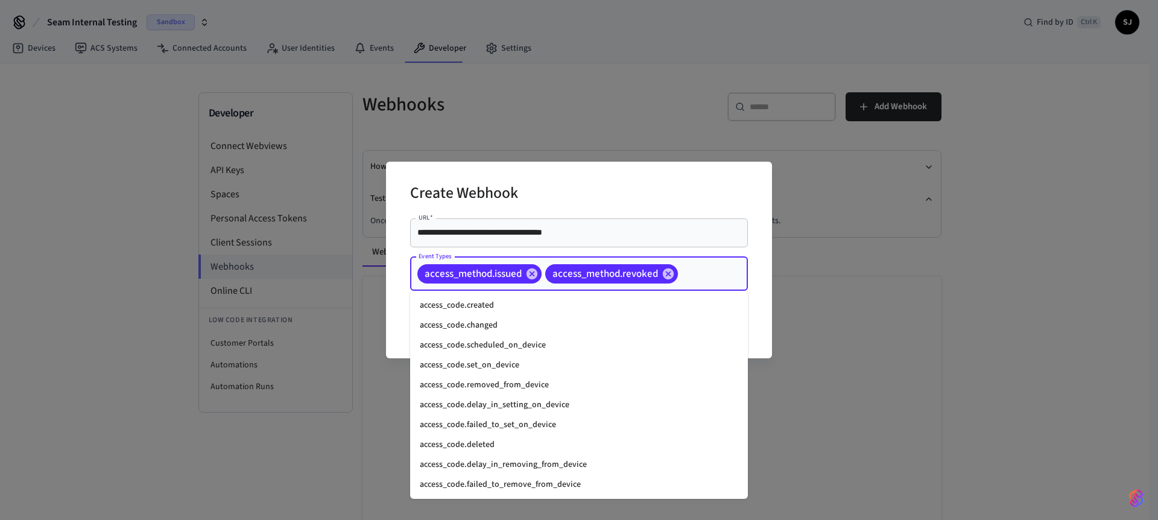
click at [706, 277] on input "Event Types" at bounding box center [694, 273] width 29 height 21
type input "******"
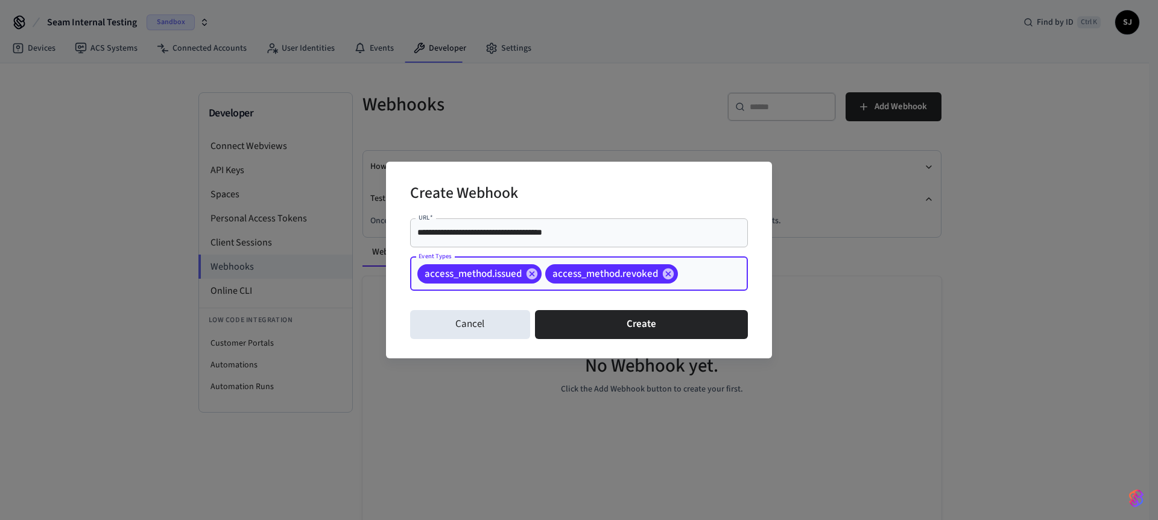
click at [741, 270] on div "access_method.issued access_method.revoked Event Types" at bounding box center [579, 274] width 338 height 34
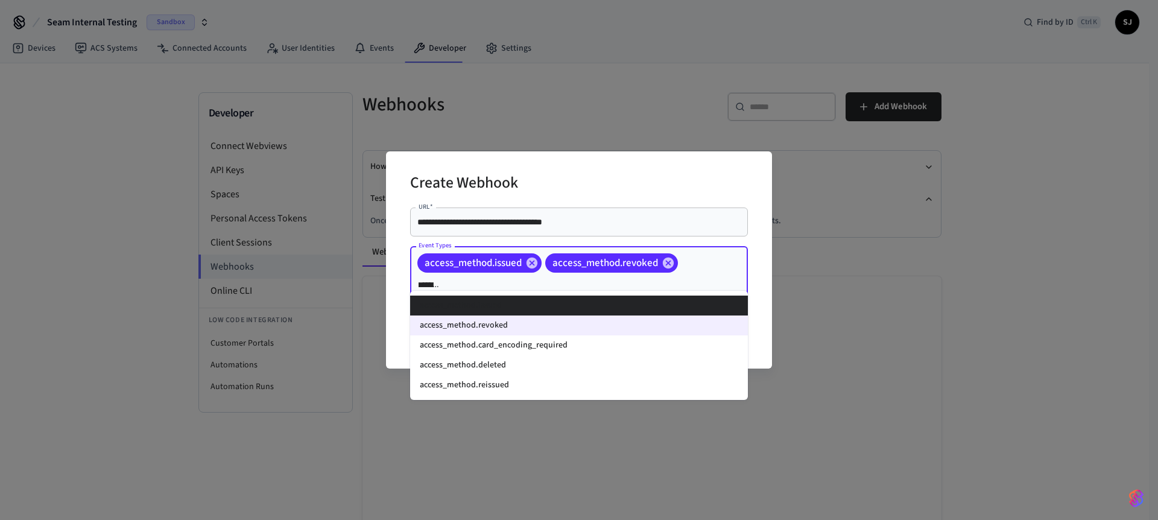
scroll to position [0, 15]
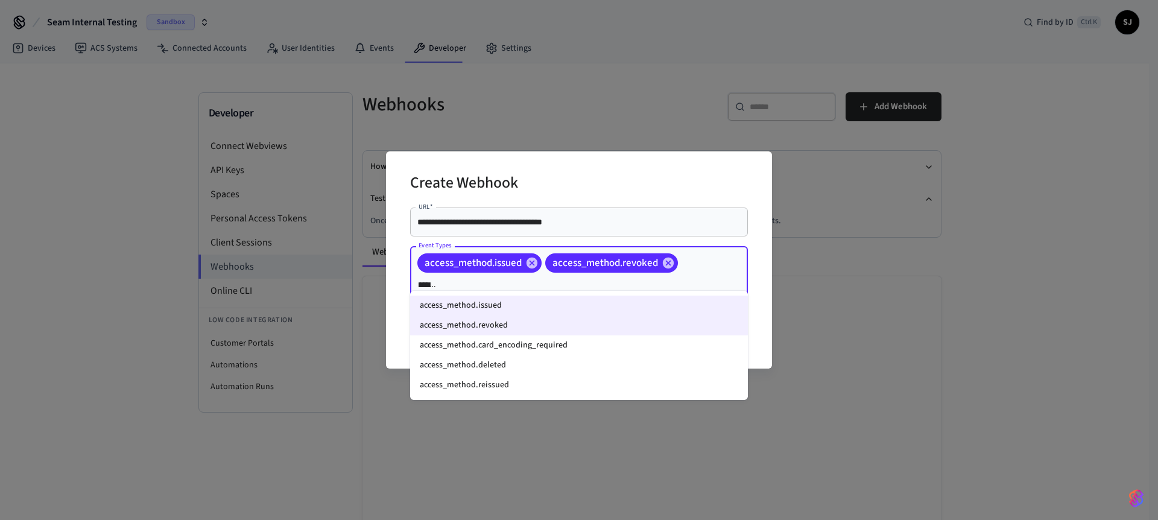
type input "*********"
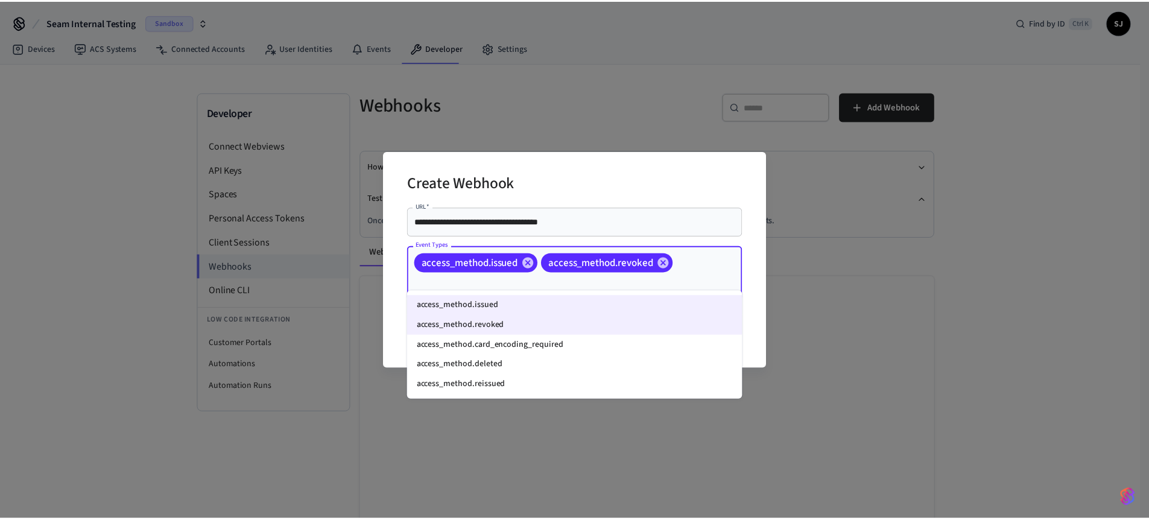
scroll to position [0, 0]
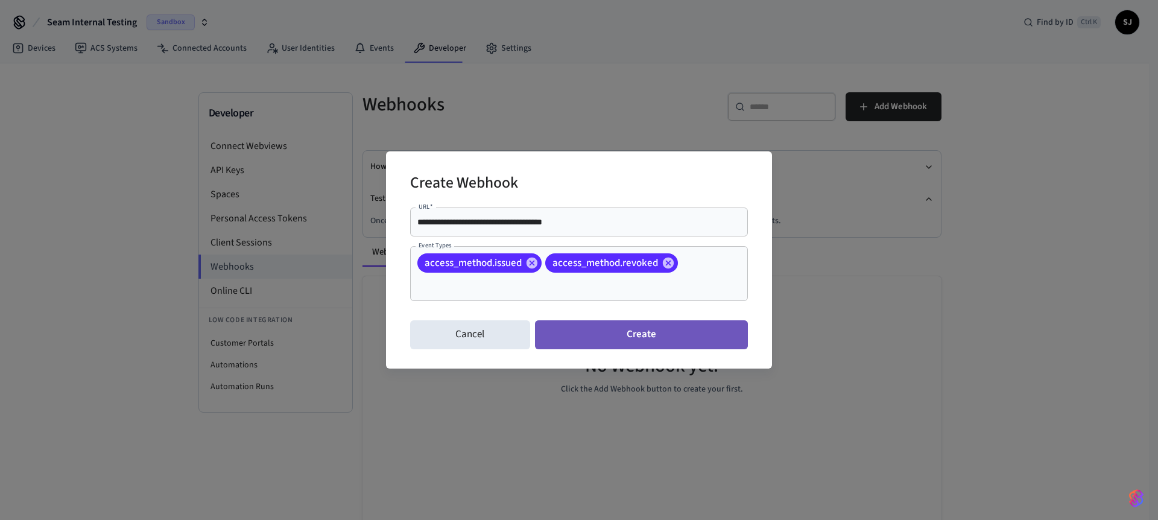
click at [590, 320] on button "Create" at bounding box center [641, 334] width 213 height 29
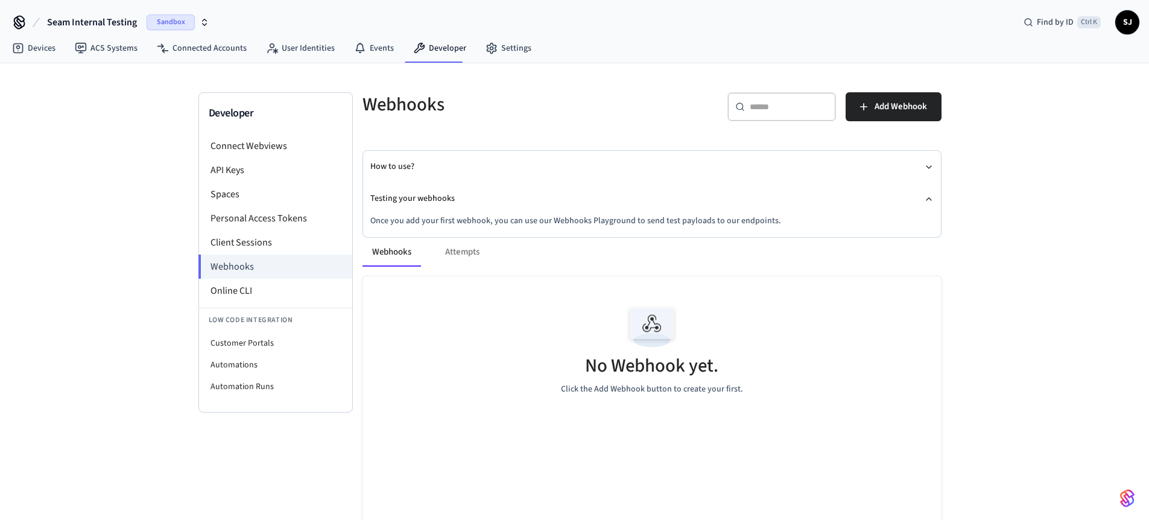
click at [86, 12] on button "Seam Internal Testing Sandbox" at bounding box center [128, 22] width 170 height 25
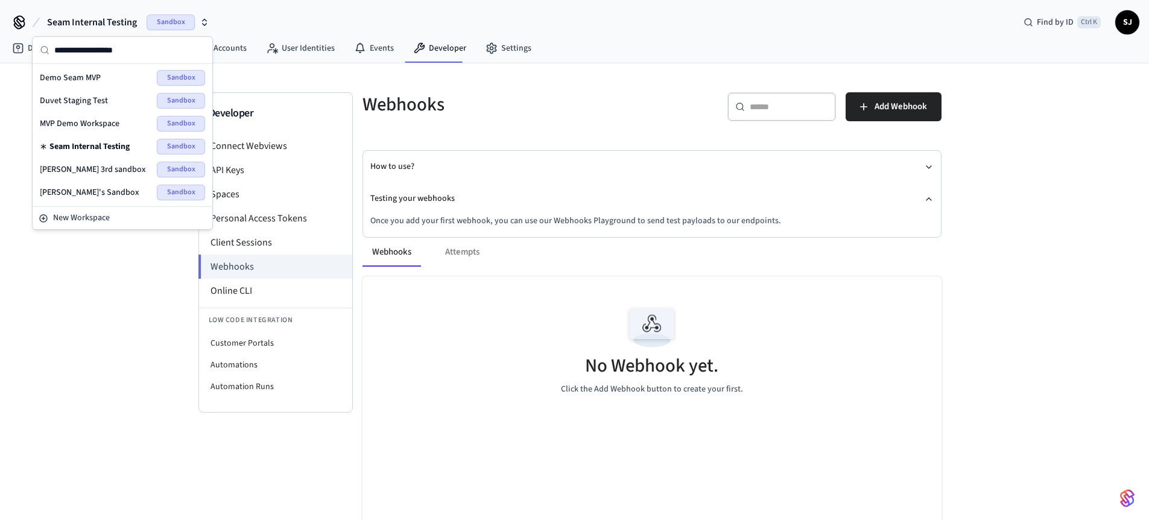
click at [72, 85] on div "Demo Seam MVP Sandbox" at bounding box center [122, 78] width 165 height 16
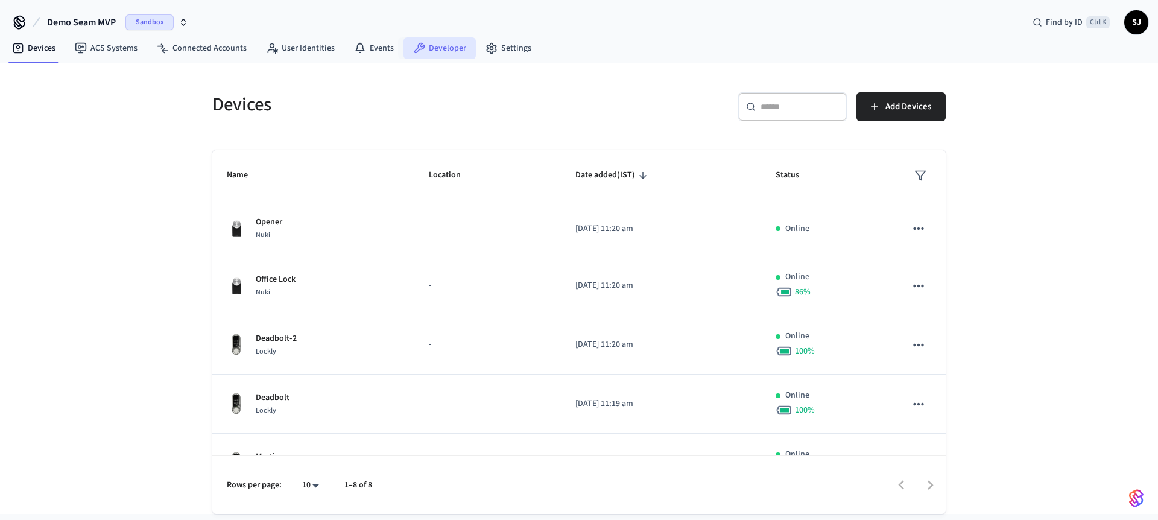
click at [414, 43] on icon at bounding box center [419, 48] width 12 height 12
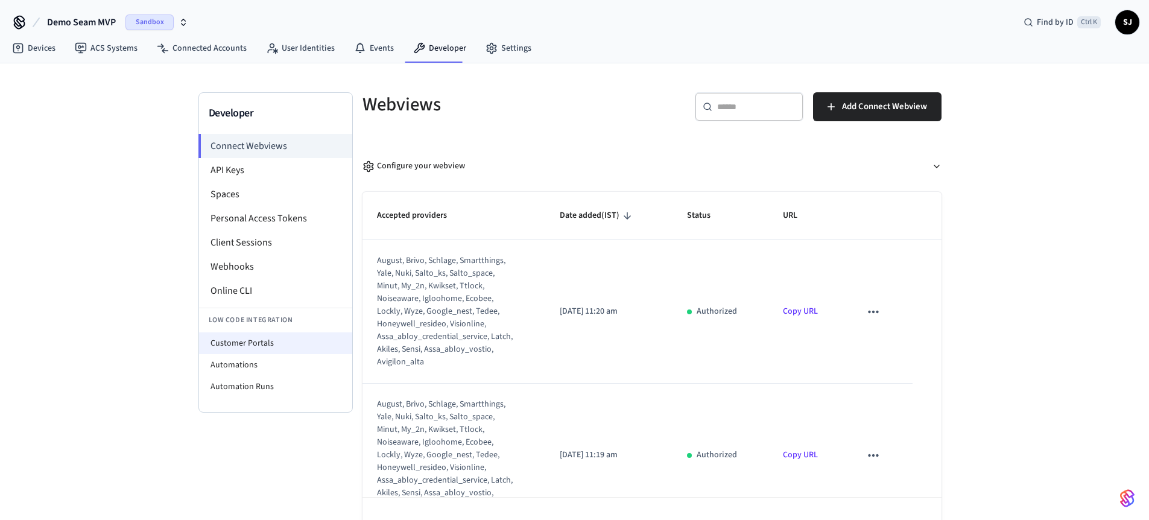
click at [247, 349] on li "Customer Portals" at bounding box center [275, 343] width 153 height 22
select select "**********"
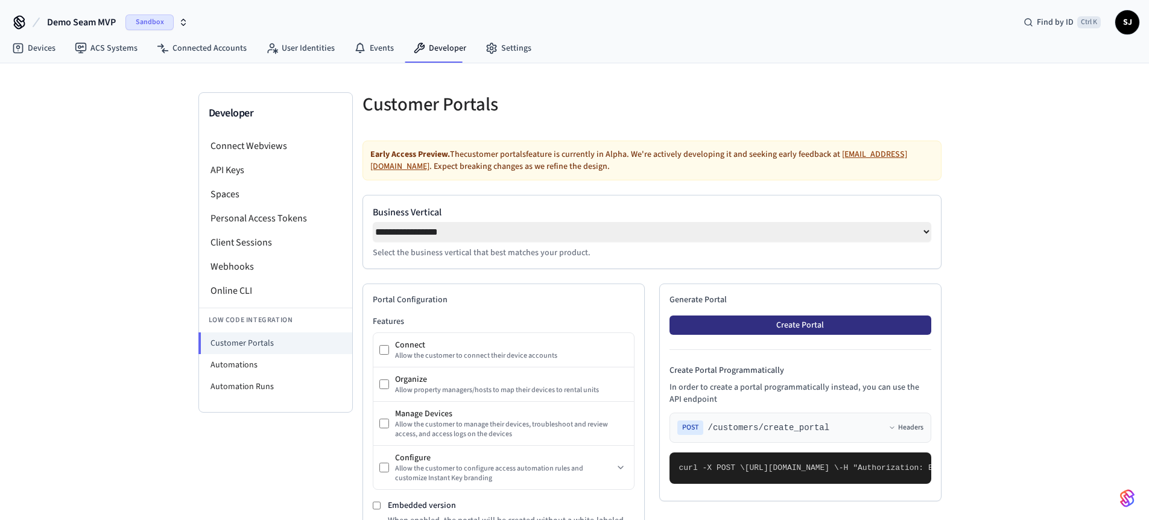
click at [782, 331] on button "Create Portal" at bounding box center [801, 325] width 262 height 19
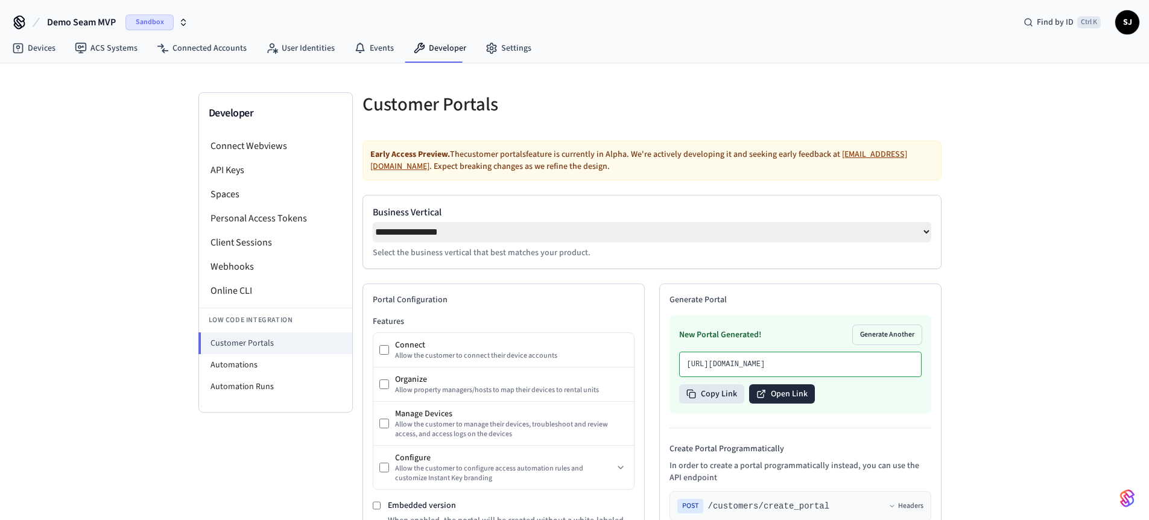
click at [779, 404] on button "Open Link" at bounding box center [782, 393] width 66 height 19
click at [224, 261] on li "Webhooks" at bounding box center [275, 267] width 153 height 24
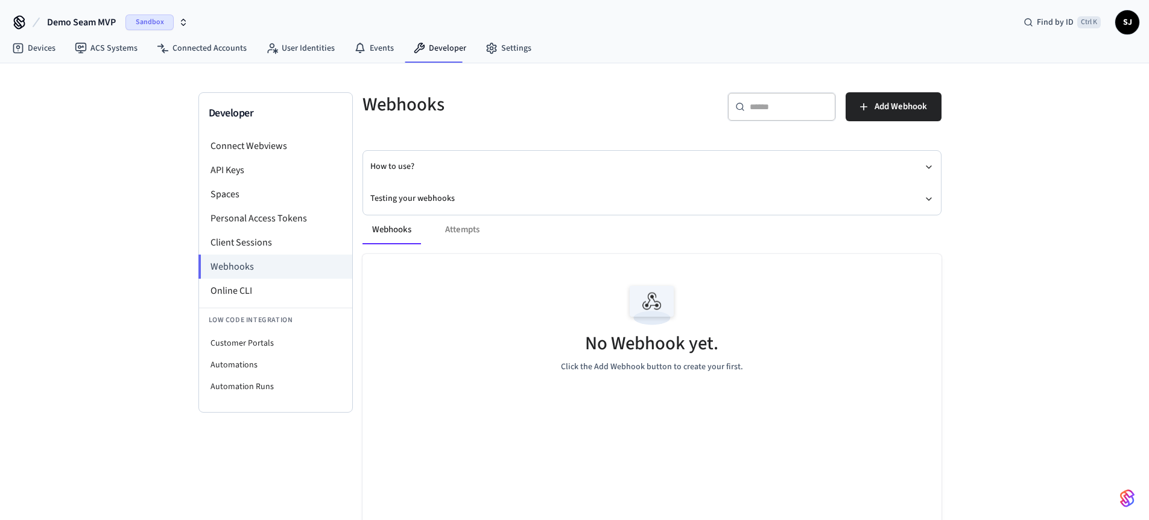
click at [87, 24] on span "Demo Seam MVP" at bounding box center [81, 22] width 69 height 14
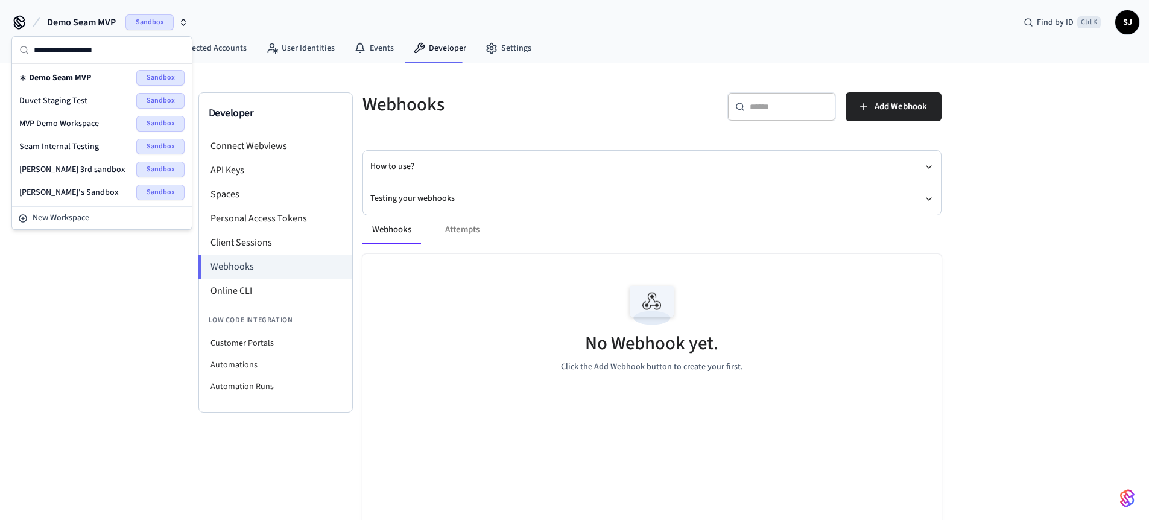
click at [550, 258] on div "No Webhook yet. Click the Add Webhook button to create your first." at bounding box center [652, 326] width 579 height 144
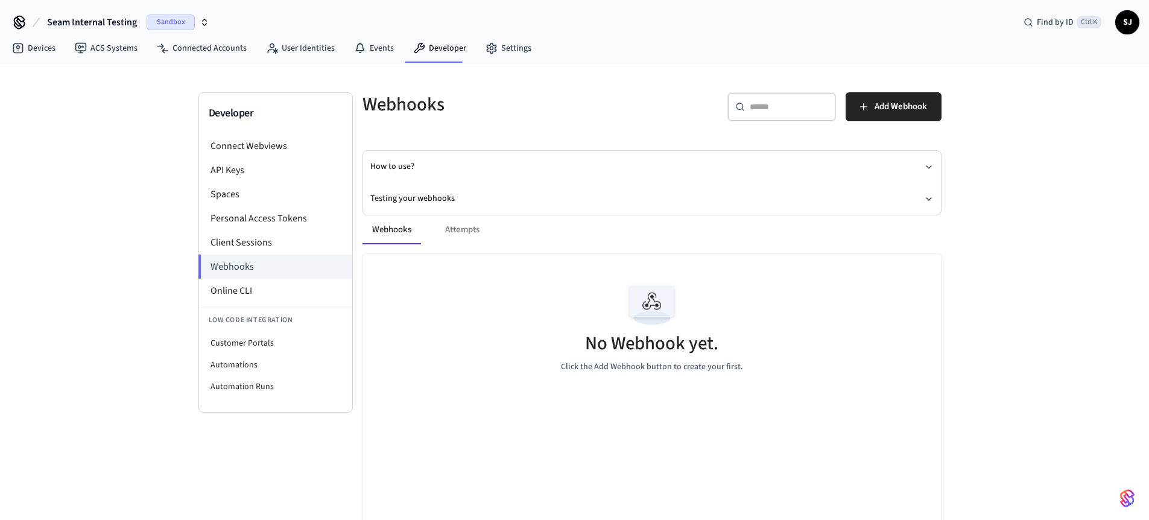
click at [107, 30] on button "Seam Internal Testing Sandbox" at bounding box center [128, 22] width 170 height 25
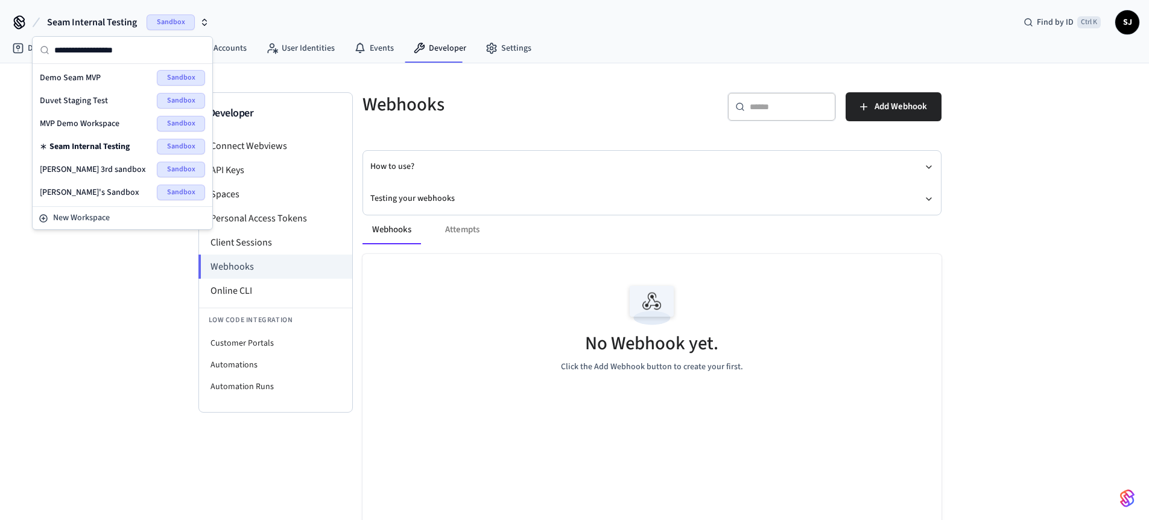
click at [94, 116] on div "MVP Demo Workspace Sandbox" at bounding box center [122, 124] width 165 height 16
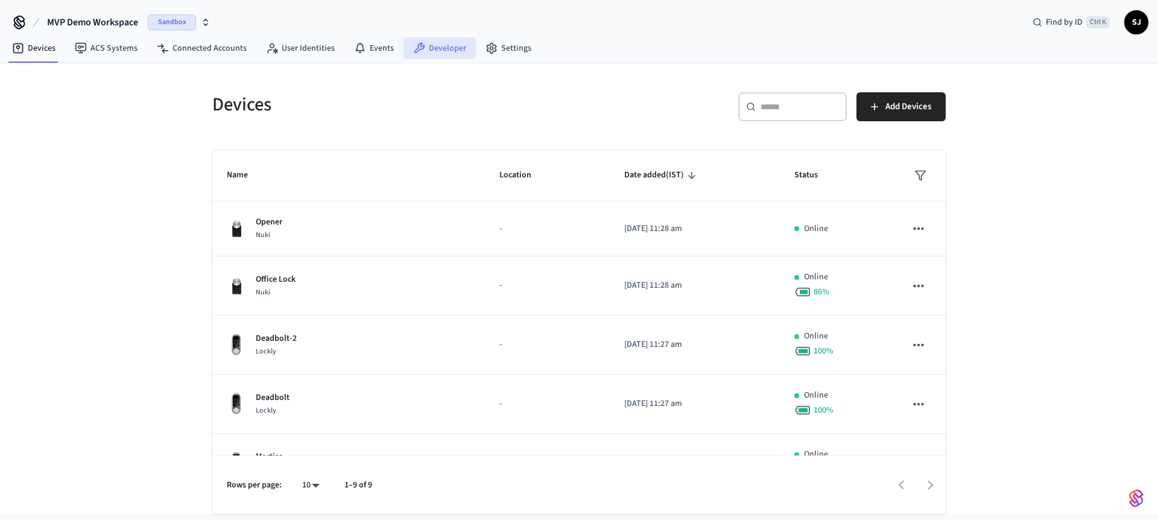
click at [433, 40] on link "Developer" at bounding box center [440, 48] width 72 height 22
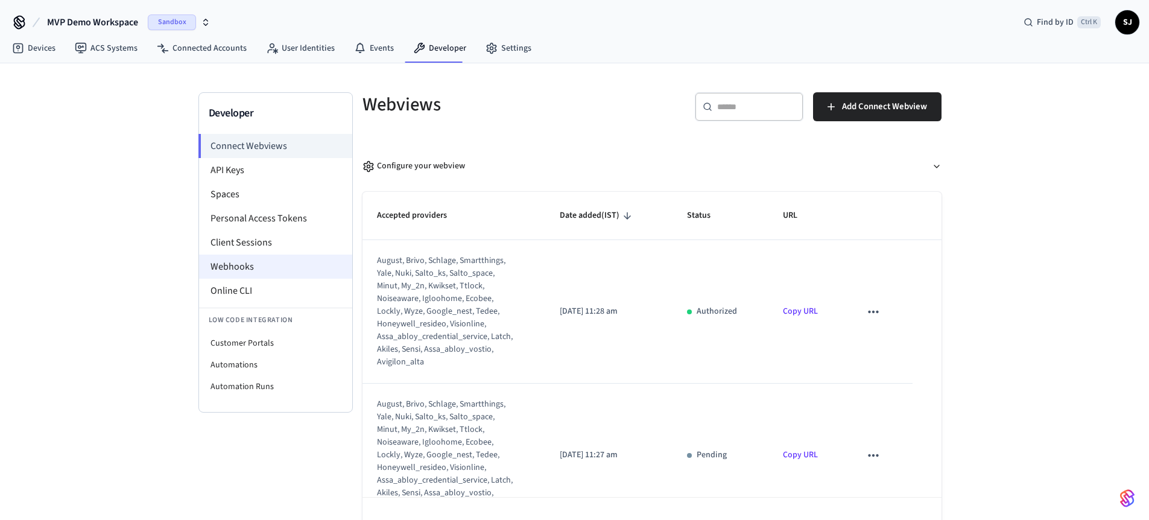
click at [258, 274] on li "Webhooks" at bounding box center [275, 267] width 153 height 24
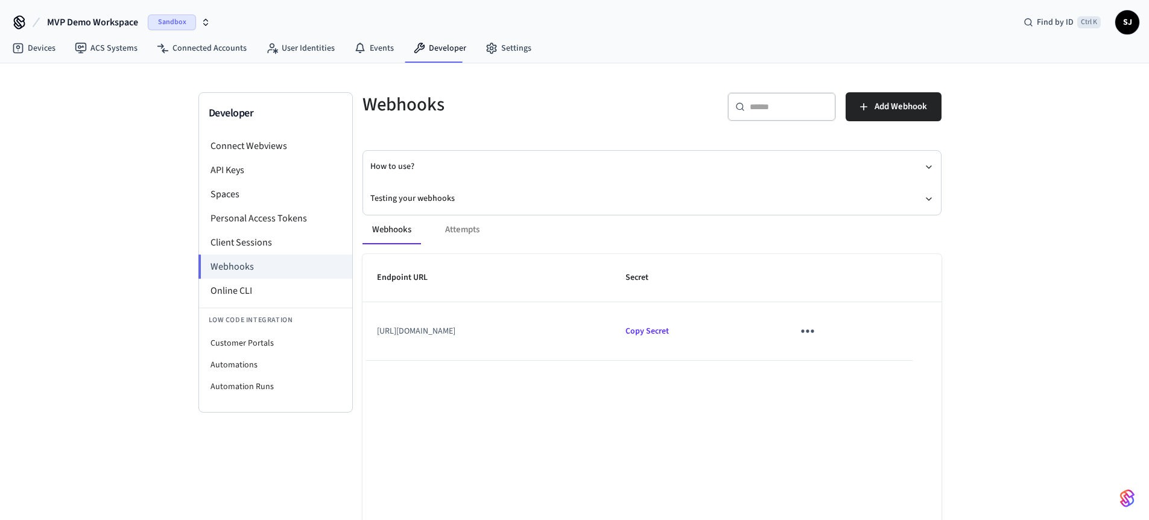
click at [465, 335] on td "[URL][DOMAIN_NAME]" at bounding box center [487, 331] width 249 height 58
copy td "[URL][DOMAIN_NAME]"
click at [817, 334] on icon "sticky table" at bounding box center [807, 331] width 19 height 19
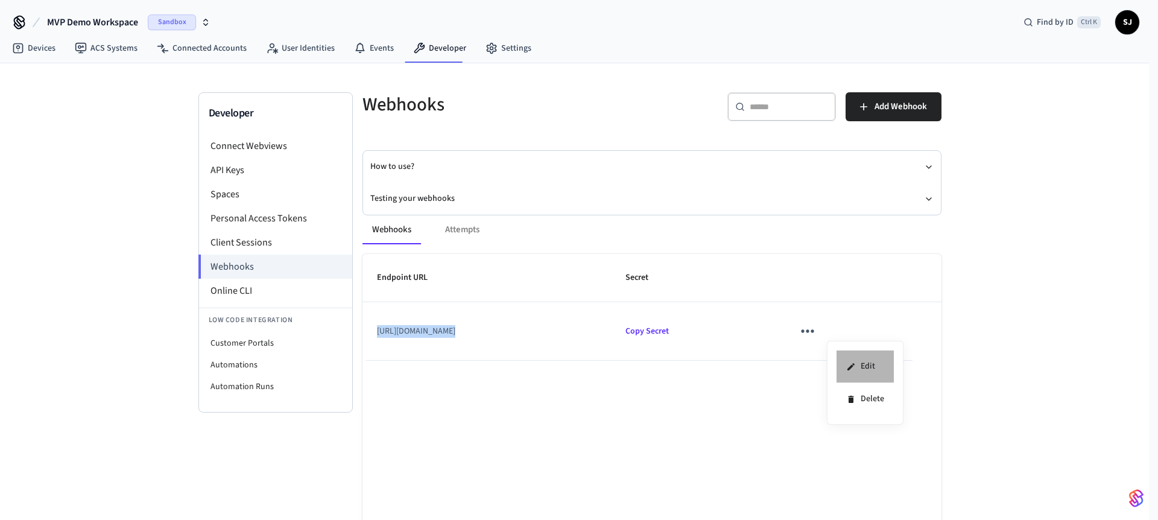
click at [867, 361] on li "Edit" at bounding box center [865, 367] width 57 height 33
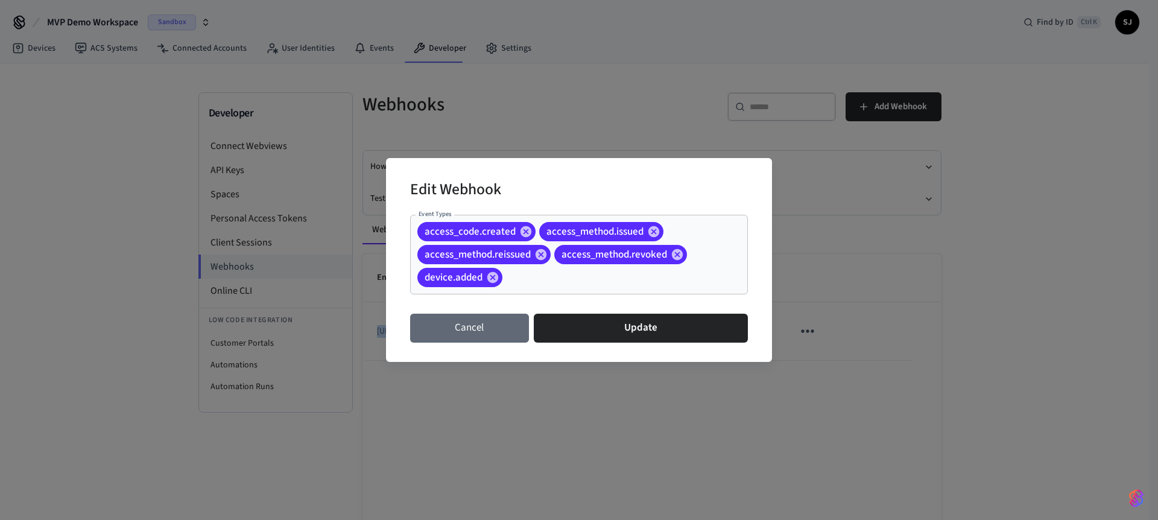
click at [469, 318] on button "Cancel" at bounding box center [469, 328] width 119 height 29
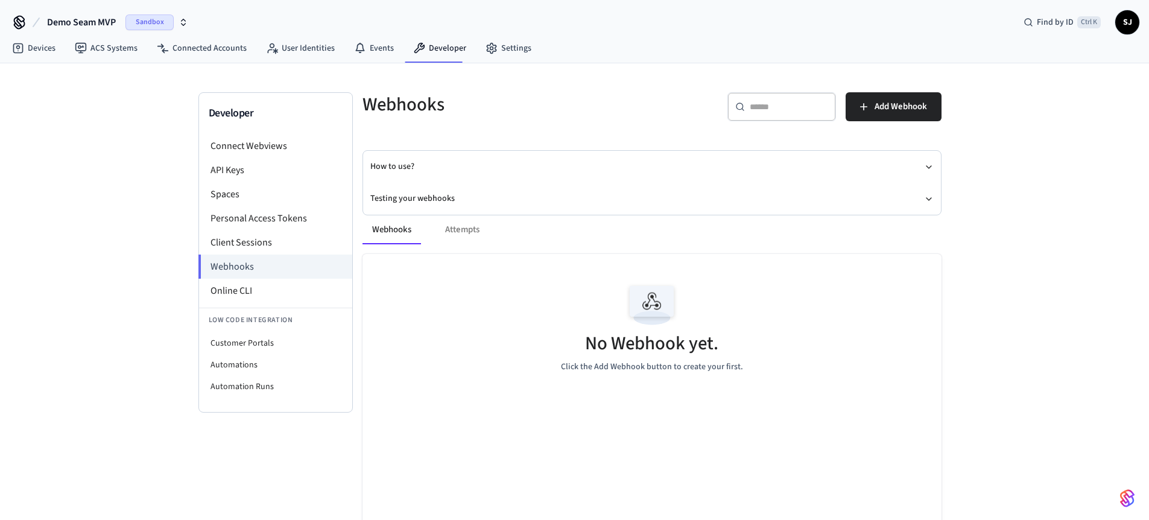
click at [83, 12] on button "Demo Seam MVP Sandbox" at bounding box center [117, 22] width 148 height 25
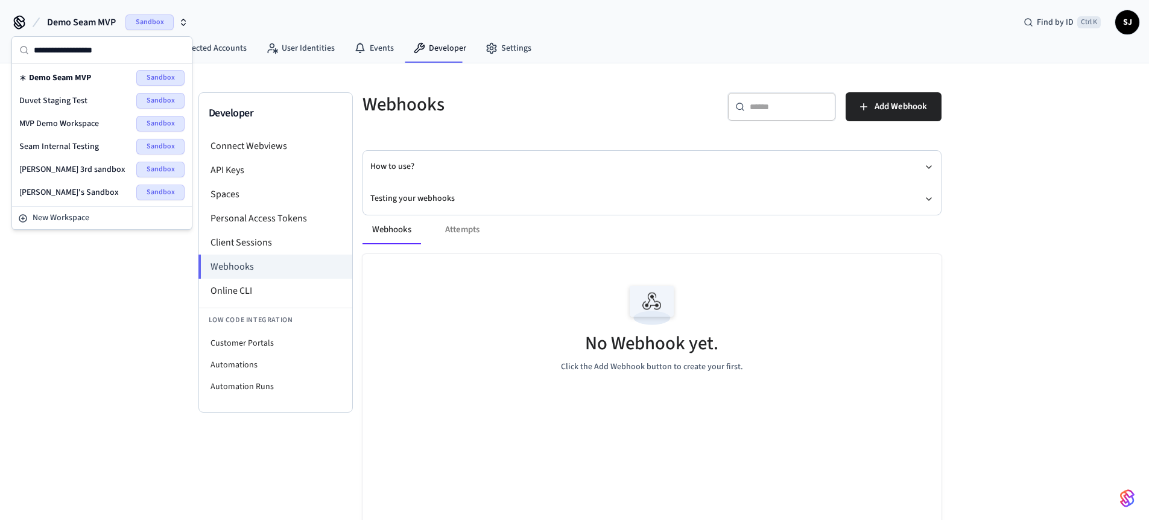
click at [522, 292] on div "No Webhook yet. Click the Add Webhook button to create your first." at bounding box center [652, 326] width 579 height 144
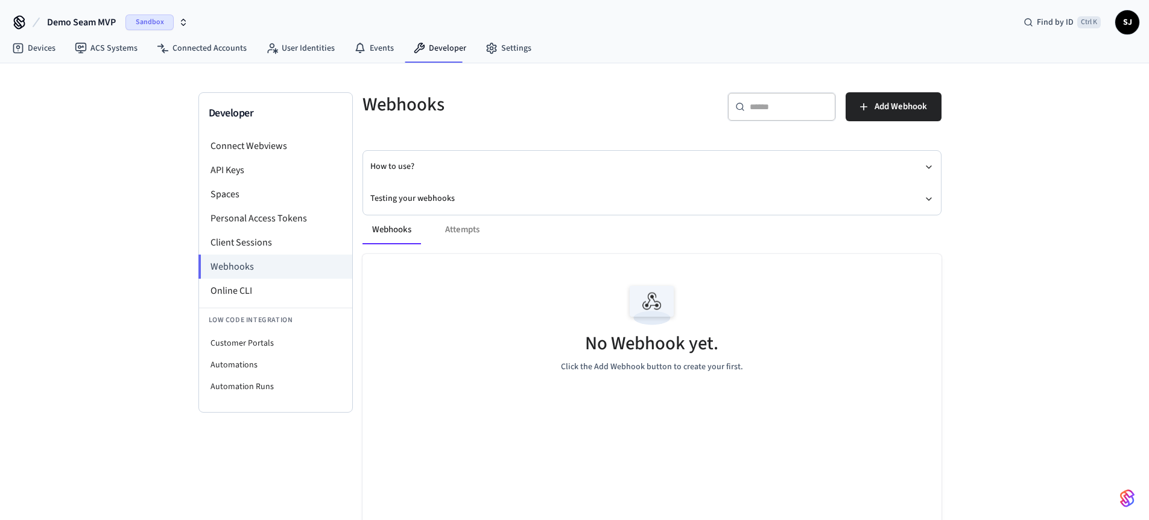
click at [110, 23] on span "Demo Seam MVP" at bounding box center [81, 22] width 69 height 14
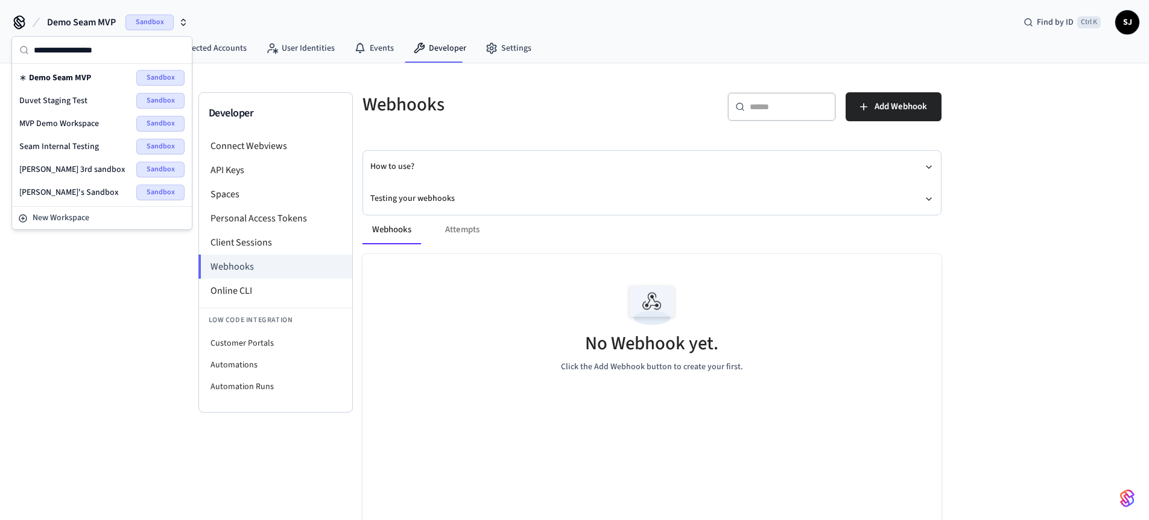
click at [56, 102] on span "Duvet Staging Test" at bounding box center [53, 101] width 68 height 12
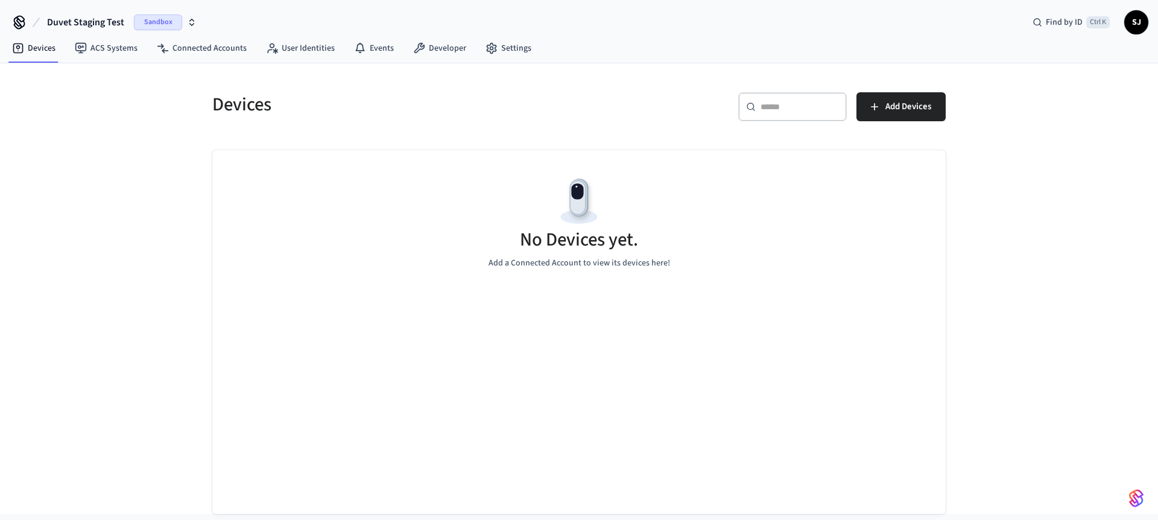
click at [97, 25] on span "Duvet Staging Test" at bounding box center [85, 22] width 77 height 14
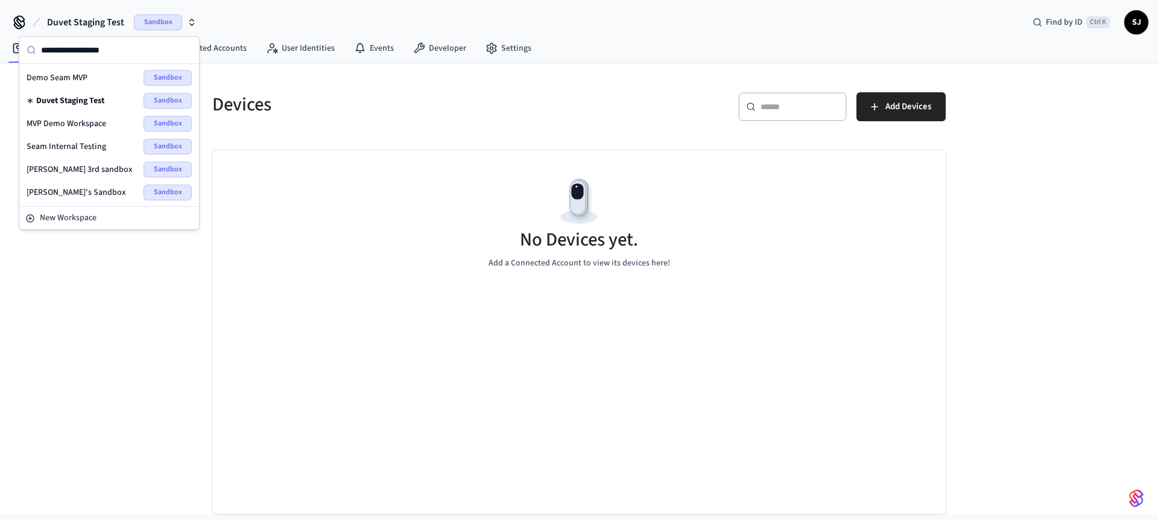
click at [69, 125] on span "MVP Demo Workspace" at bounding box center [67, 124] width 80 height 12
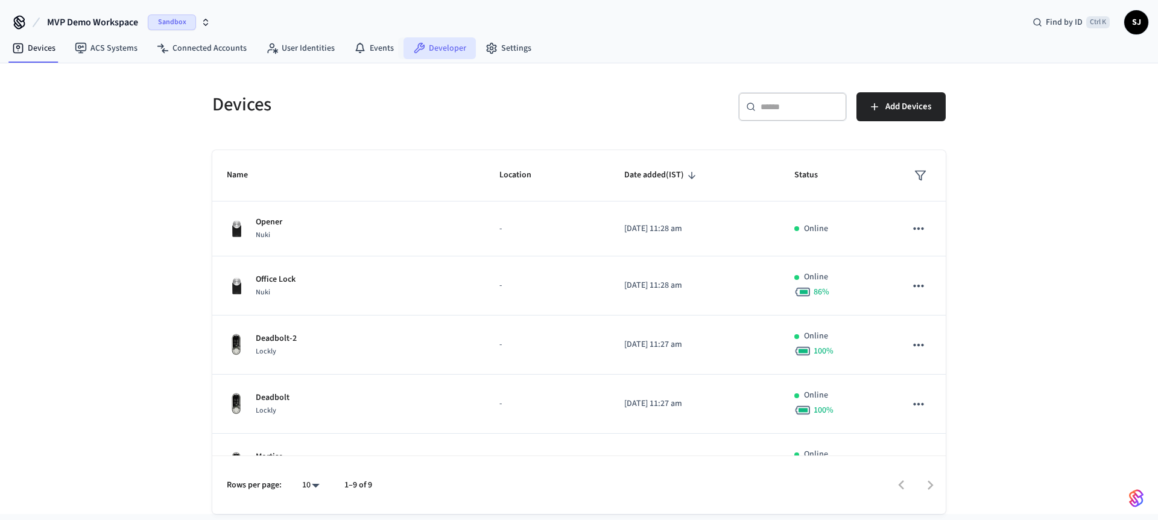
click at [454, 48] on link "Developer" at bounding box center [440, 48] width 72 height 22
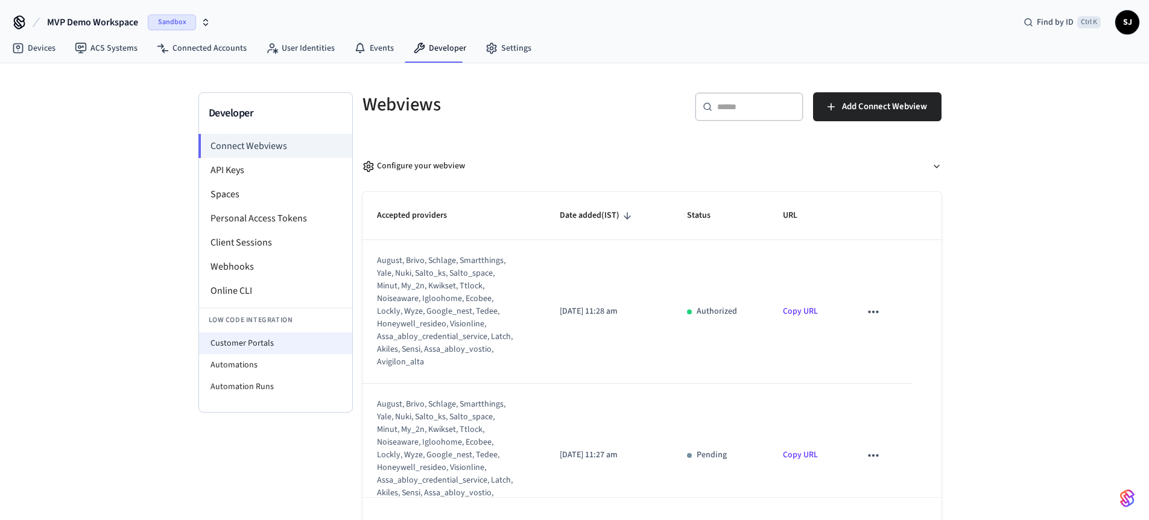
click at [241, 337] on li "Customer Portals" at bounding box center [275, 343] width 153 height 22
select select "**********"
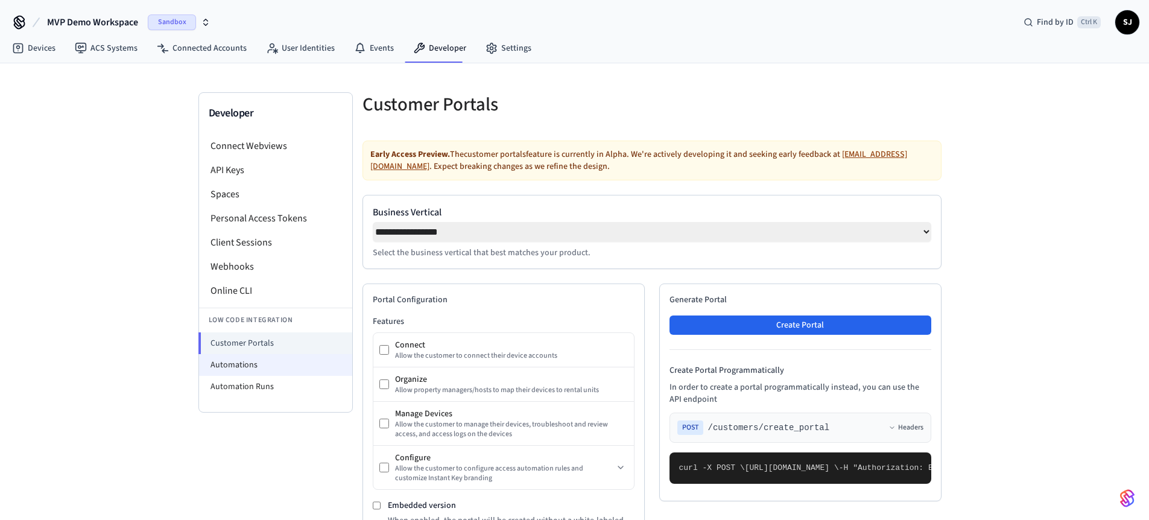
click at [235, 367] on li "Automations" at bounding box center [275, 365] width 153 height 22
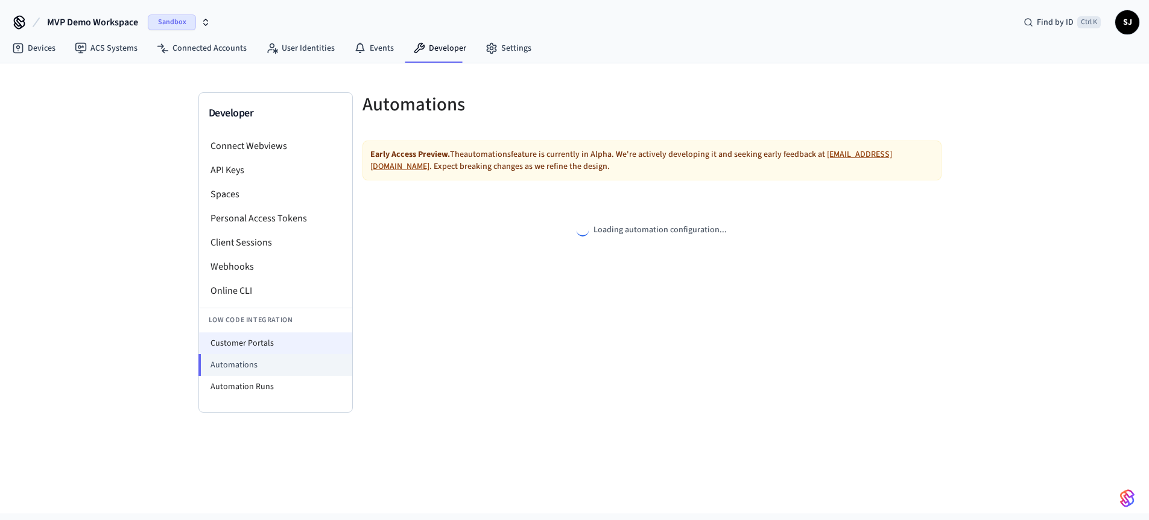
select select "**********"
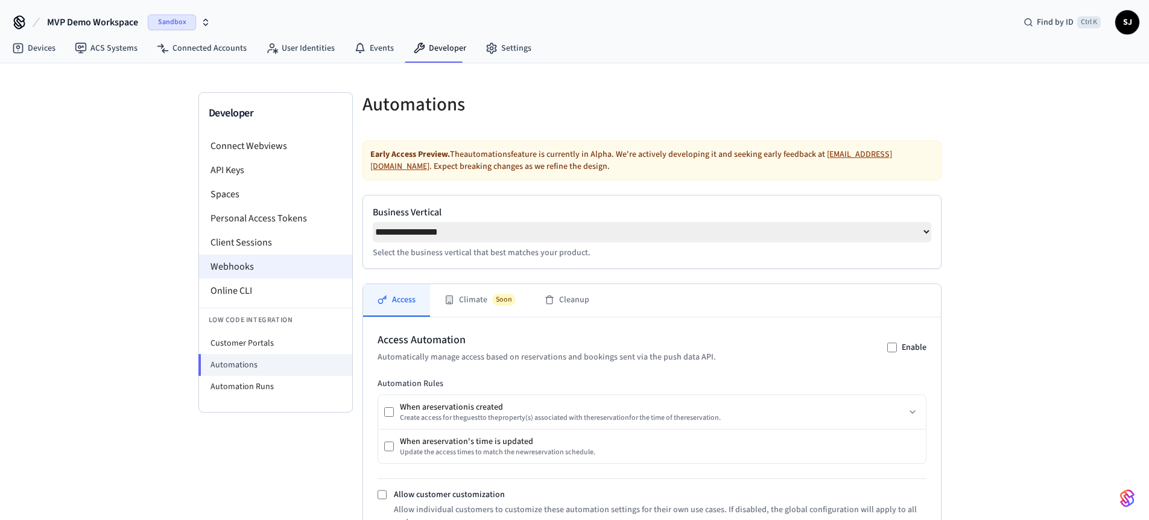
click at [249, 266] on li "Webhooks" at bounding box center [275, 267] width 153 height 24
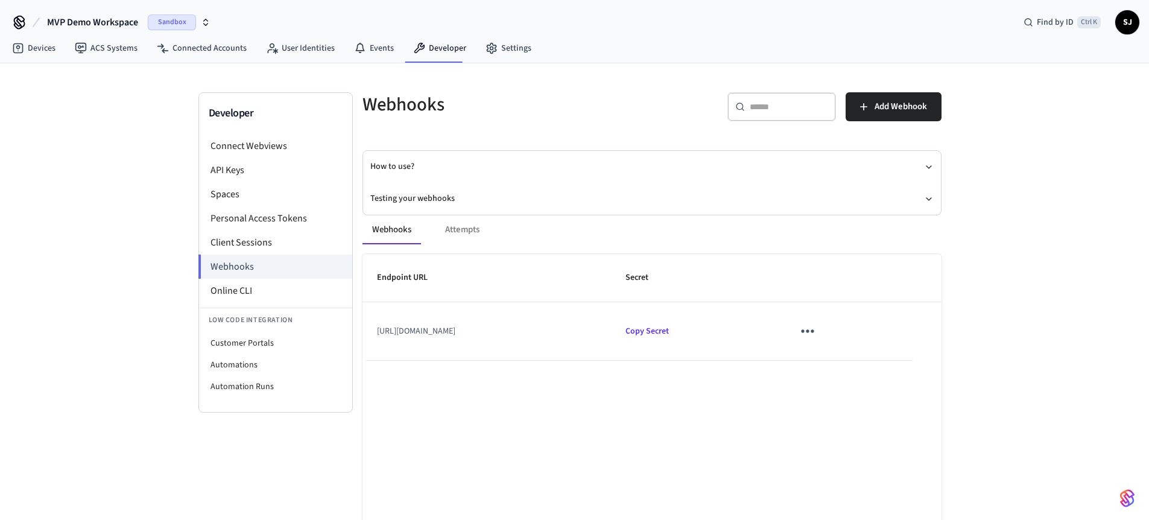
click at [94, 20] on span "MVP Demo Workspace" at bounding box center [92, 22] width 91 height 14
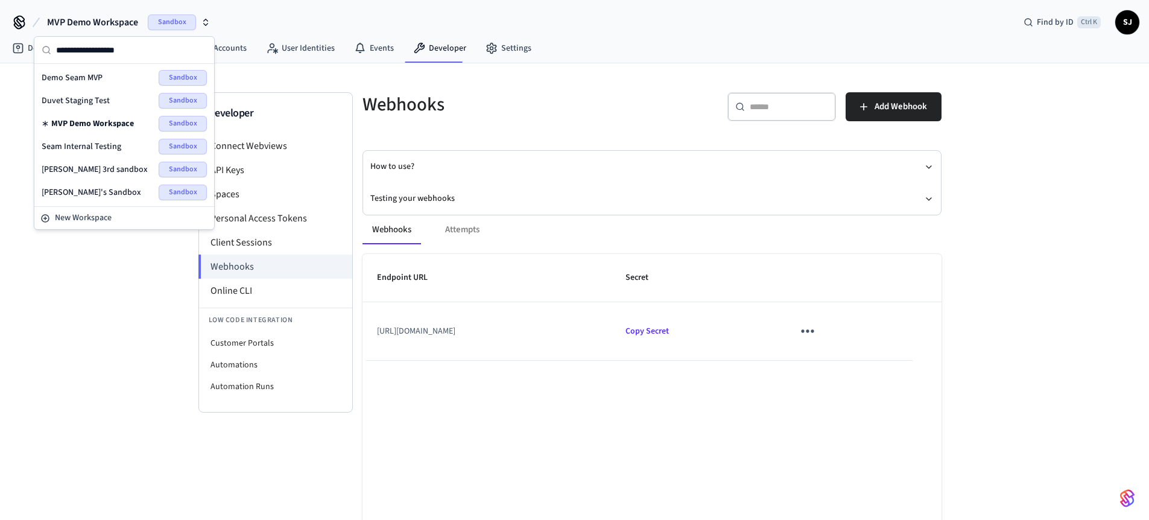
click at [630, 116] on h5 "Webhooks" at bounding box center [504, 104] width 282 height 25
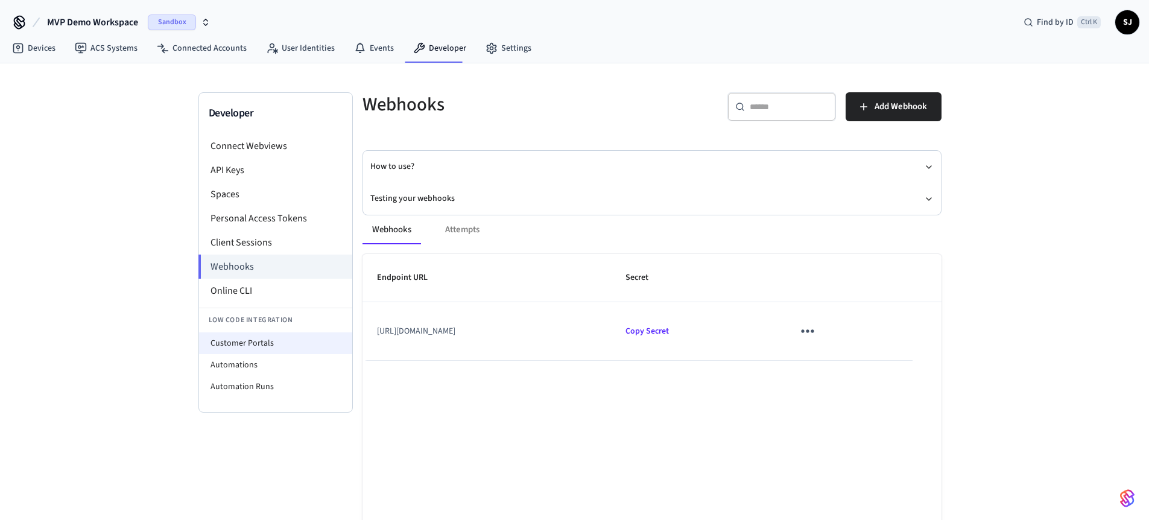
click at [240, 344] on li "Customer Portals" at bounding box center [275, 343] width 153 height 22
select select "**********"
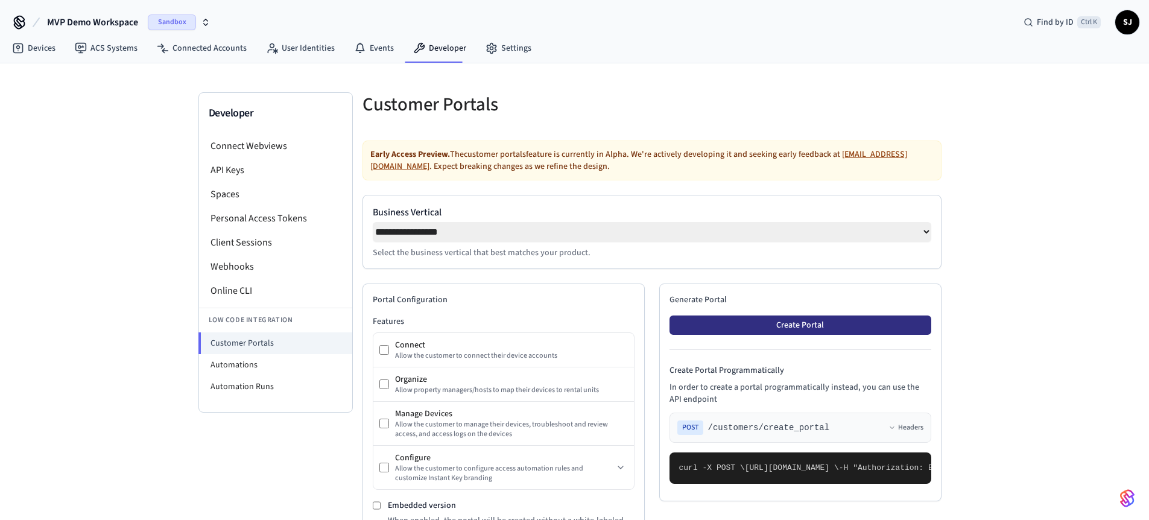
click at [846, 331] on button "Create Portal" at bounding box center [801, 325] width 262 height 19
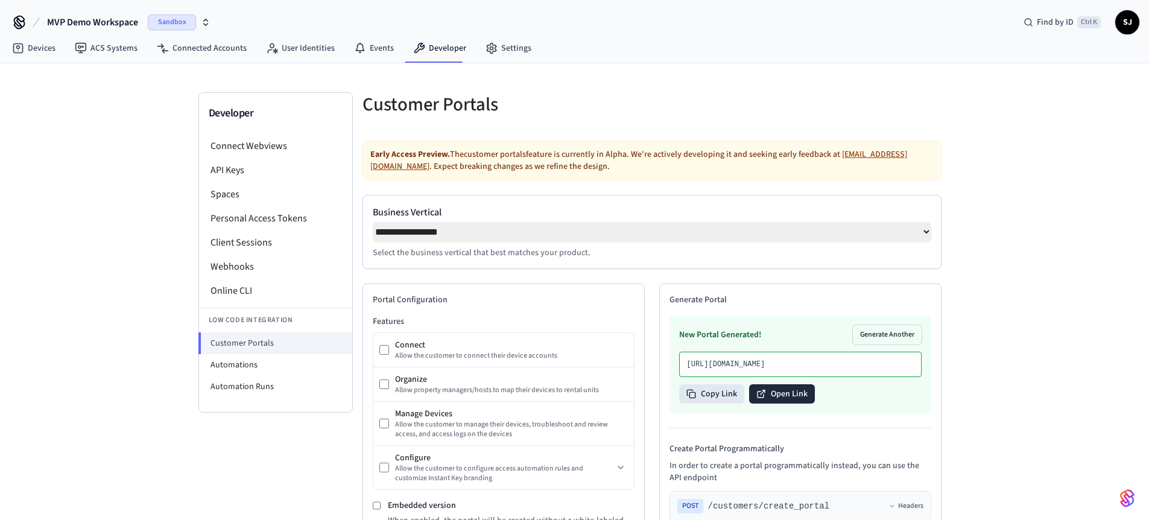
click at [751, 404] on button "Open Link" at bounding box center [782, 393] width 66 height 19
click at [264, 264] on li "Webhooks" at bounding box center [275, 267] width 153 height 24
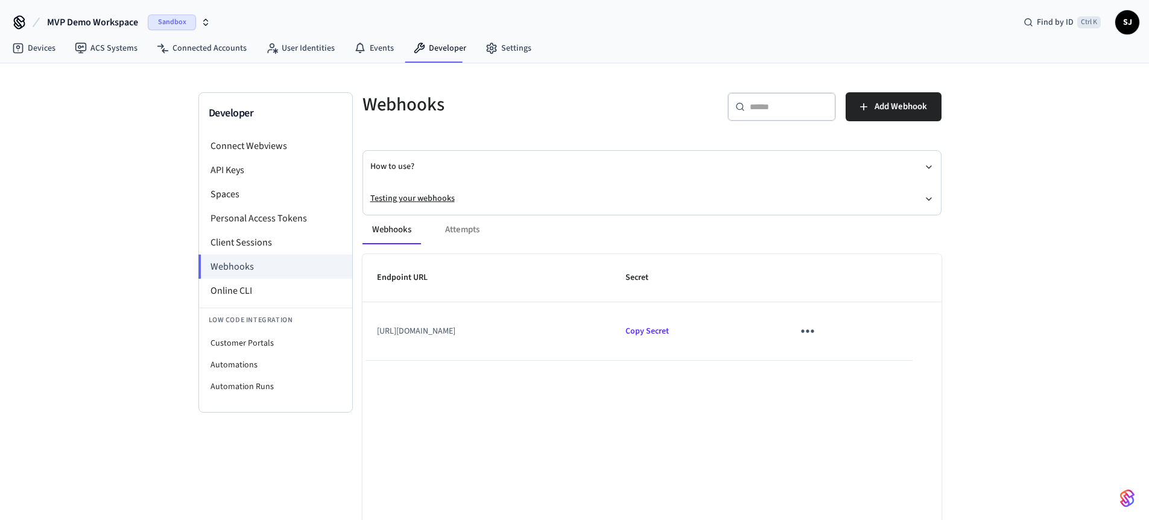
click at [427, 197] on button "Testing your webhooks" at bounding box center [651, 199] width 563 height 32
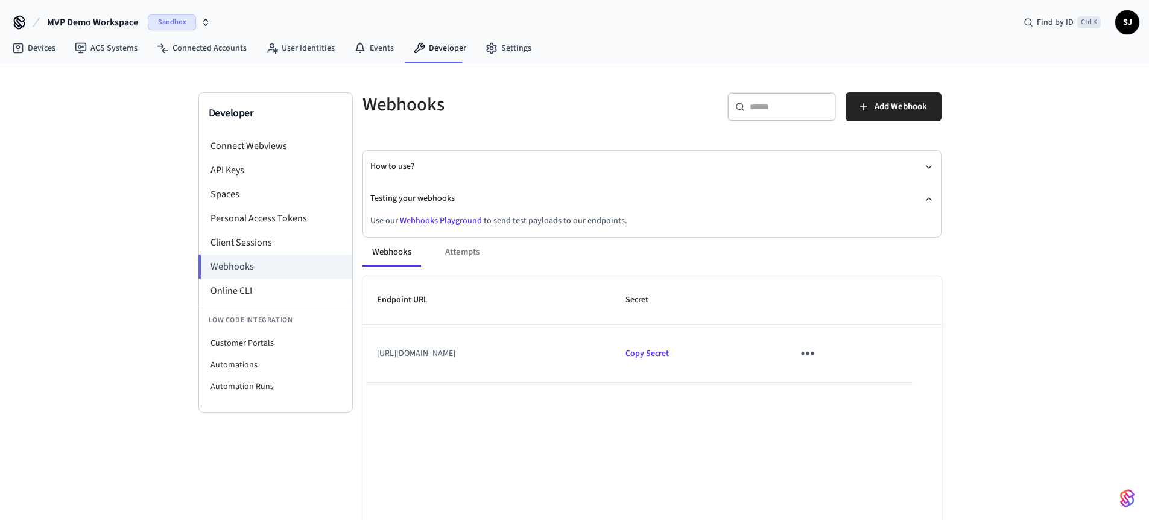
click at [428, 217] on link "Webhooks Playground" at bounding box center [441, 221] width 82 height 12
click at [237, 343] on li "Customer Portals" at bounding box center [275, 343] width 153 height 22
select select "**********"
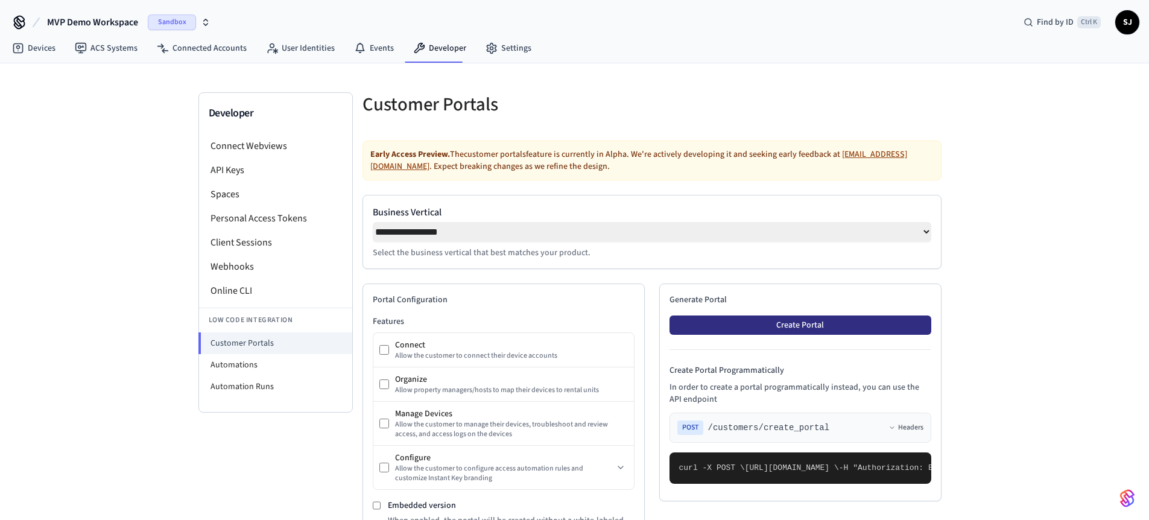
click at [792, 328] on button "Create Portal" at bounding box center [801, 325] width 262 height 19
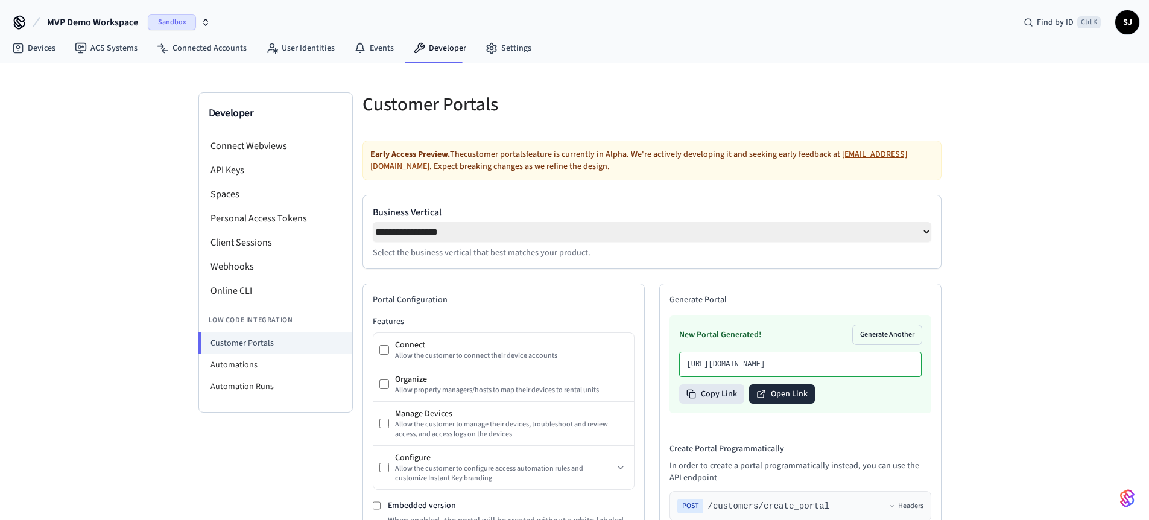
click at [761, 395] on icon at bounding box center [762, 392] width 4 height 4
click at [260, 265] on li "Webhooks" at bounding box center [275, 267] width 153 height 24
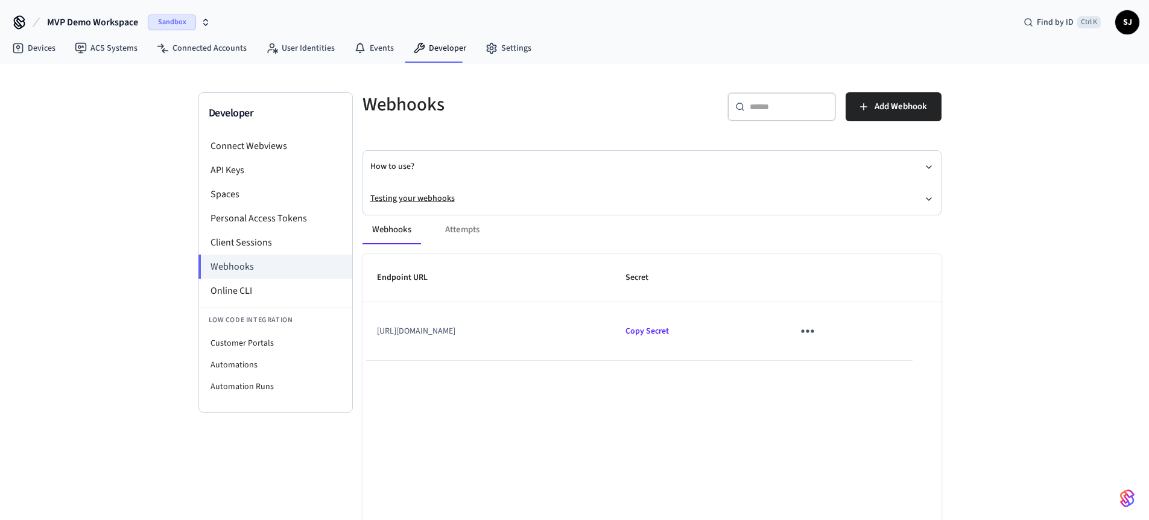
click at [422, 197] on button "Testing your webhooks" at bounding box center [651, 199] width 563 height 32
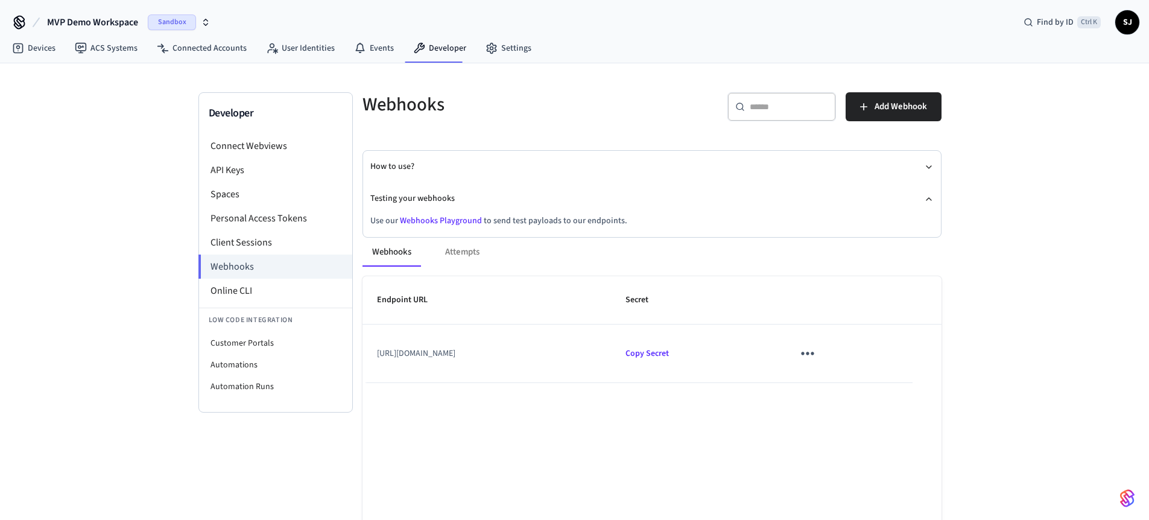
click at [424, 218] on link "Webhooks Playground" at bounding box center [441, 221] width 82 height 12
click at [106, 23] on span "MVP Demo Workspace" at bounding box center [92, 22] width 91 height 14
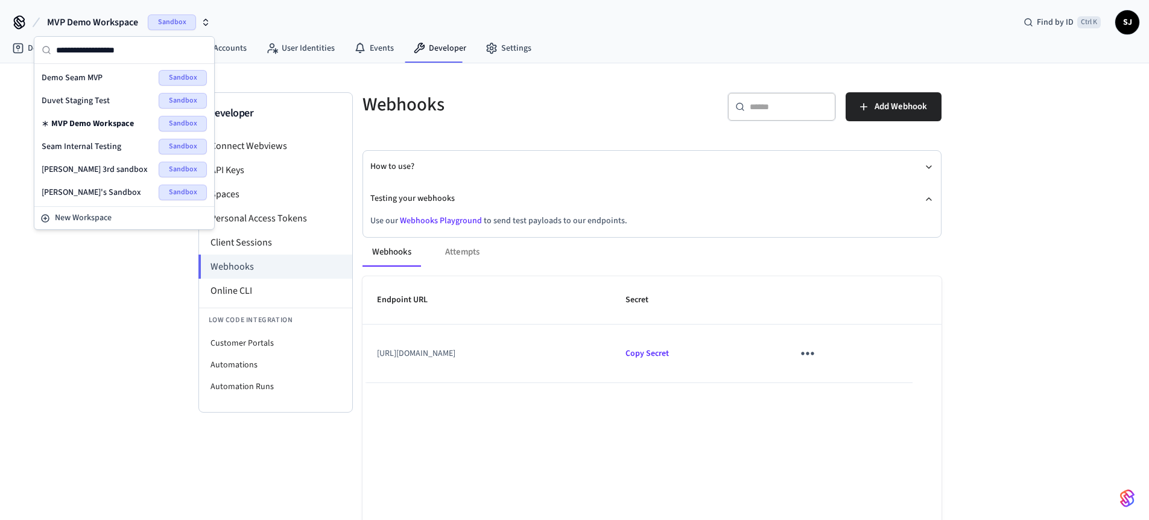
click at [84, 94] on div "Duvet Staging Test Sandbox" at bounding box center [124, 101] width 165 height 16
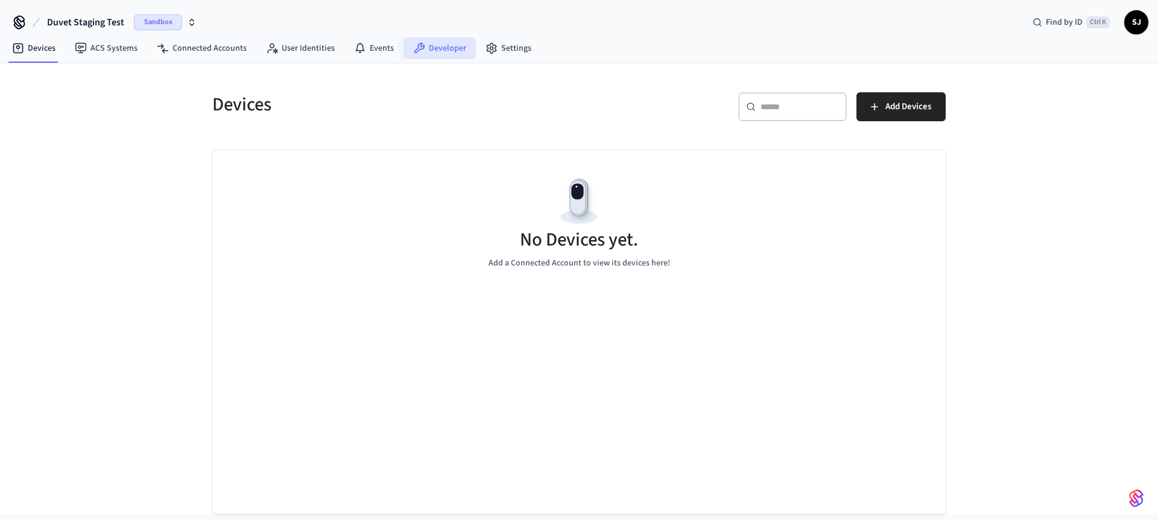
click at [427, 49] on link "Developer" at bounding box center [440, 48] width 72 height 22
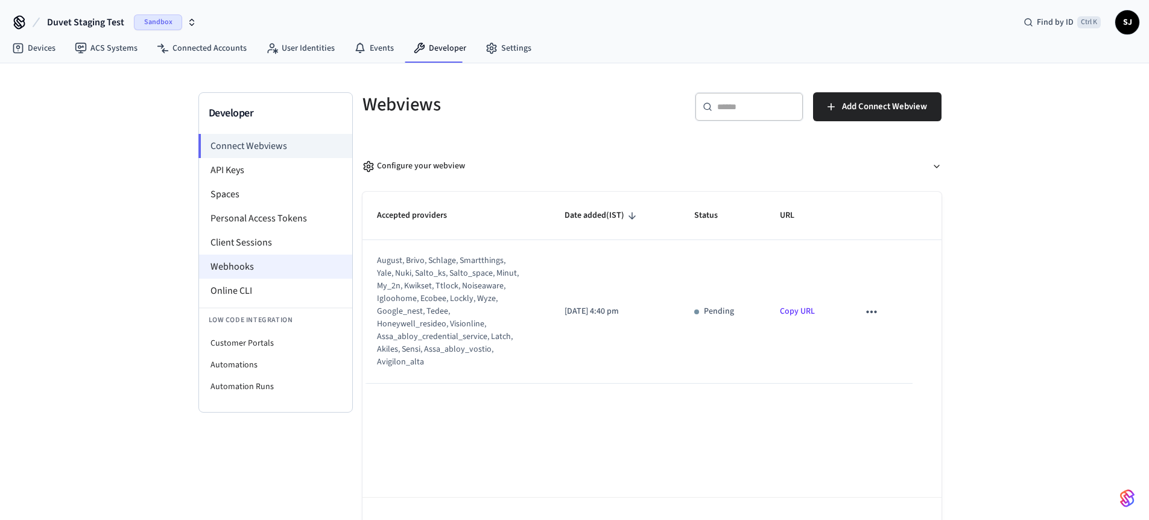
click at [252, 268] on li "Webhooks" at bounding box center [275, 267] width 153 height 24
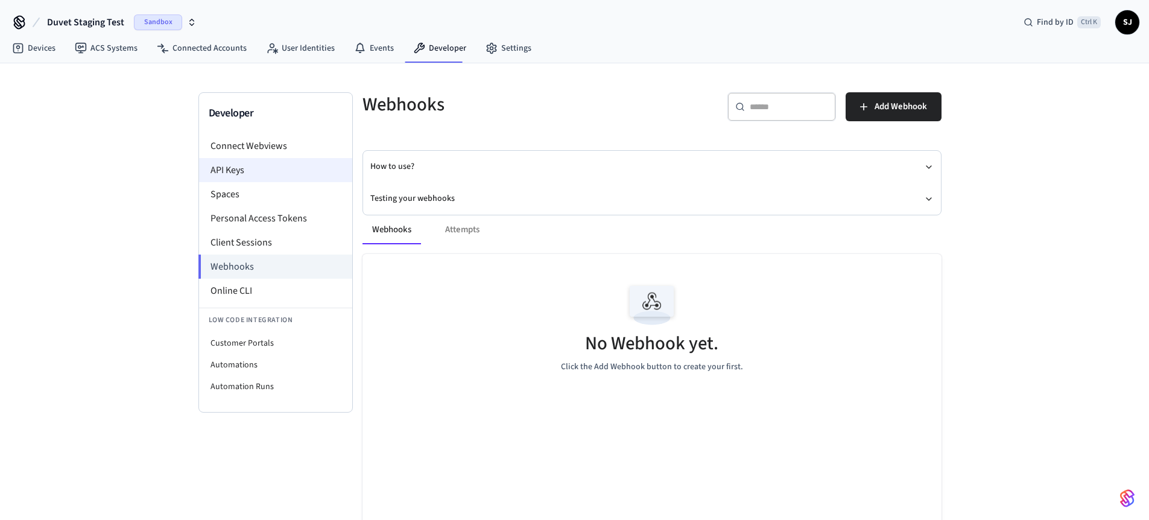
click at [227, 174] on li "API Keys" at bounding box center [275, 170] width 153 height 24
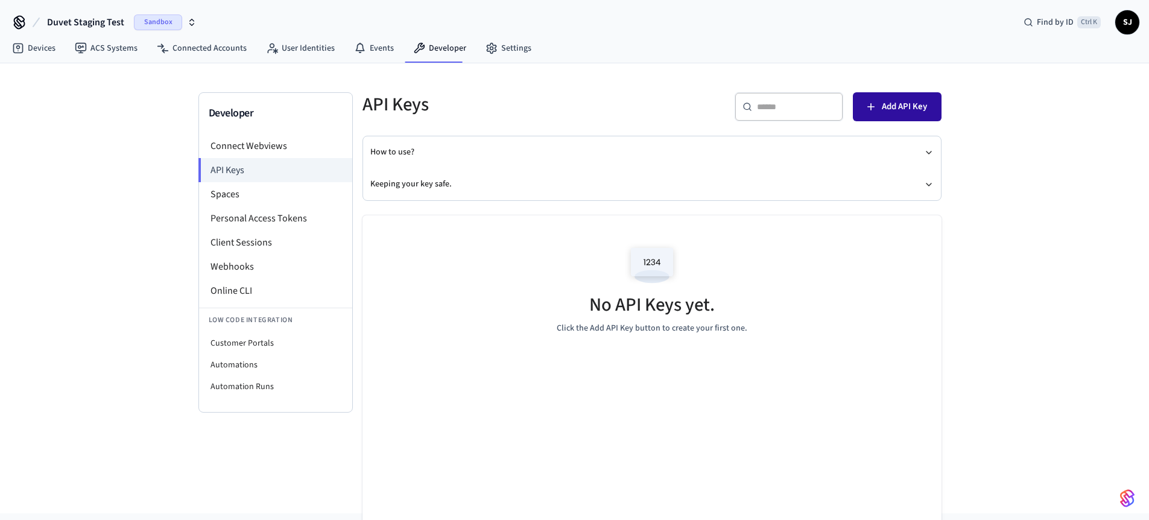
click at [909, 115] on button "Add API Key" at bounding box center [897, 106] width 89 height 29
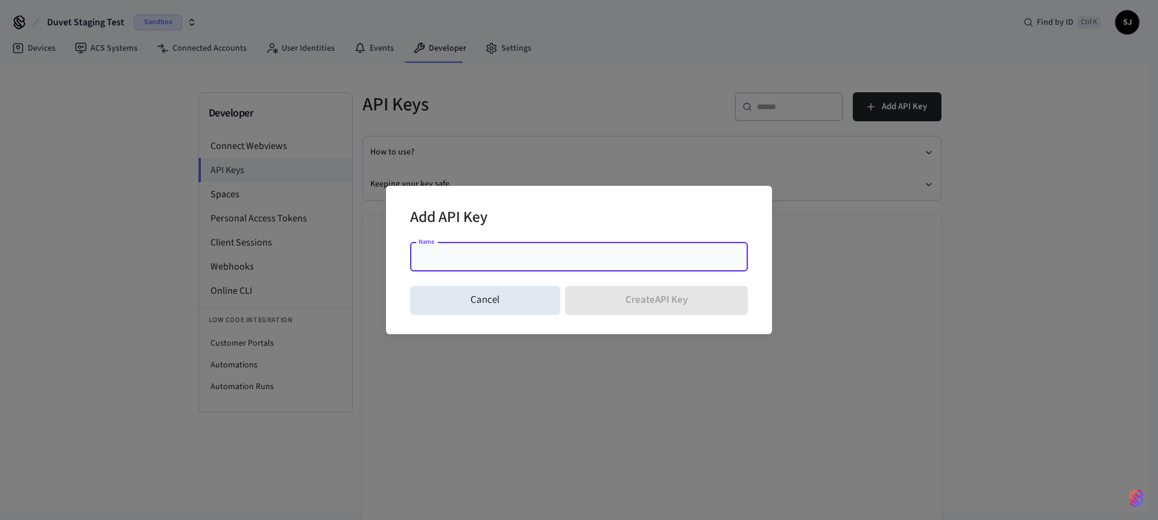
click at [517, 255] on input "Name" at bounding box center [578, 257] width 323 height 12
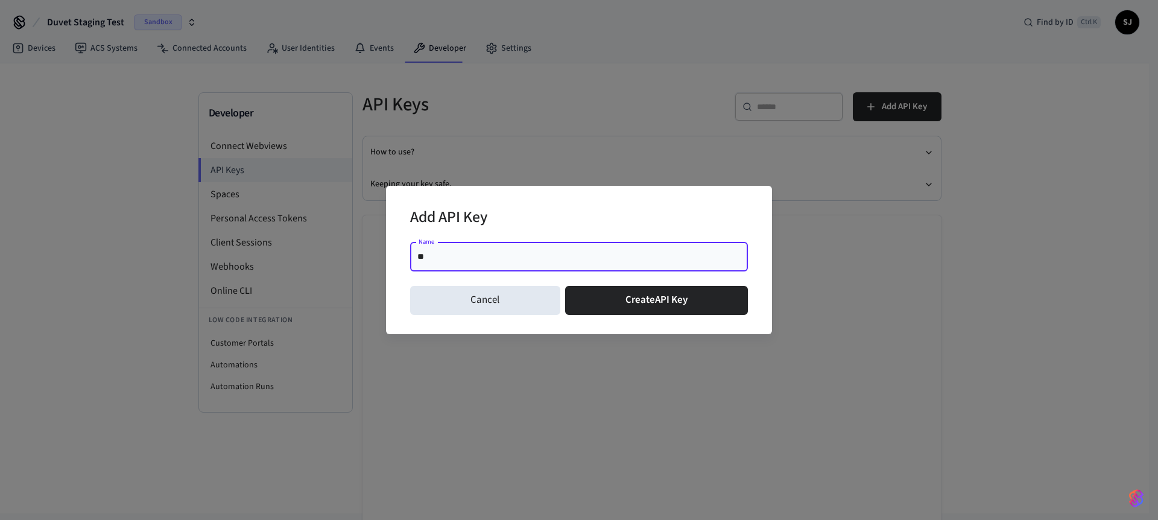
type input "**********"
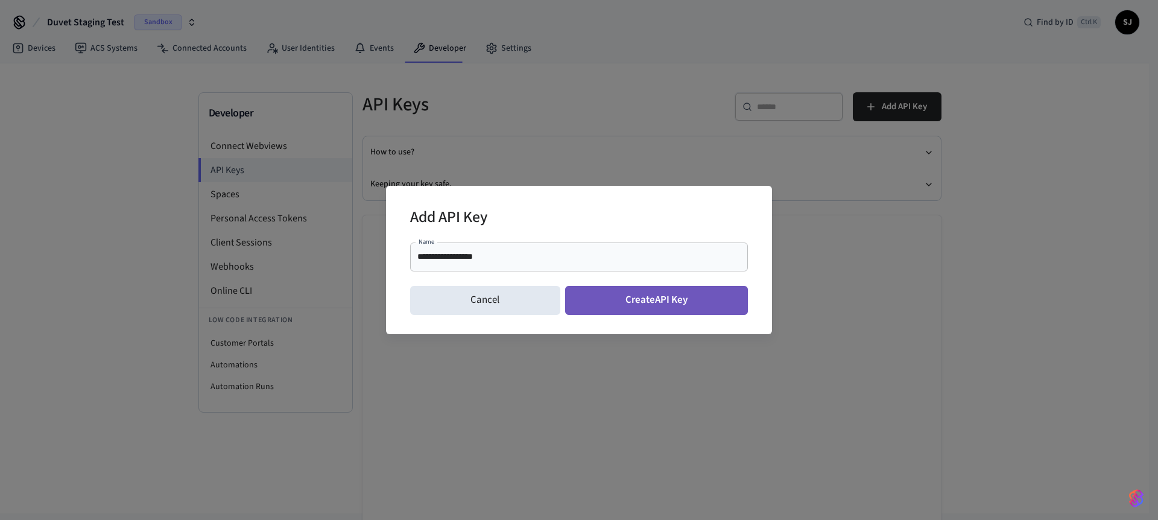
click at [611, 290] on button "Create API Key" at bounding box center [656, 300] width 183 height 29
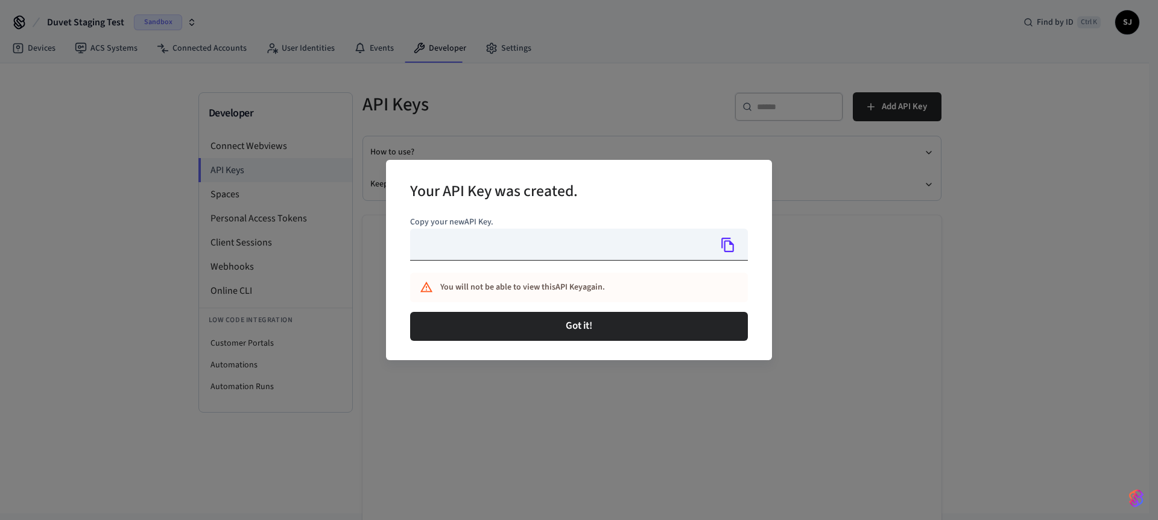
type input "**********"
click at [729, 247] on icon "Copy" at bounding box center [728, 245] width 16 height 16
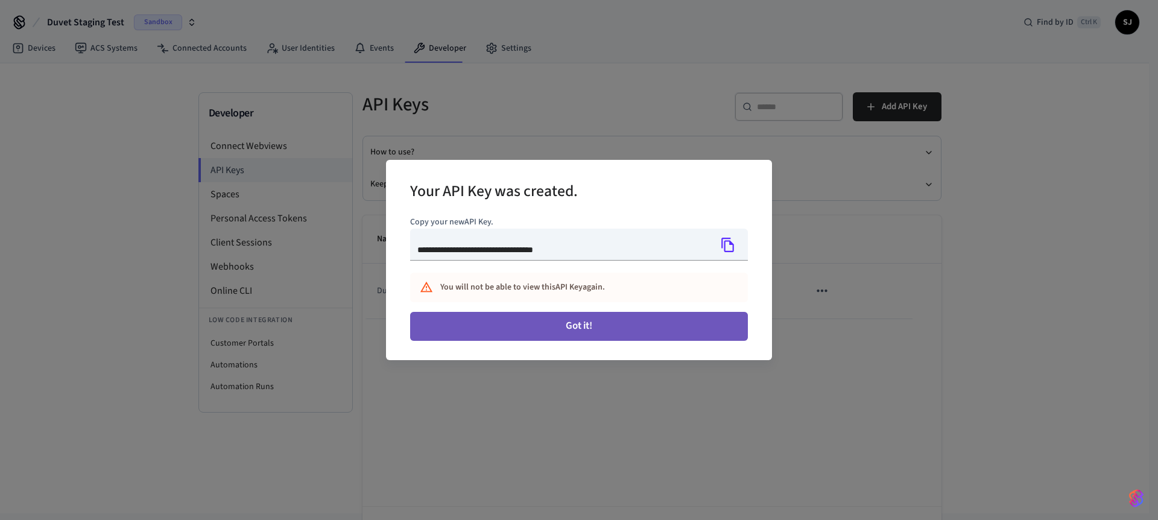
click at [528, 330] on button "Got it!" at bounding box center [579, 326] width 338 height 29
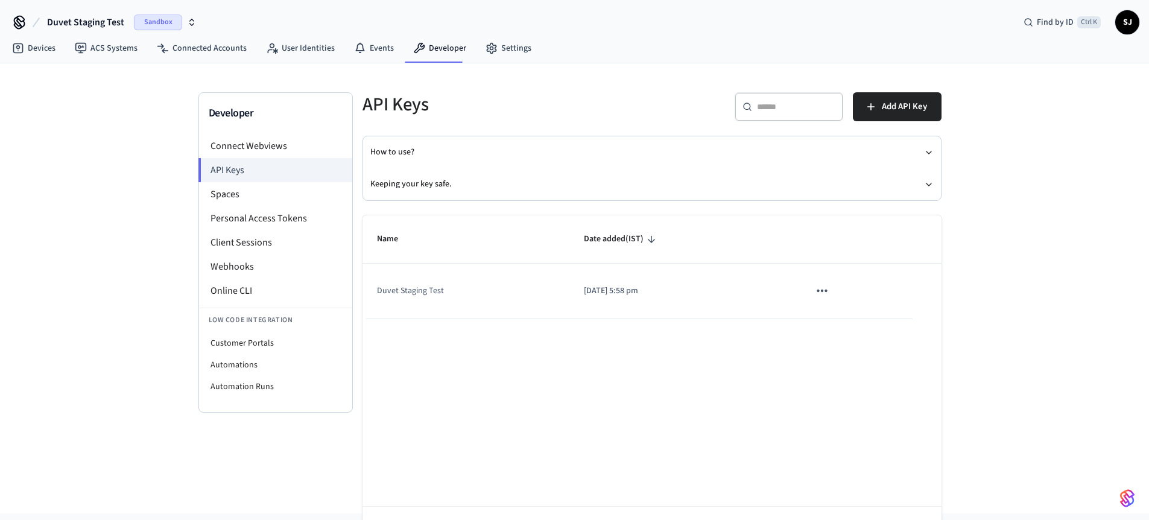
click at [69, 16] on span "Duvet Staging Test" at bounding box center [85, 22] width 77 height 14
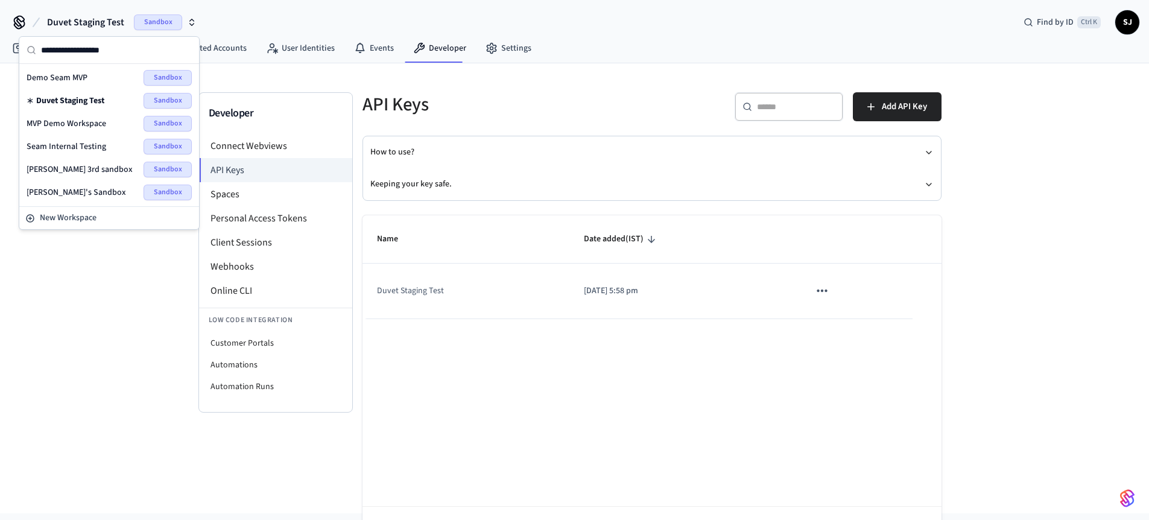
click at [88, 122] on span "MVP Demo Workspace" at bounding box center [67, 124] width 80 height 12
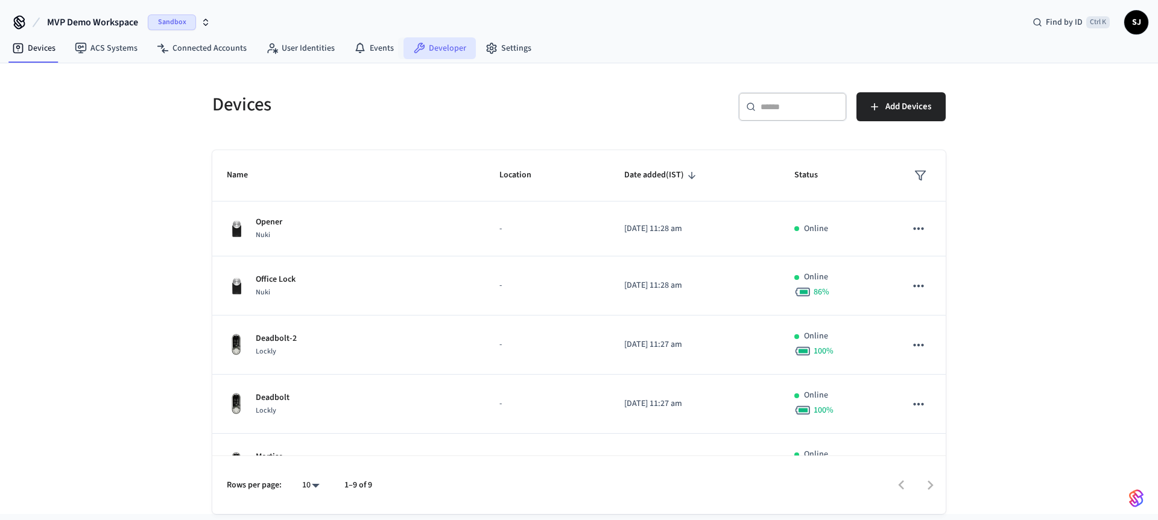
click at [458, 46] on link "Developer" at bounding box center [440, 48] width 72 height 22
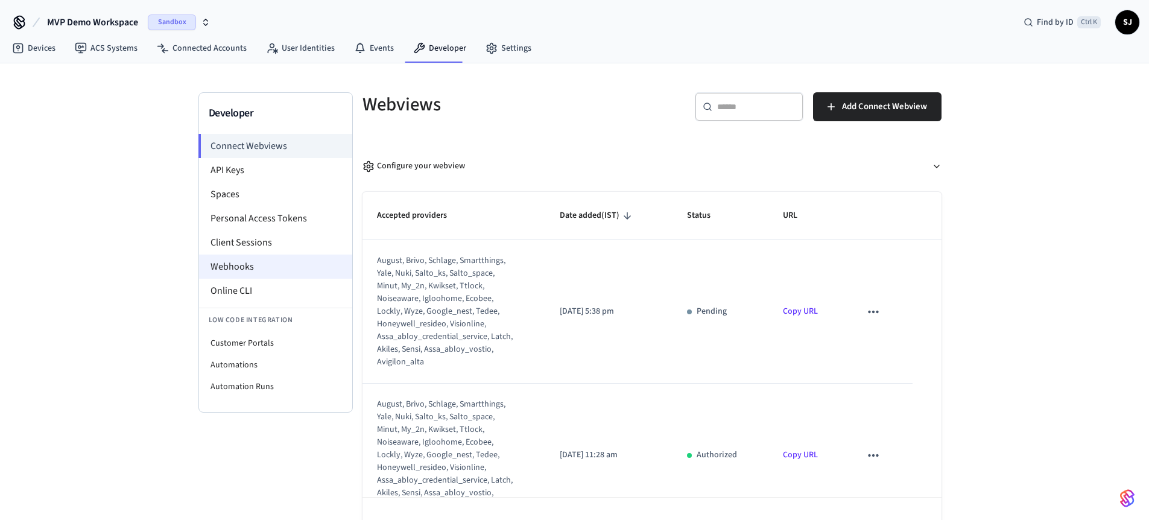
click at [255, 266] on li "Webhooks" at bounding box center [275, 267] width 153 height 24
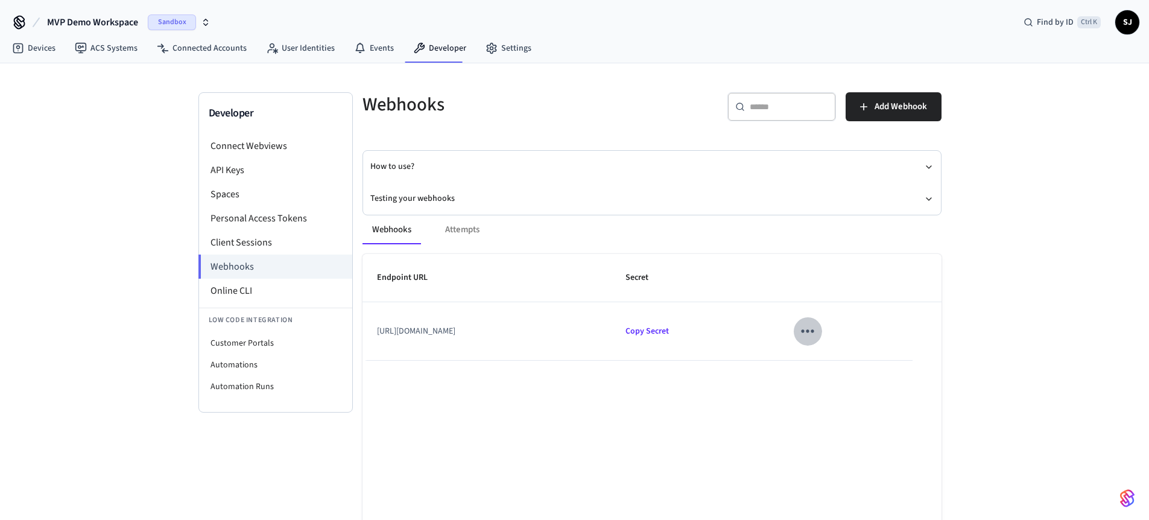
click at [814, 332] on icon "sticky table" at bounding box center [808, 331] width 13 height 3
click at [652, 314] on div at bounding box center [579, 260] width 1158 height 520
click at [411, 198] on button "Testing your webhooks" at bounding box center [651, 199] width 563 height 32
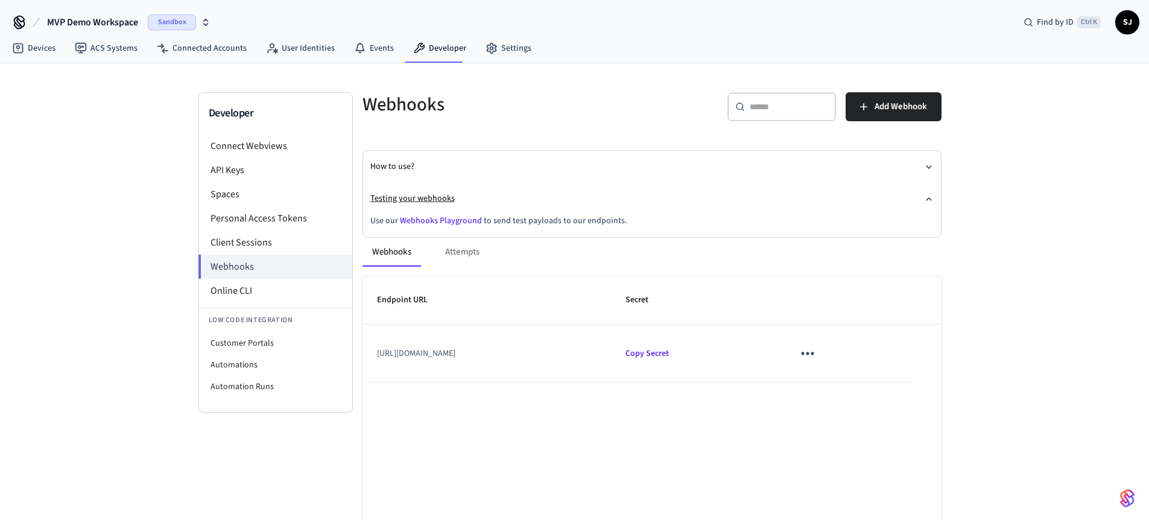
click at [445, 214] on button "Testing your webhooks" at bounding box center [651, 199] width 563 height 32
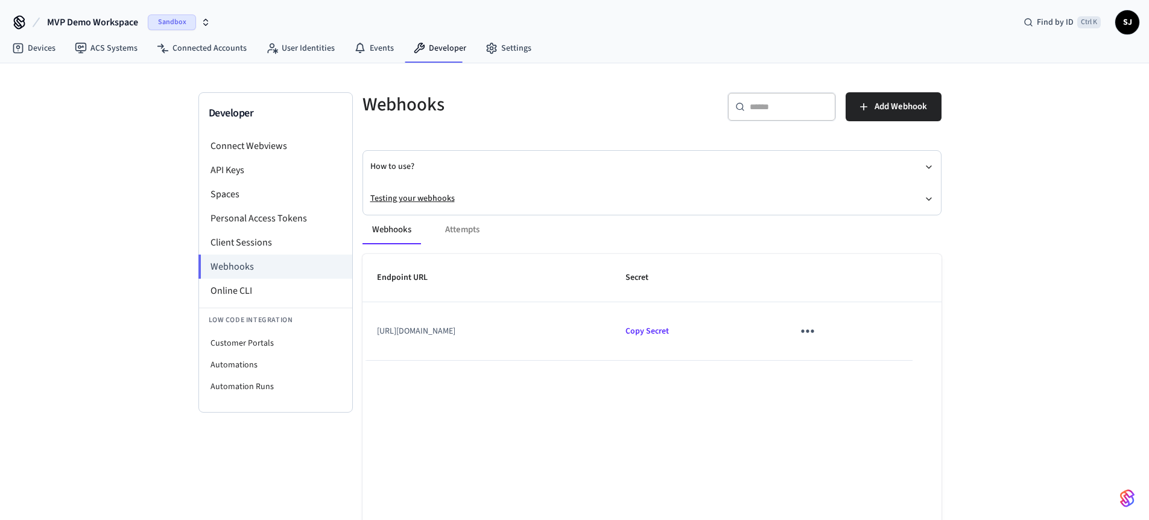
click at [413, 196] on button "Testing your webhooks" at bounding box center [651, 199] width 563 height 32
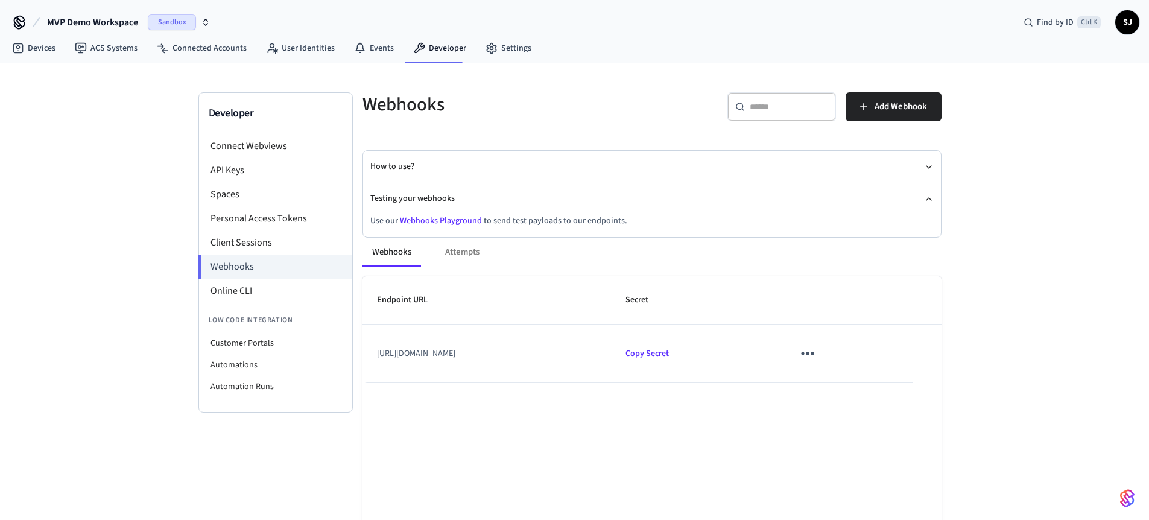
click at [426, 221] on link "Webhooks Playground" at bounding box center [441, 221] width 82 height 12
click at [240, 335] on li "Customer Portals" at bounding box center [275, 343] width 153 height 22
select select "**********"
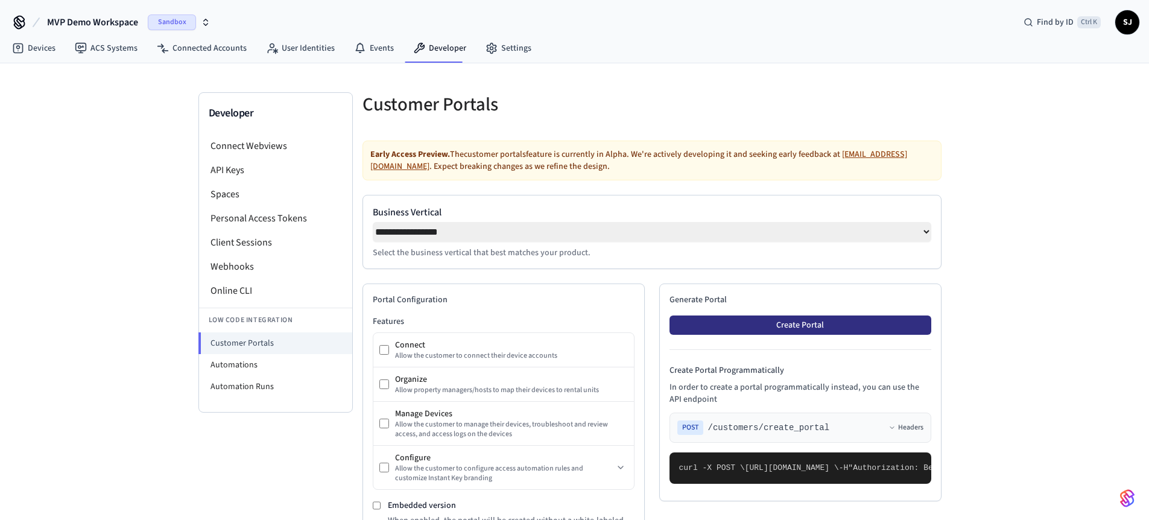
click at [785, 330] on button "Create Portal" at bounding box center [801, 325] width 262 height 19
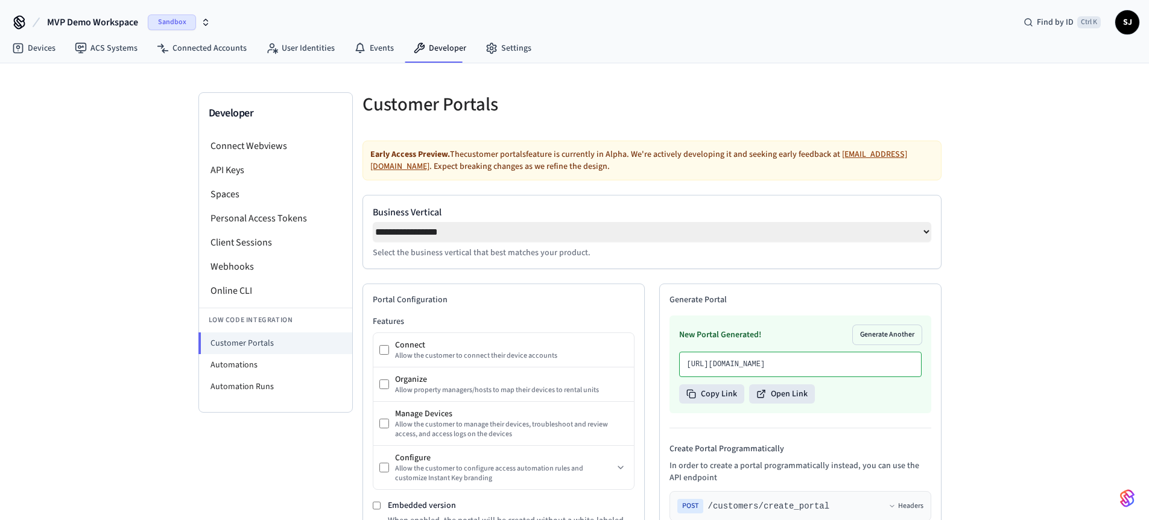
click at [773, 413] on div "New Portal Generated! Generate Another https://partner-ui.seam.vc/portals/b8130…" at bounding box center [801, 365] width 262 height 98
click at [777, 404] on button "Open Link" at bounding box center [782, 393] width 66 height 19
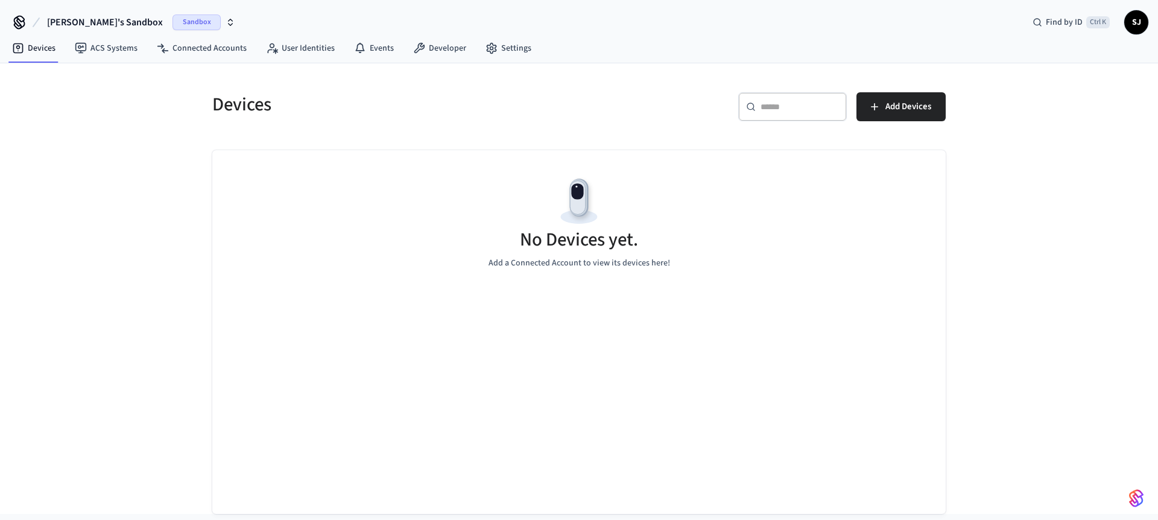
click at [72, 24] on span "[PERSON_NAME]'s Sandbox" at bounding box center [105, 22] width 116 height 14
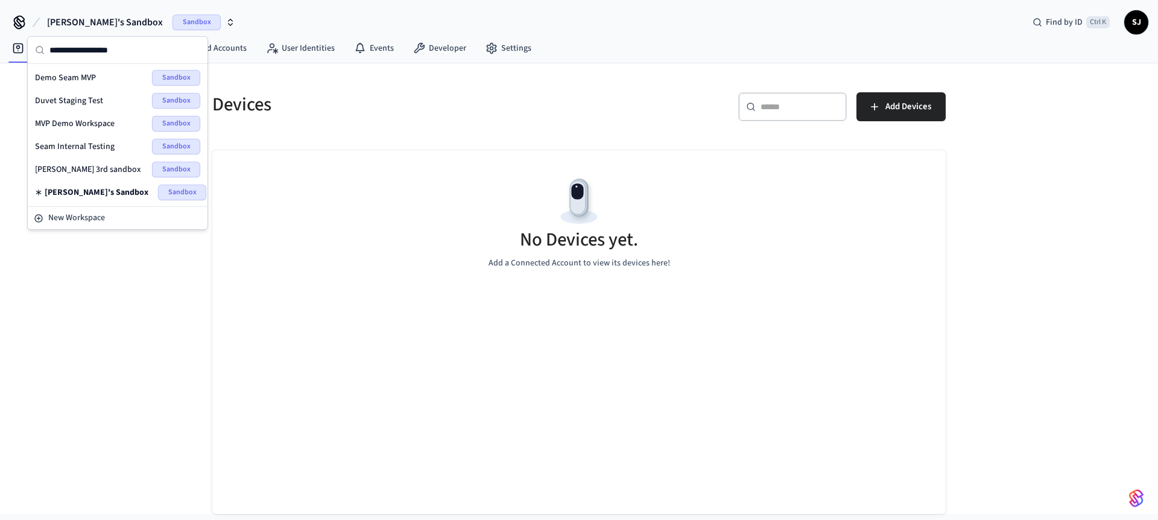
click at [80, 119] on span "MVP Demo Workspace" at bounding box center [75, 124] width 80 height 12
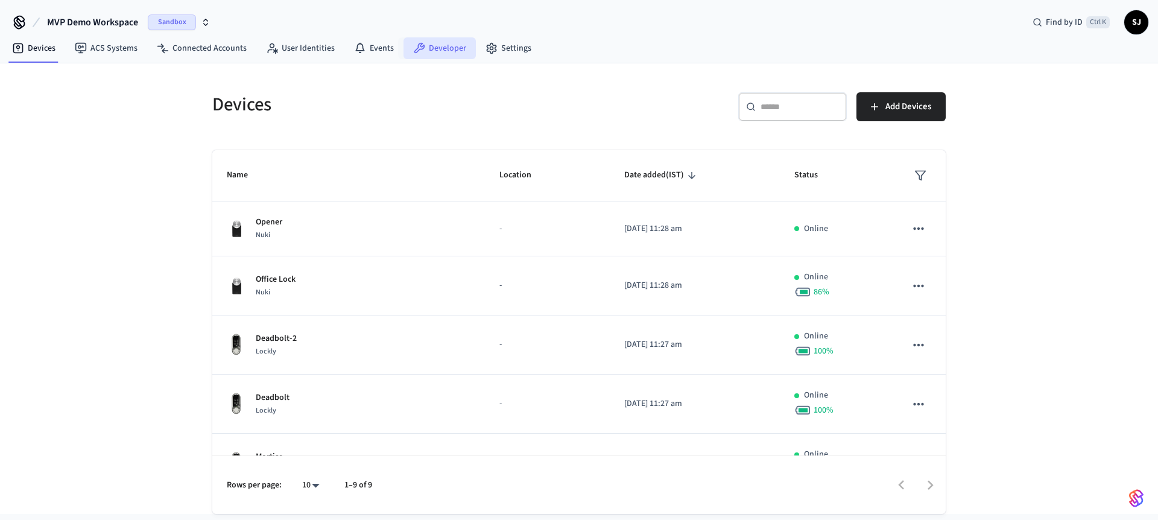
click at [443, 47] on link "Developer" at bounding box center [440, 48] width 72 height 22
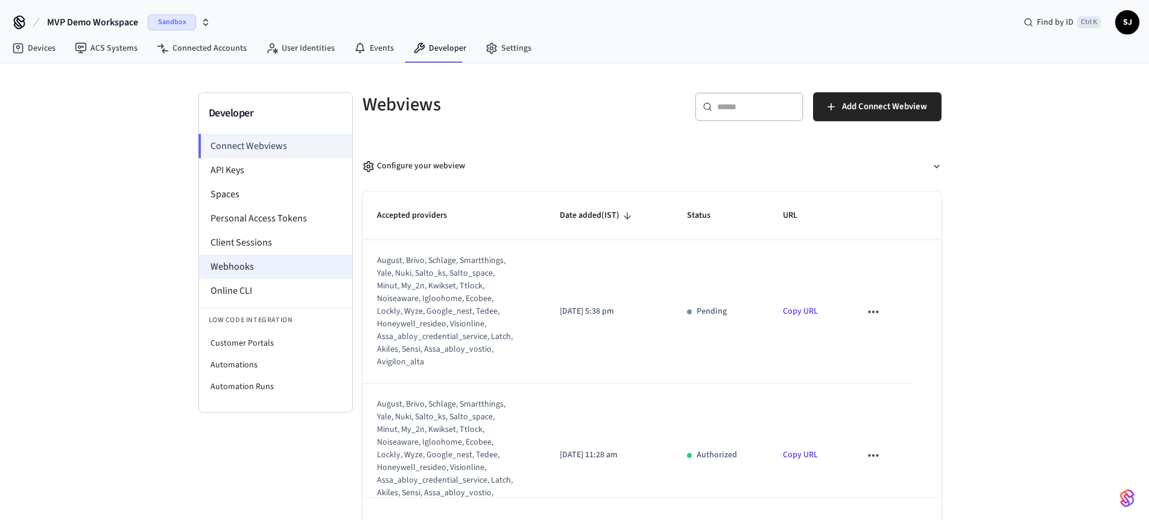
click at [227, 268] on li "Webhooks" at bounding box center [275, 267] width 153 height 24
click at [246, 267] on li "Webhooks" at bounding box center [275, 267] width 153 height 24
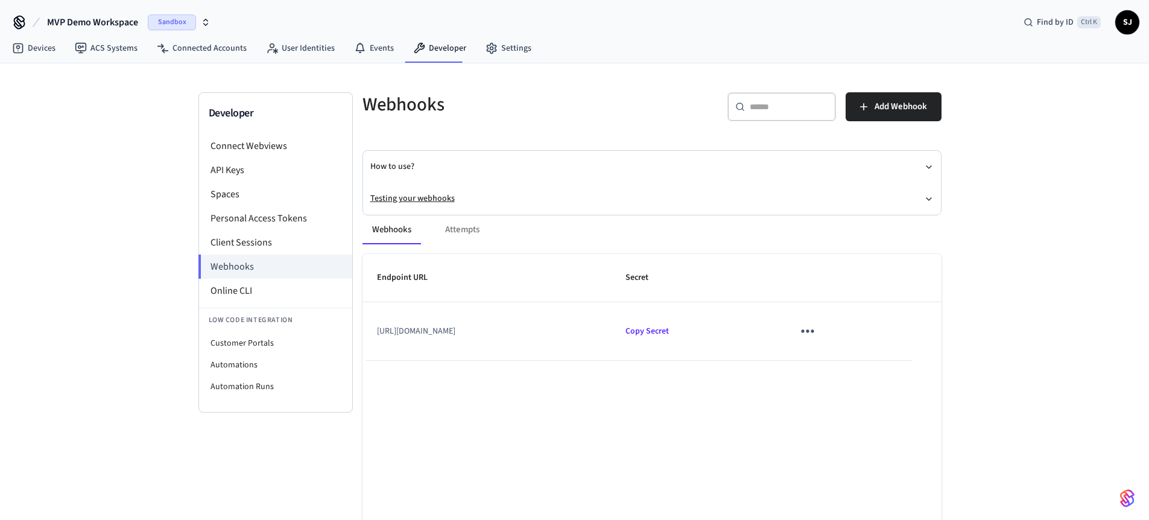
click at [421, 200] on button "Testing your webhooks" at bounding box center [651, 199] width 563 height 32
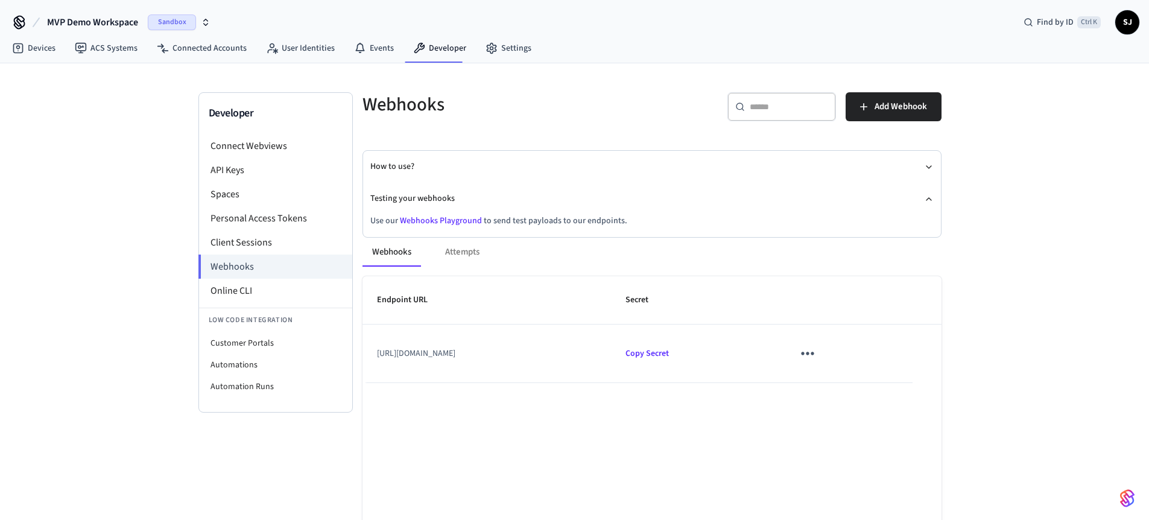
click at [431, 220] on link "Webhooks Playground" at bounding box center [441, 221] width 82 height 12
click at [227, 343] on li "Customer Portals" at bounding box center [275, 343] width 153 height 22
select select "**********"
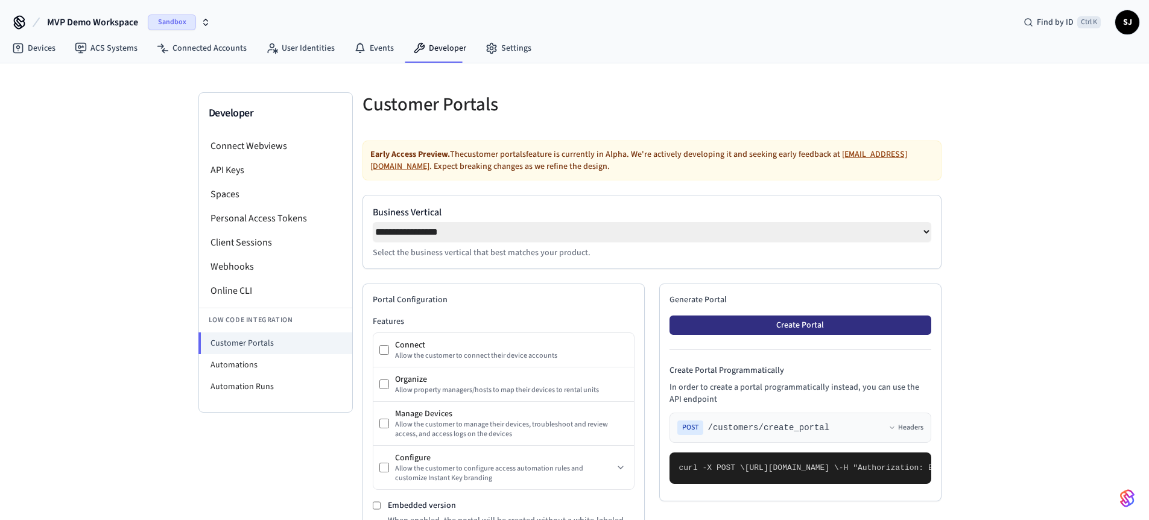
click at [723, 332] on button "Create Portal" at bounding box center [801, 325] width 262 height 19
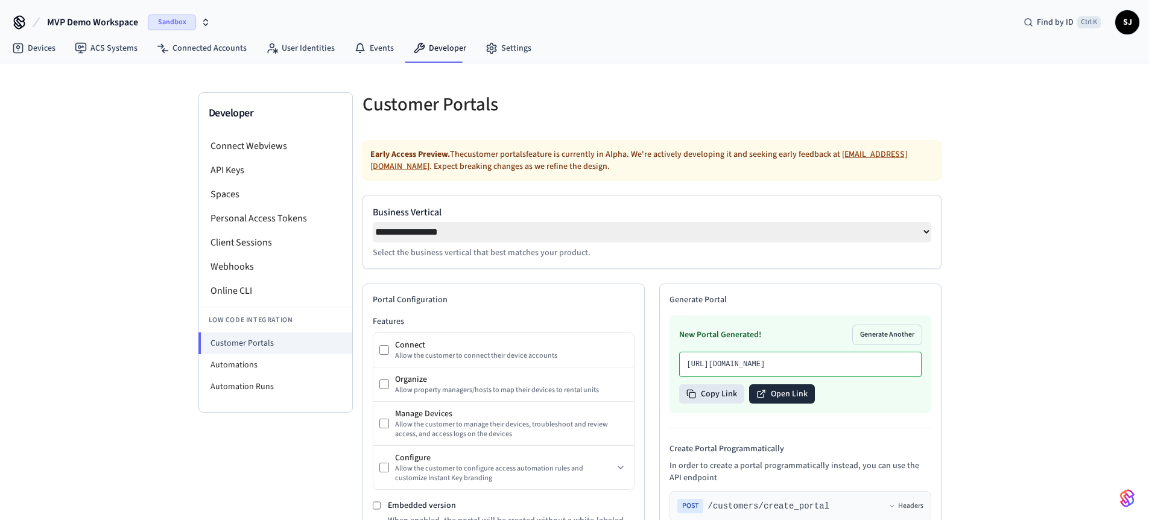
click at [764, 399] on icon at bounding box center [762, 394] width 10 height 10
